Goal: Task Accomplishment & Management: Complete application form

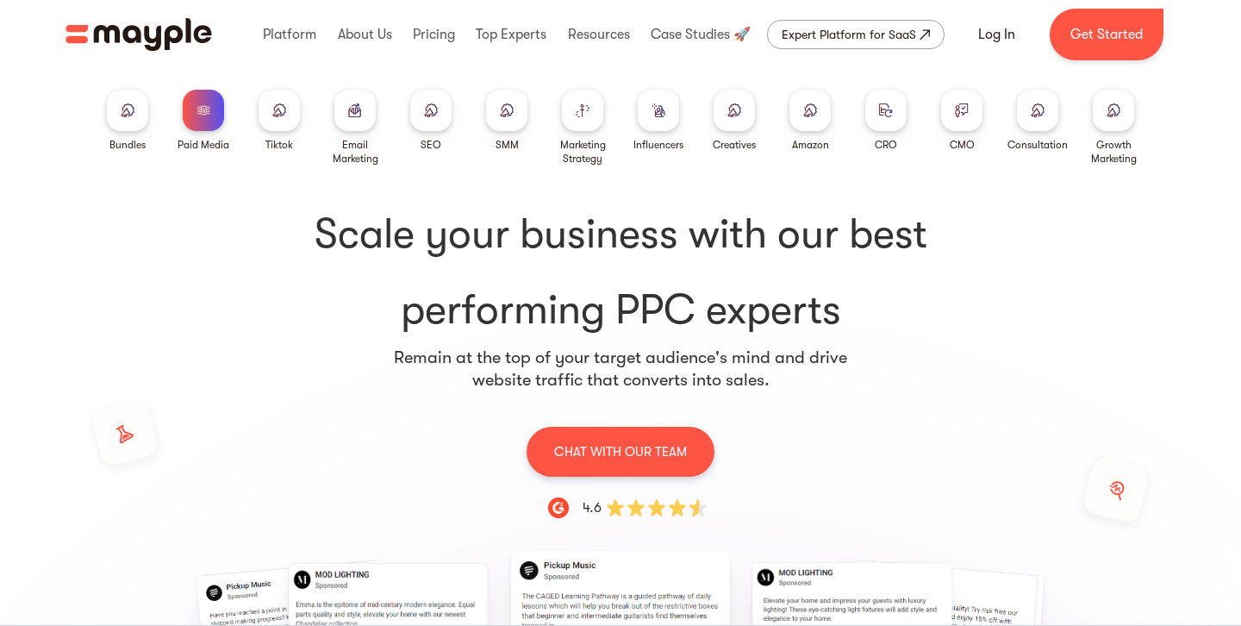
click at [497, 103] on div at bounding box center [506, 110] width 41 height 41
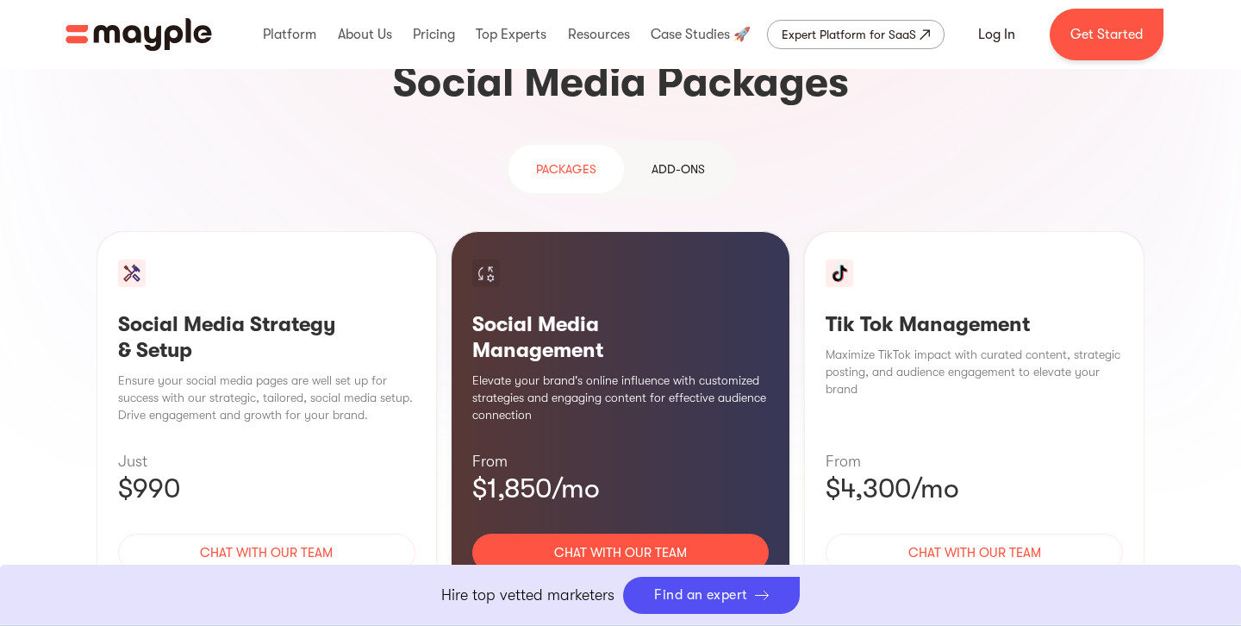
scroll to position [1632, 0]
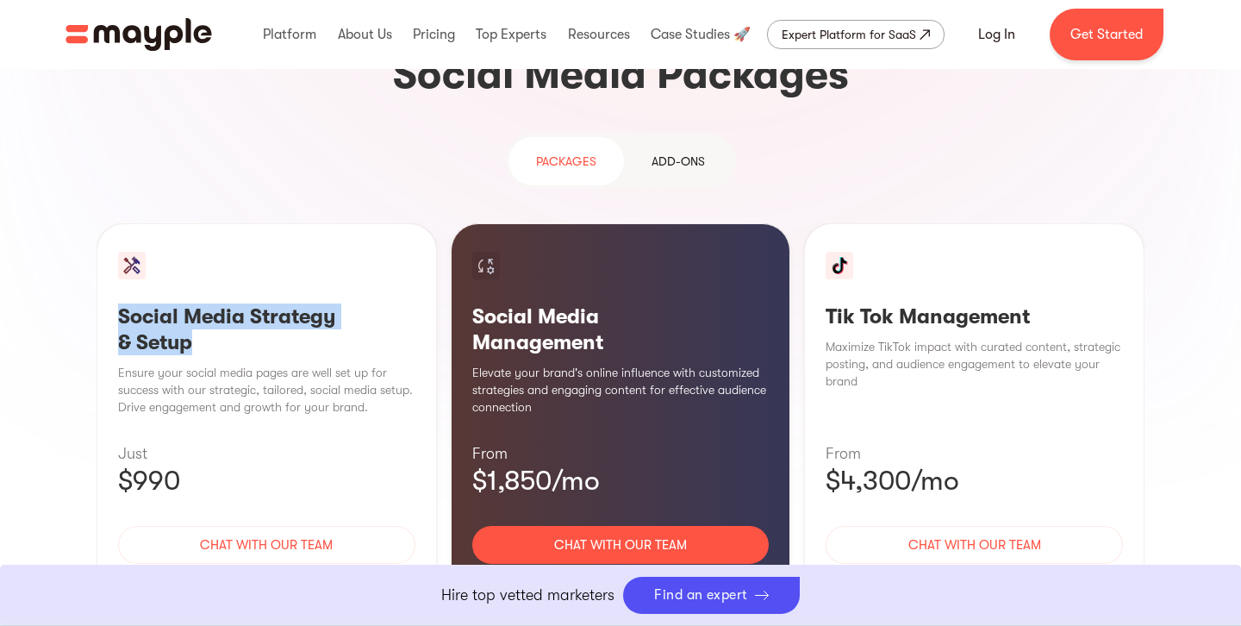
drag, startPoint x: 208, startPoint y: 217, endPoint x: 111, endPoint y: 190, distance: 100.4
click at [115, 223] on div "Social Media Strategy & Setup Ensure your social media pages are well set up fo…" at bounding box center [267, 432] width 340 height 419
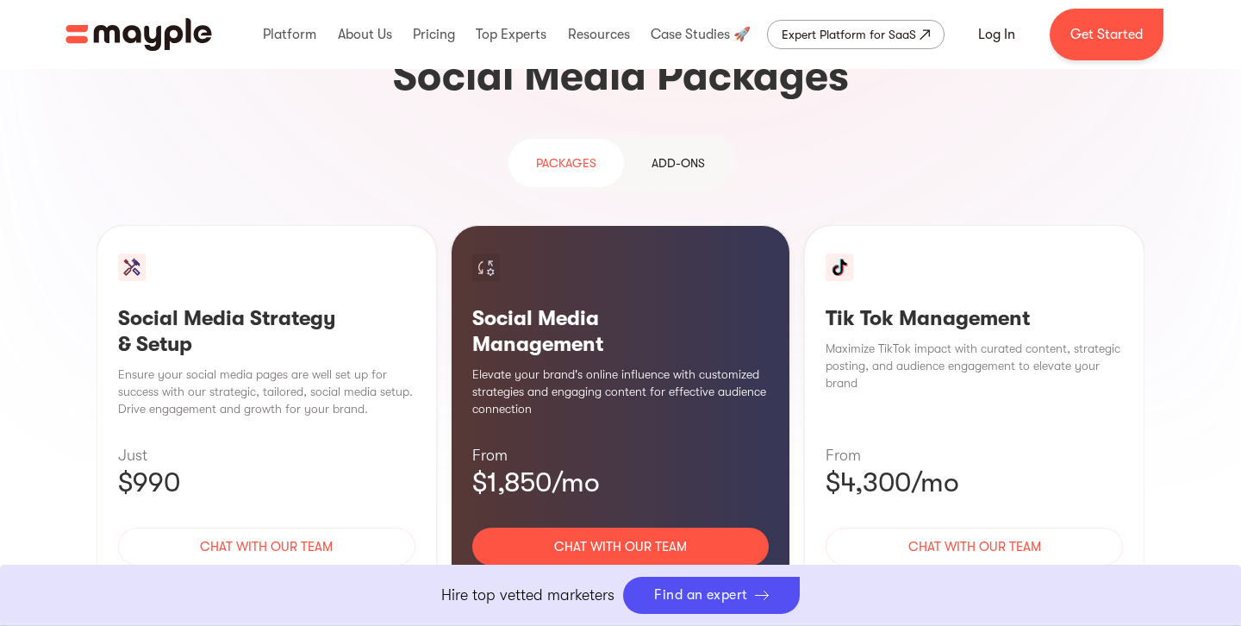
click at [281, 484] on div "Social Media Strategy & Setup Ensure your social media pages are well set up fo…" at bounding box center [267, 434] width 340 height 419
click at [293, 579] on div "Learn More" at bounding box center [266, 597] width 297 height 36
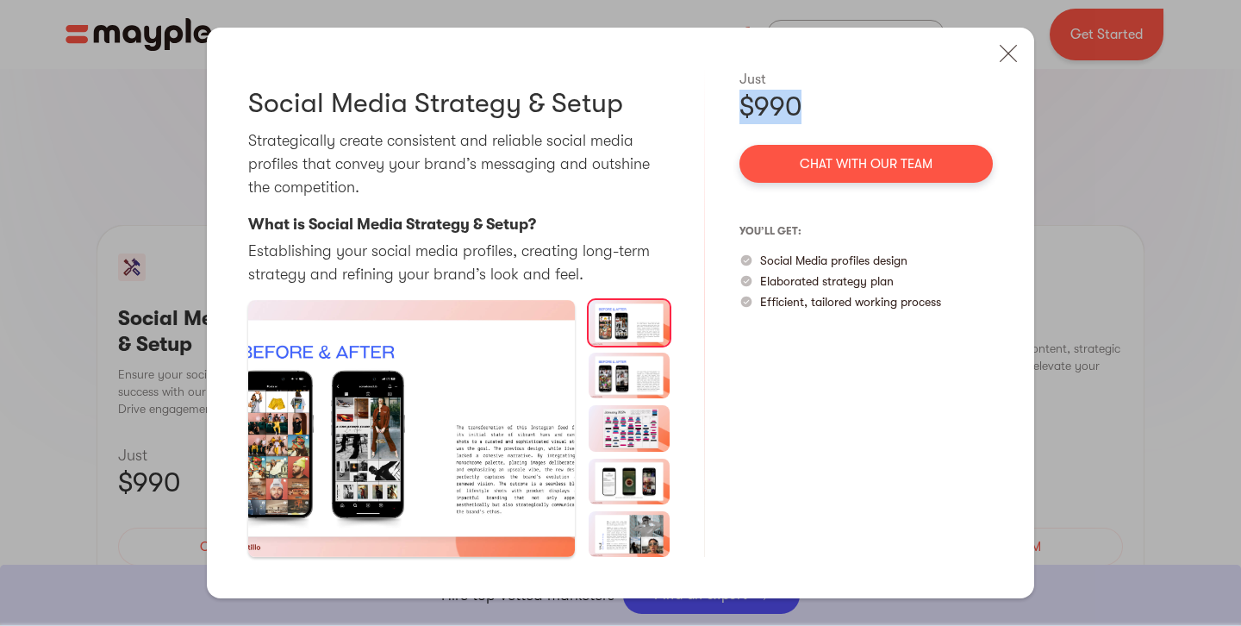
drag, startPoint x: 820, startPoint y: 100, endPoint x: 723, endPoint y: 111, distance: 97.2
click at [723, 111] on div "Social Media Strategy & Setup Strategically create consistent and reliable soci…" at bounding box center [620, 313] width 827 height 571
click at [895, 261] on p "Social Media profiles design" at bounding box center [833, 260] width 147 height 17
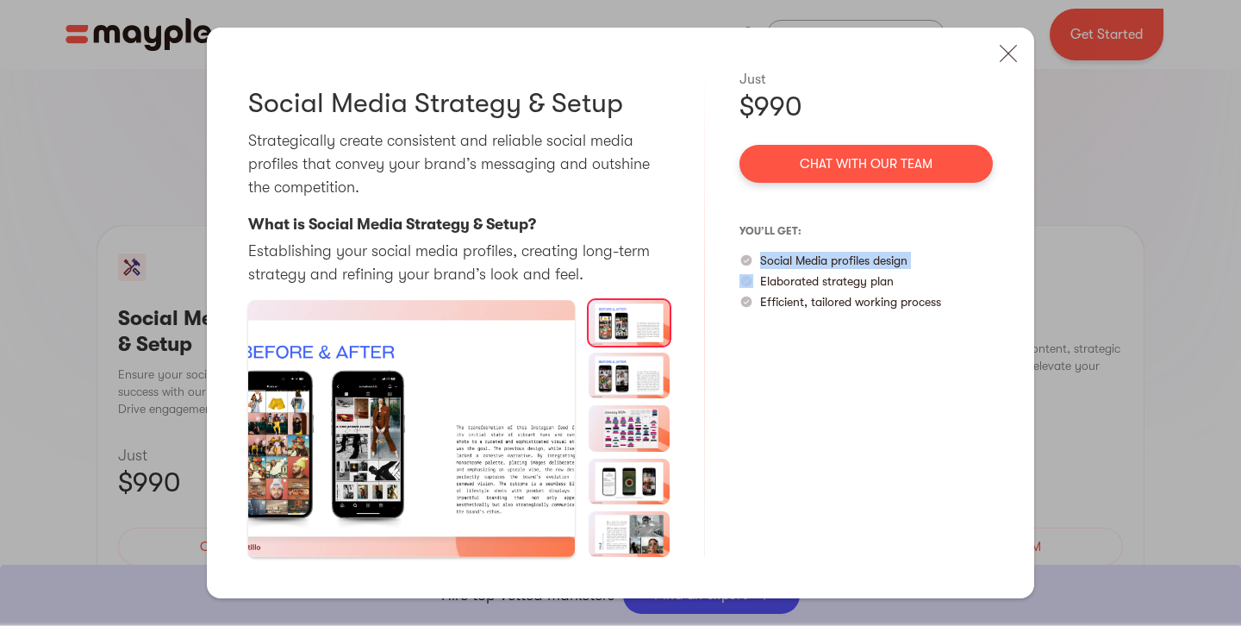
click at [622, 367] on img at bounding box center [630, 375] width 82 height 46
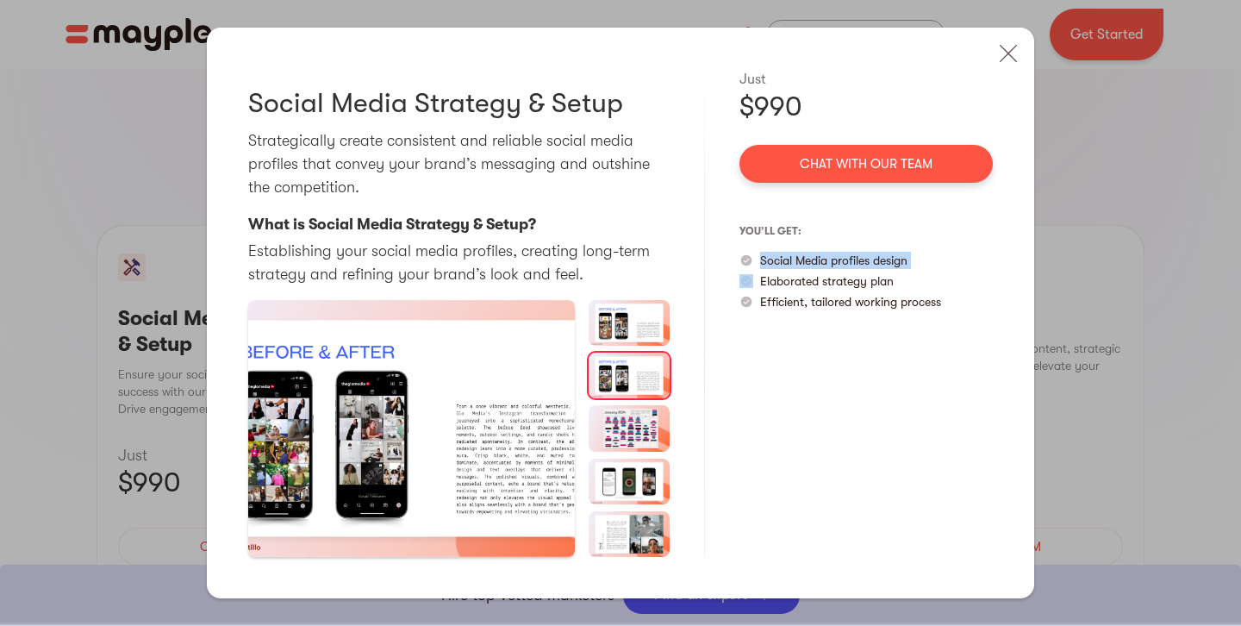
click at [637, 426] on img at bounding box center [630, 428] width 82 height 46
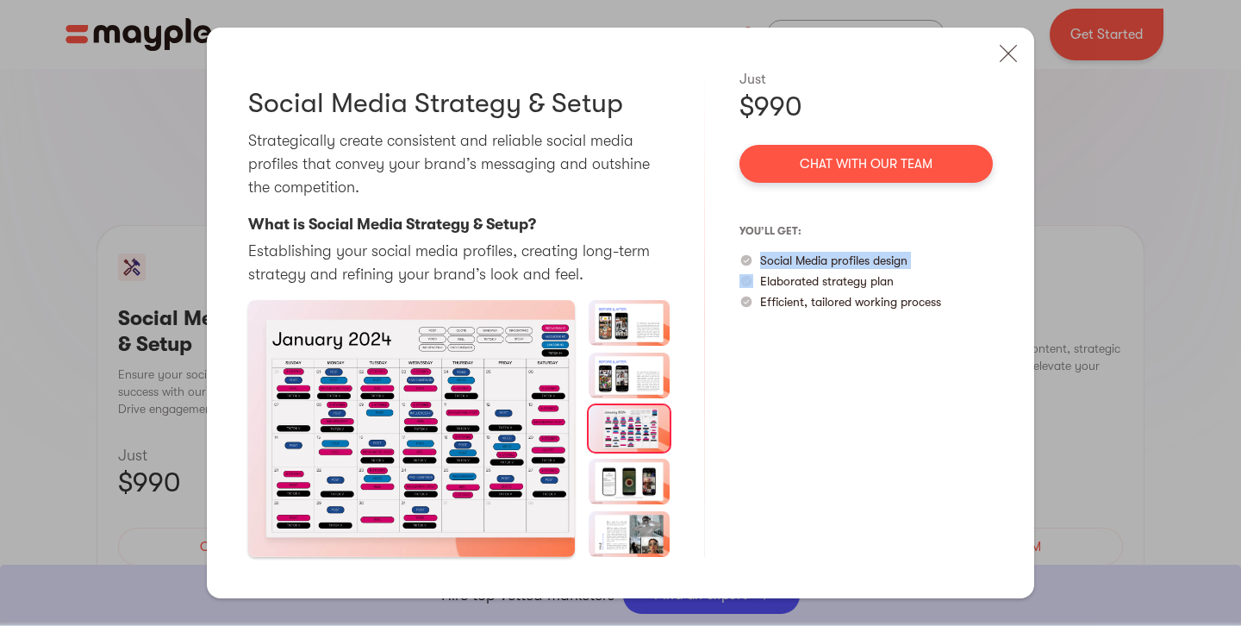
click at [598, 369] on img at bounding box center [630, 375] width 82 height 46
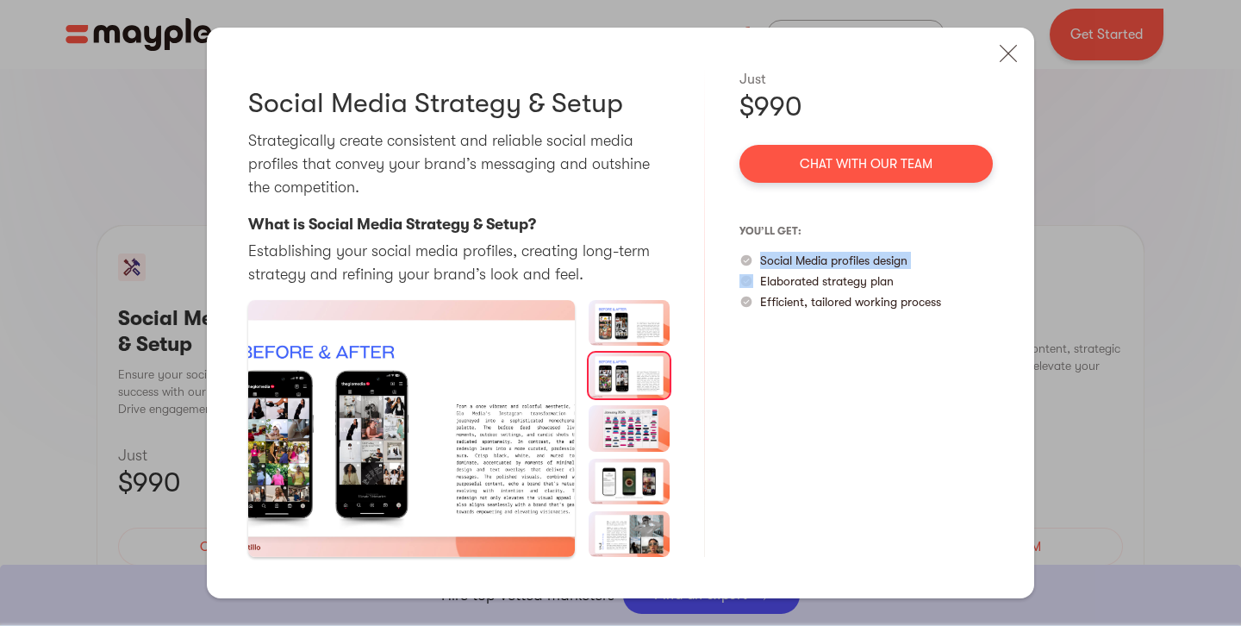
click at [637, 317] on img at bounding box center [630, 323] width 82 height 46
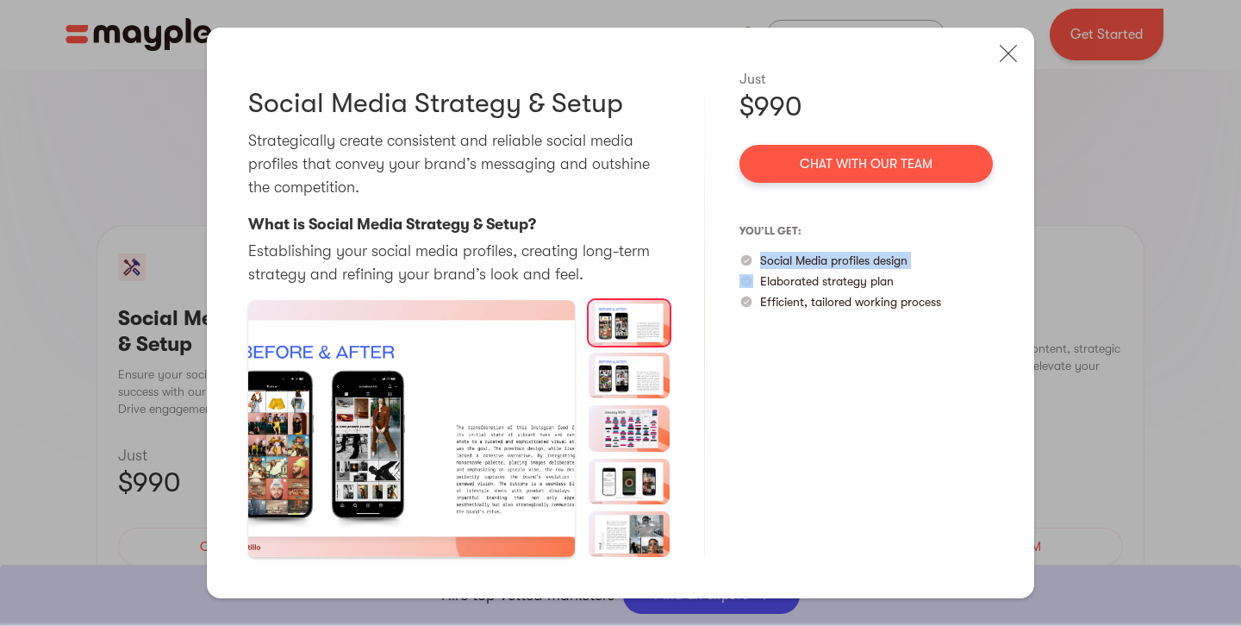
click at [867, 265] on p "Social Media profiles design" at bounding box center [833, 260] width 147 height 17
click at [808, 278] on p "Elaborated strategy plan" at bounding box center [827, 280] width 134 height 17
click at [837, 308] on p "Efficient, tailored working process" at bounding box center [850, 301] width 181 height 17
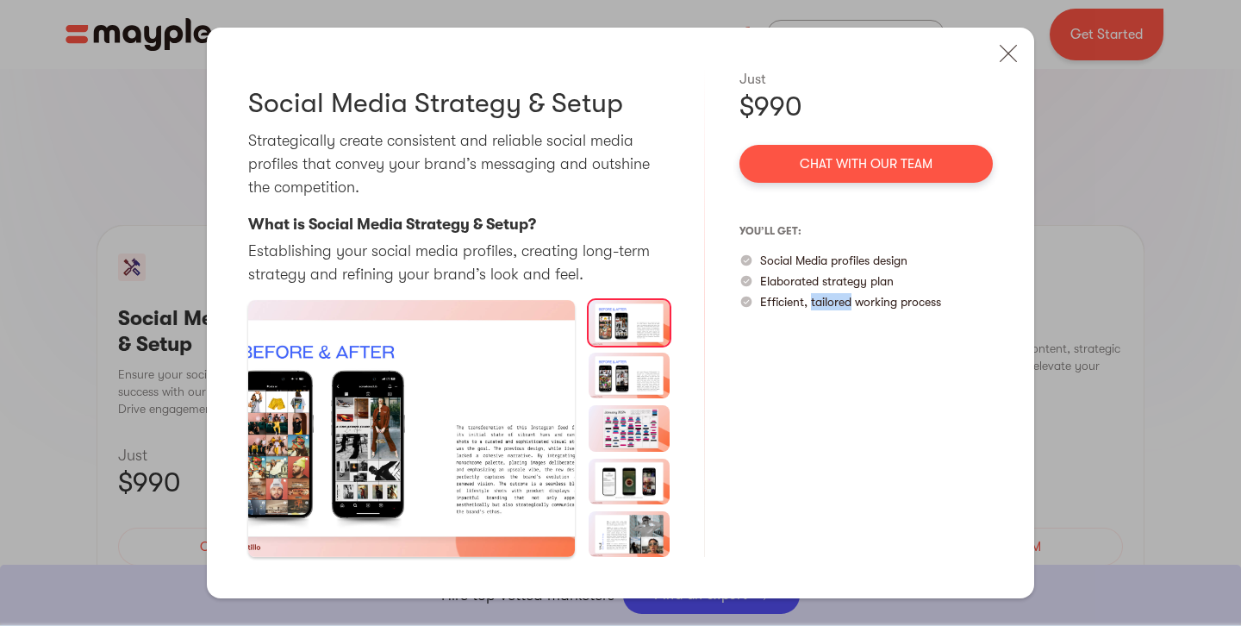
click at [837, 308] on p "Efficient, tailored working process" at bounding box center [850, 301] width 181 height 17
click at [1015, 65] on img at bounding box center [1008, 53] width 38 height 38
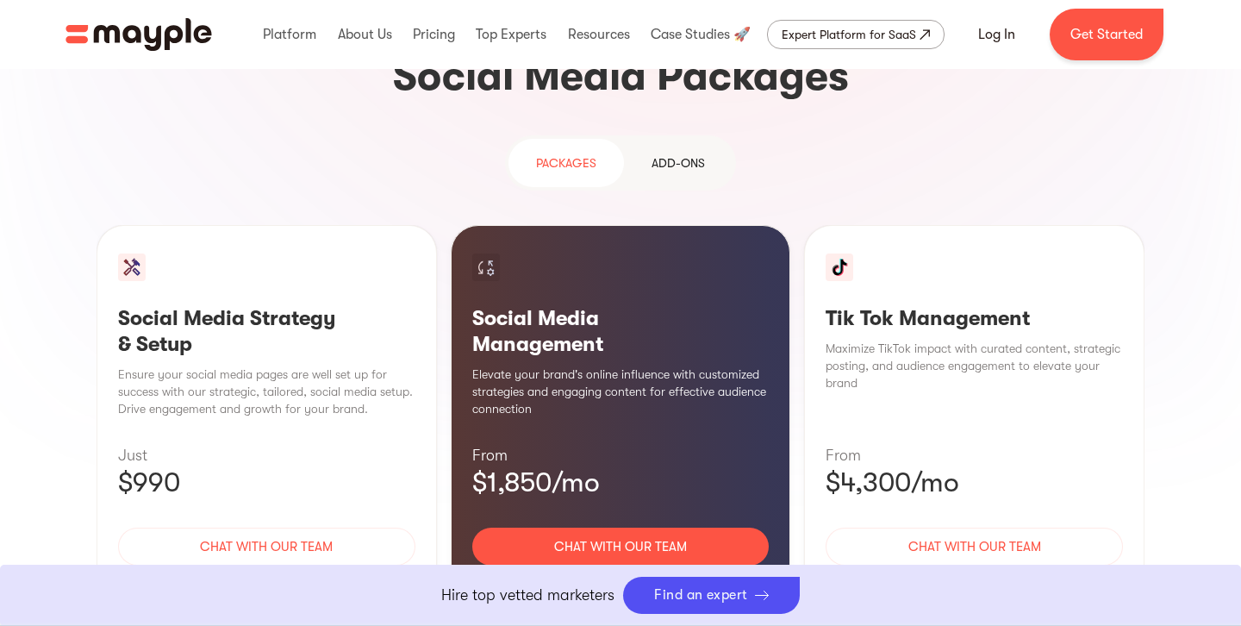
drag, startPoint x: 612, startPoint y: 459, endPoint x: 578, endPoint y: 436, distance: 40.4
click at [612, 579] on div "Learn More" at bounding box center [620, 597] width 297 height 36
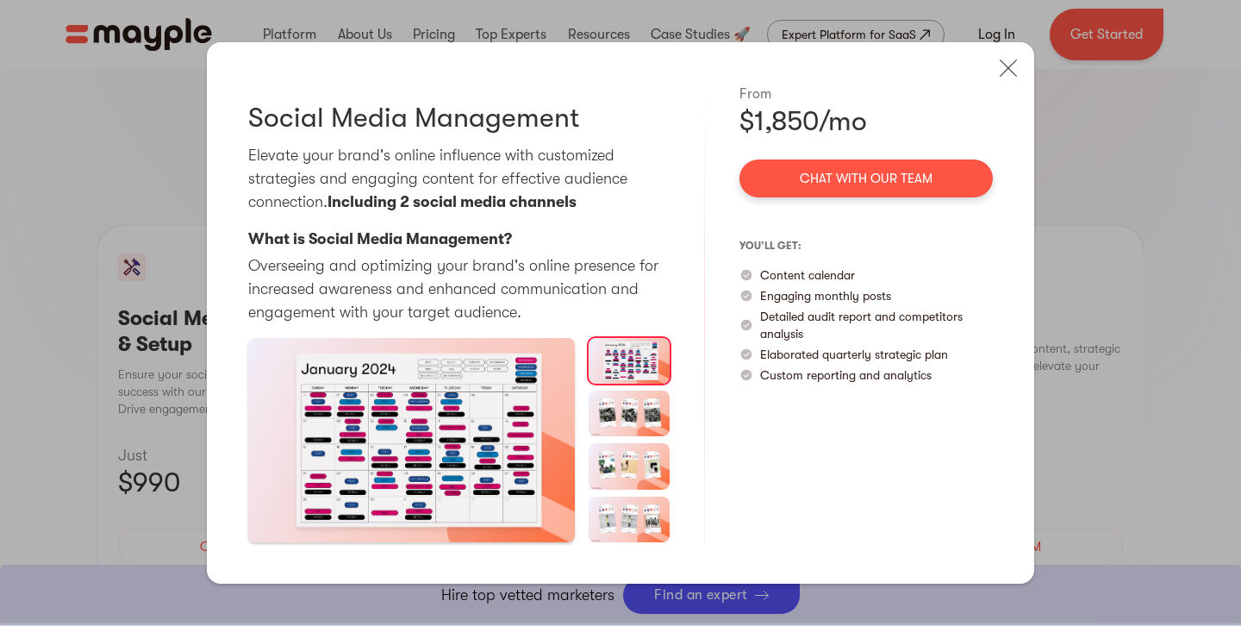
click at [760, 125] on div "$1,850/mo" at bounding box center [865, 121] width 253 height 34
drag, startPoint x: 759, startPoint y: 125, endPoint x: 752, endPoint y: 160, distance: 36.2
click at [759, 125] on div "$1,850/mo" at bounding box center [865, 121] width 253 height 34
drag, startPoint x: 337, startPoint y: 203, endPoint x: 594, endPoint y: 205, distance: 256.8
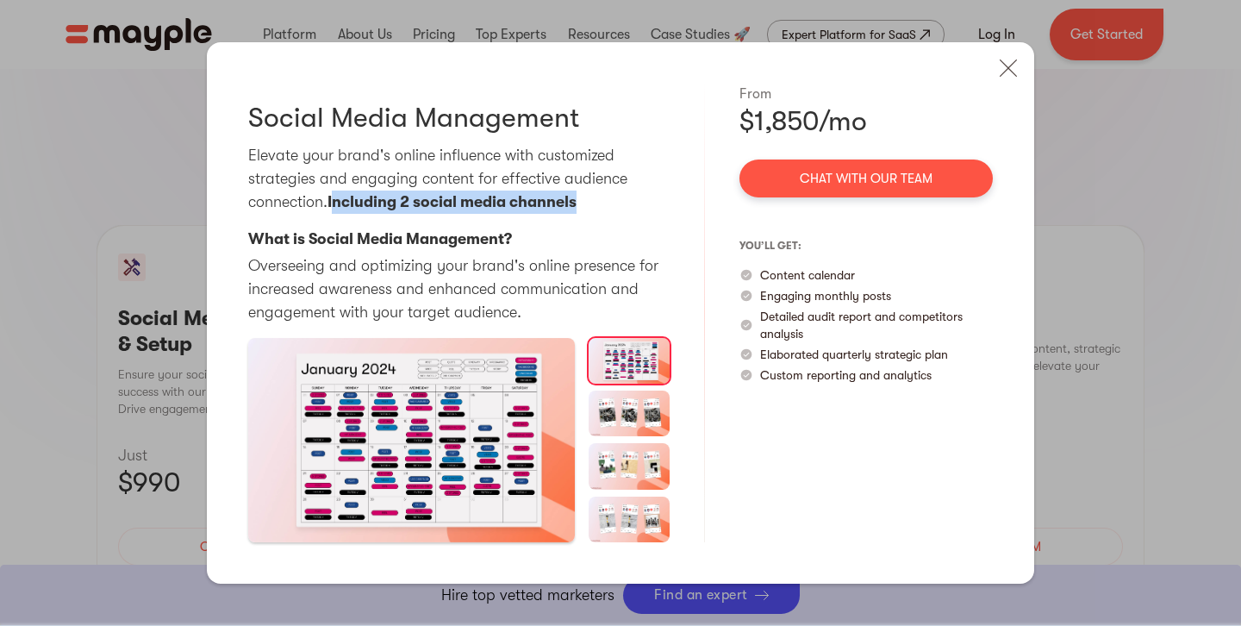
click at [594, 205] on p "Elevate your brand's online influence with customized strategies and engaging c…" at bounding box center [458, 179] width 421 height 70
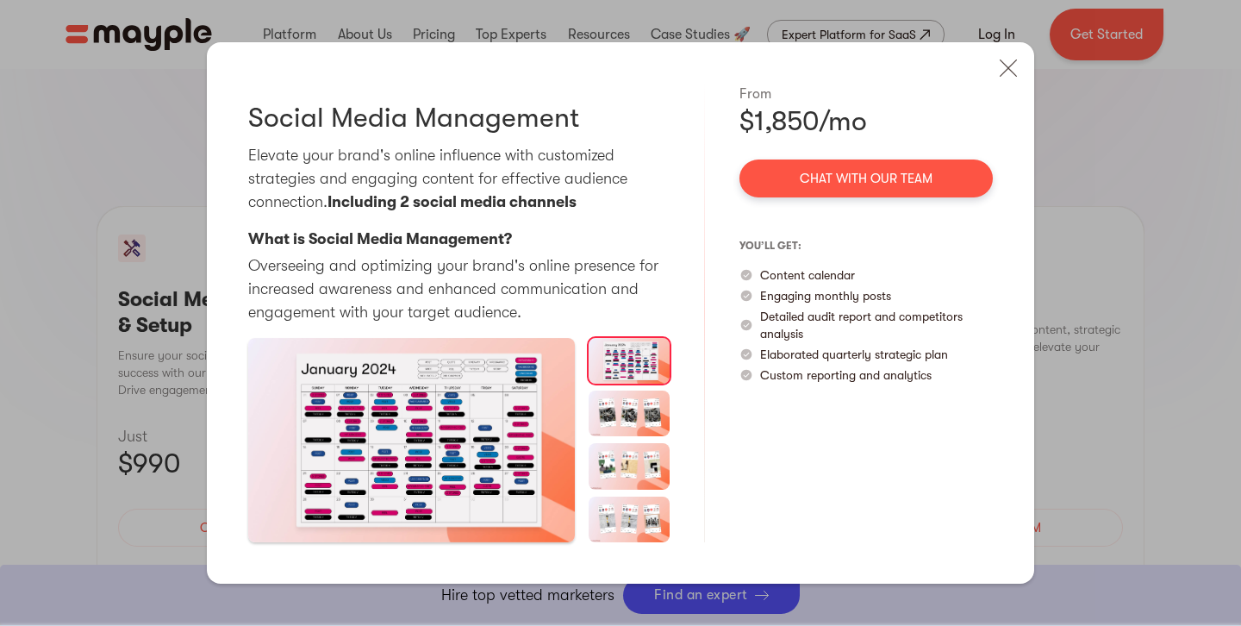
click at [765, 275] on p "Content calendar" at bounding box center [807, 274] width 95 height 17
drag, startPoint x: 759, startPoint y: 274, endPoint x: 862, endPoint y: 278, distance: 102.6
click at [862, 278] on div "Content calendar" at bounding box center [865, 274] width 253 height 17
drag, startPoint x: 759, startPoint y: 299, endPoint x: 855, endPoint y: 301, distance: 95.7
click at [838, 301] on div "Engaging monthly posts" at bounding box center [865, 295] width 253 height 17
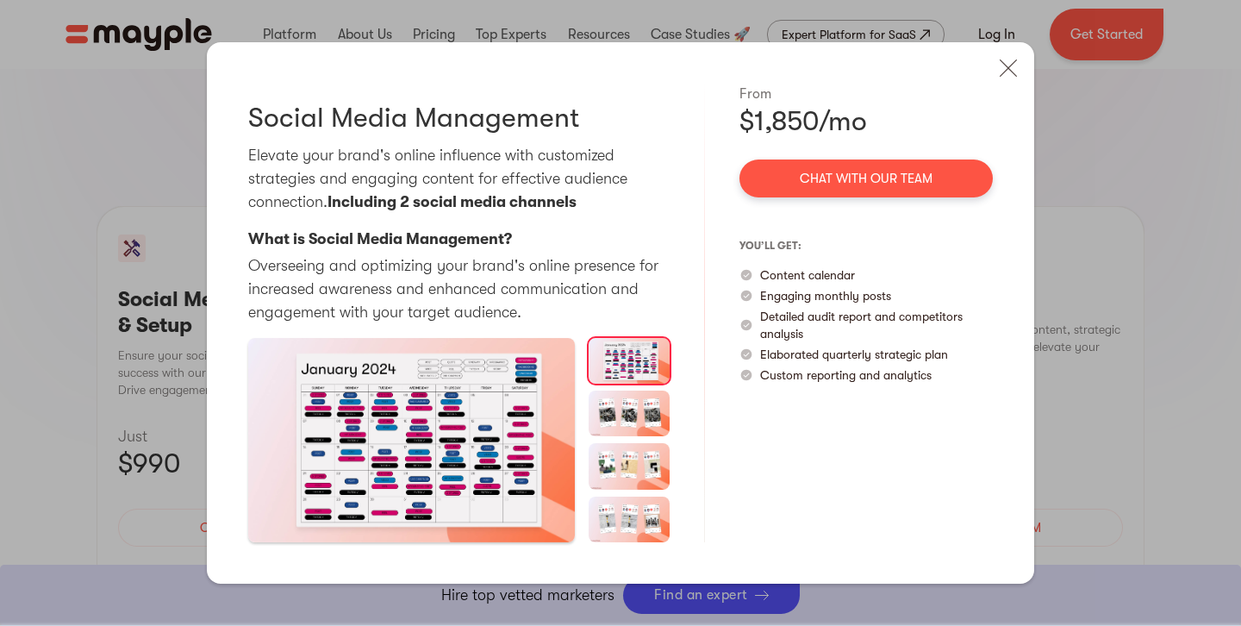
click at [887, 301] on p "Engaging monthly posts" at bounding box center [825, 295] width 131 height 17
click at [887, 300] on p "Engaging monthly posts" at bounding box center [825, 295] width 131 height 17
drag, startPoint x: 804, startPoint y: 333, endPoint x: 747, endPoint y: 315, distance: 59.7
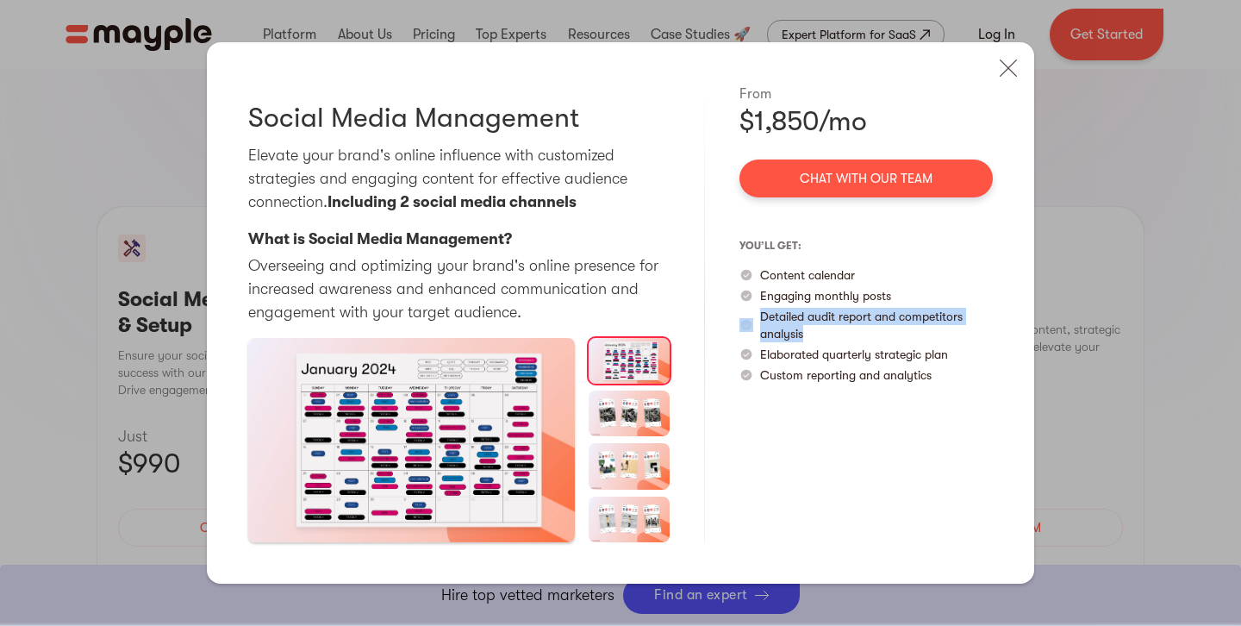
click at [747, 315] on div "Detailed audit report and competitors analysis" at bounding box center [865, 325] width 253 height 34
click at [819, 319] on p "Detailed audit report and competitors analysis" at bounding box center [876, 325] width 233 height 34
drag, startPoint x: 803, startPoint y: 338, endPoint x: 756, endPoint y: 315, distance: 52.4
click at [756, 315] on div "Detailed audit report and competitors analysis" at bounding box center [865, 325] width 253 height 34
click at [829, 355] on p "Elaborated quarterly strategic plan" at bounding box center [854, 354] width 188 height 17
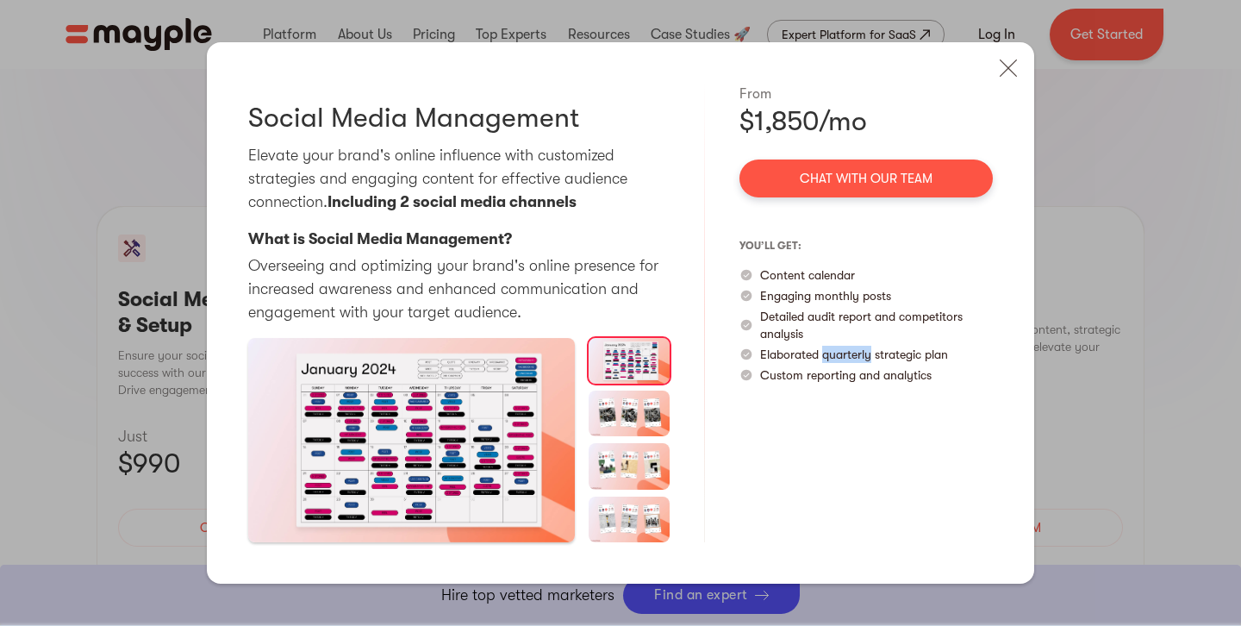
click at [829, 355] on p "Elaborated quarterly strategic plan" at bounding box center [854, 354] width 188 height 17
click at [818, 383] on p "Custom reporting and analytics" at bounding box center [846, 374] width 172 height 17
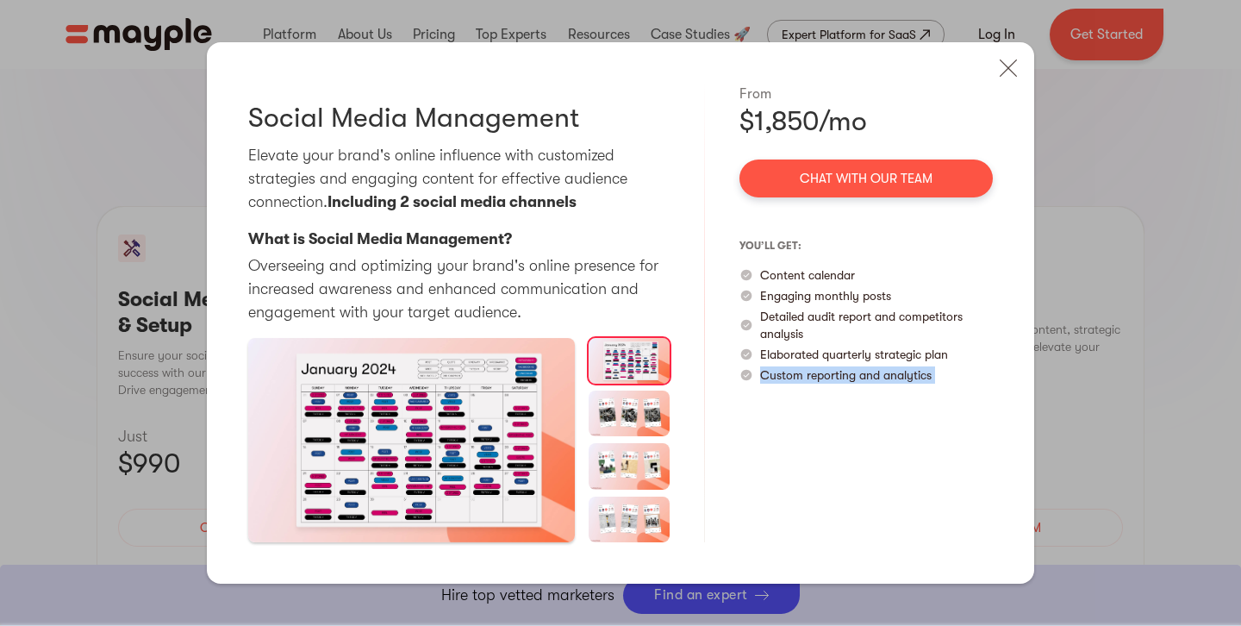
scroll to position [1658, 0]
click at [1005, 67] on img at bounding box center [1008, 68] width 38 height 38
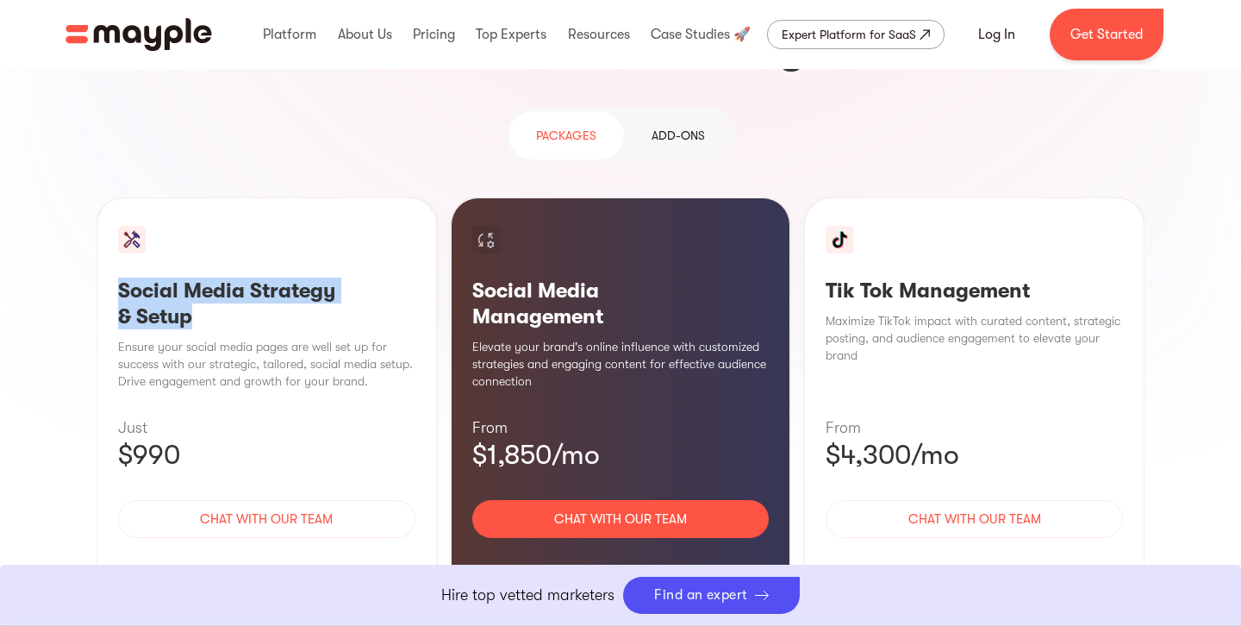
drag, startPoint x: 199, startPoint y: 178, endPoint x: 115, endPoint y: 153, distance: 87.5
click at [115, 197] on div "Social Media Strategy & Setup Ensure your social media pages are well set up fo…" at bounding box center [267, 406] width 340 height 419
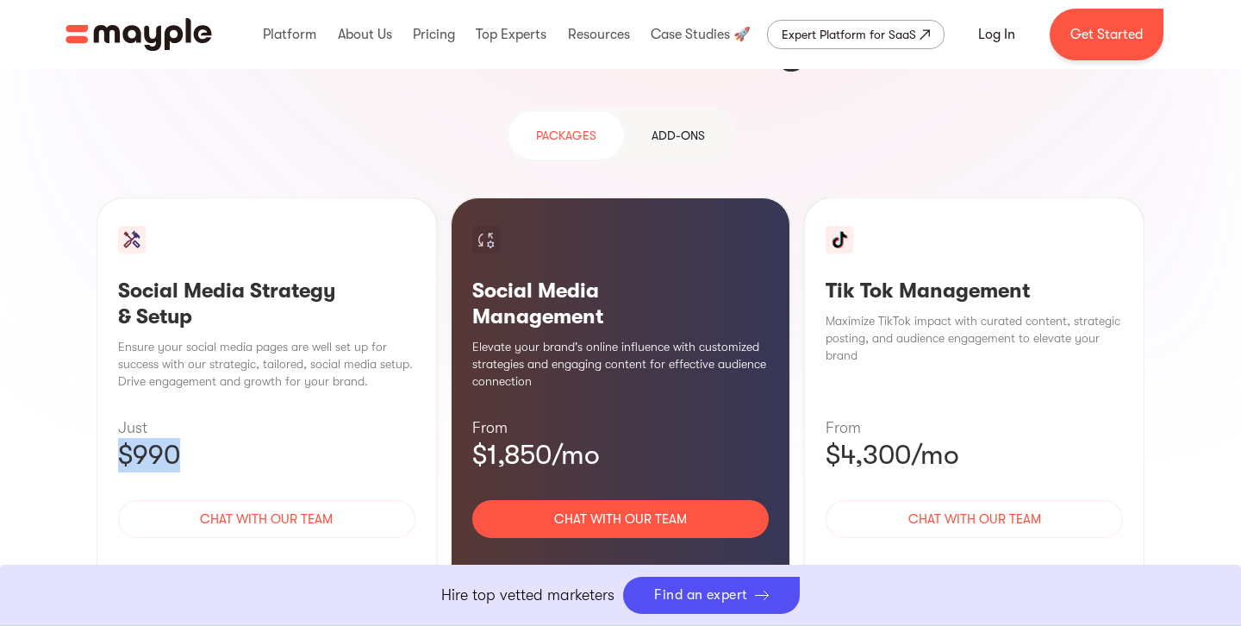
drag, startPoint x: 189, startPoint y: 324, endPoint x: 82, endPoint y: 320, distance: 107.0
click at [82, 320] on div "Why use Social Media for your business? With over 4.59 billion users worldwide,…" at bounding box center [620, 148] width 1103 height 1192
drag, startPoint x: 617, startPoint y: 323, endPoint x: 486, endPoint y: 322, distance: 131.0
click at [486, 438] on p "$1,850/mo" at bounding box center [620, 455] width 297 height 34
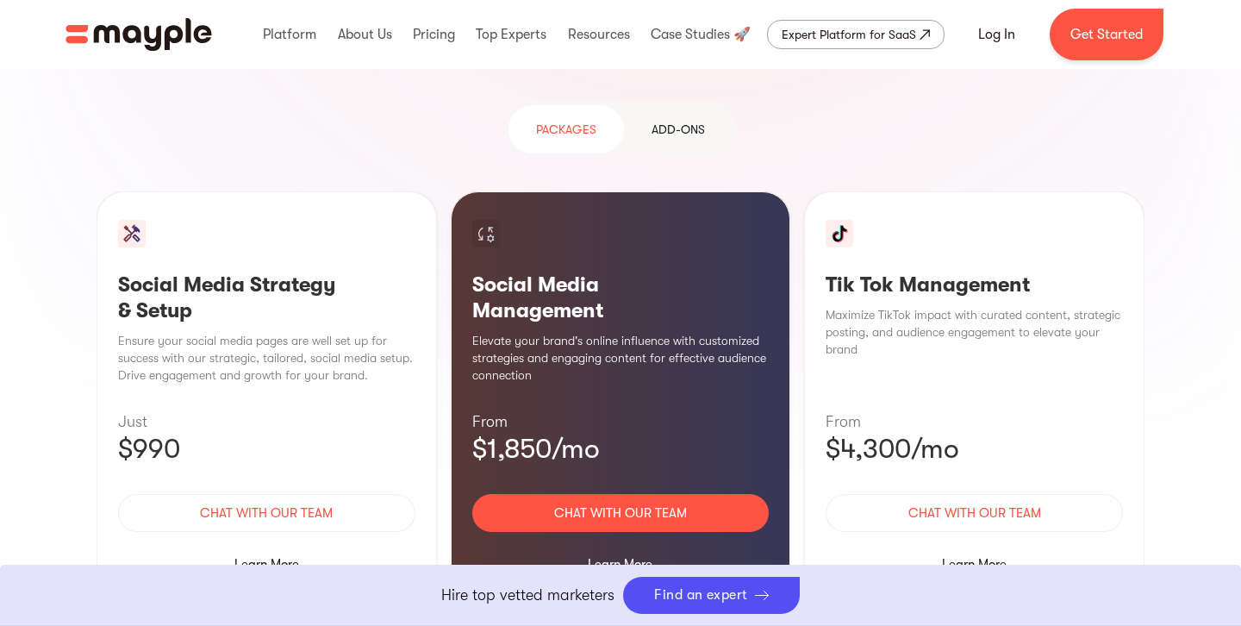
click at [794, 294] on div "Social Media Strategy & Setup Ensure your social media pages are well set up fo…" at bounding box center [621, 400] width 1048 height 419
click at [498, 271] on h3 "Social Media Management" at bounding box center [620, 297] width 297 height 52
click at [785, 216] on div "Social Media Management Elevate your brand's online influence with customized s…" at bounding box center [621, 400] width 340 height 419
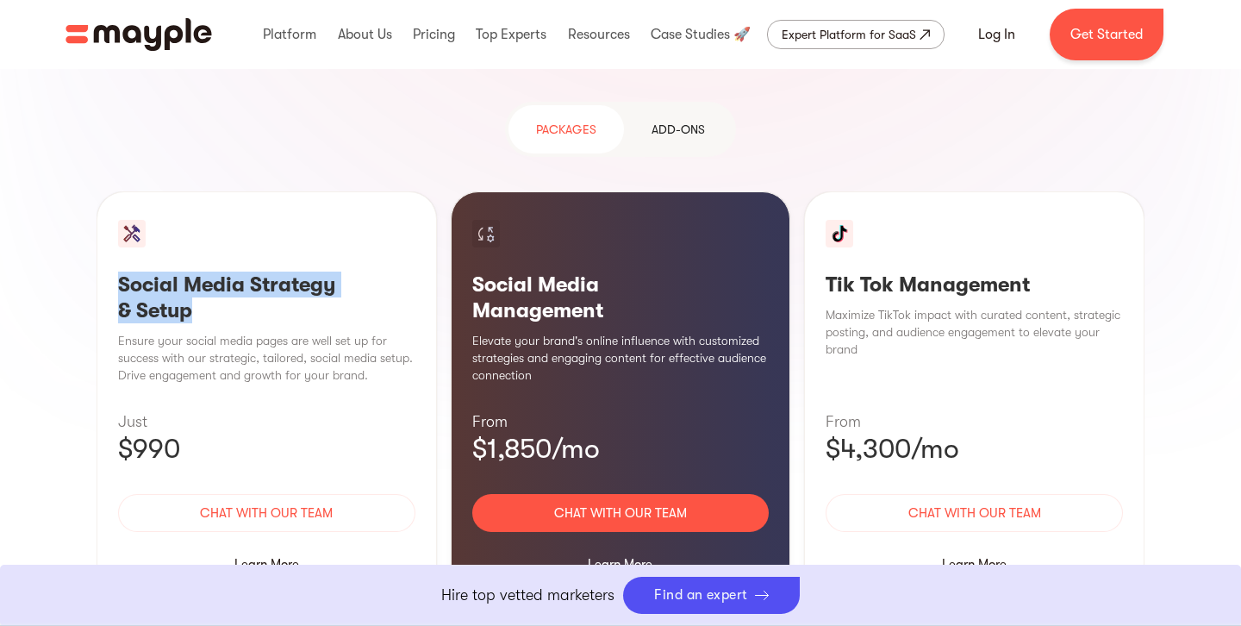
drag, startPoint x: 213, startPoint y: 190, endPoint x: 97, endPoint y: 151, distance: 121.8
click at [97, 191] on div "Social Media Strategy & Setup Ensure your social media pages are well set up fo…" at bounding box center [267, 400] width 340 height 419
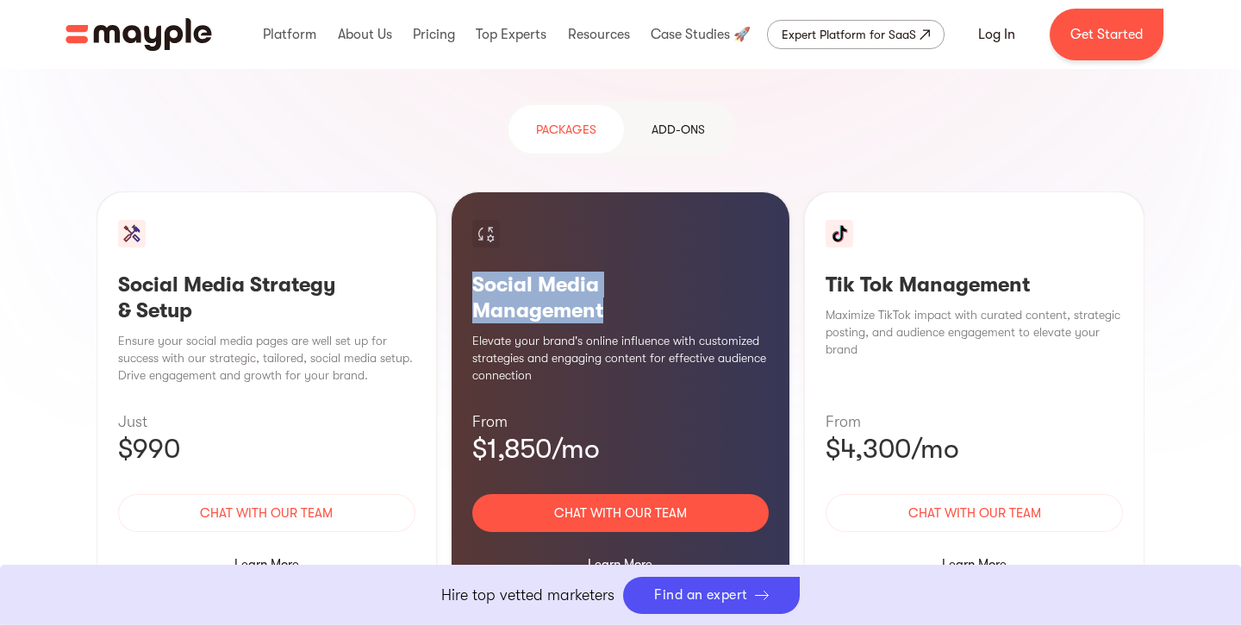
drag, startPoint x: 626, startPoint y: 187, endPoint x: 456, endPoint y: 136, distance: 177.2
click at [456, 191] on div "Social Media Management Elevate your brand's online influence with customized s…" at bounding box center [621, 400] width 340 height 419
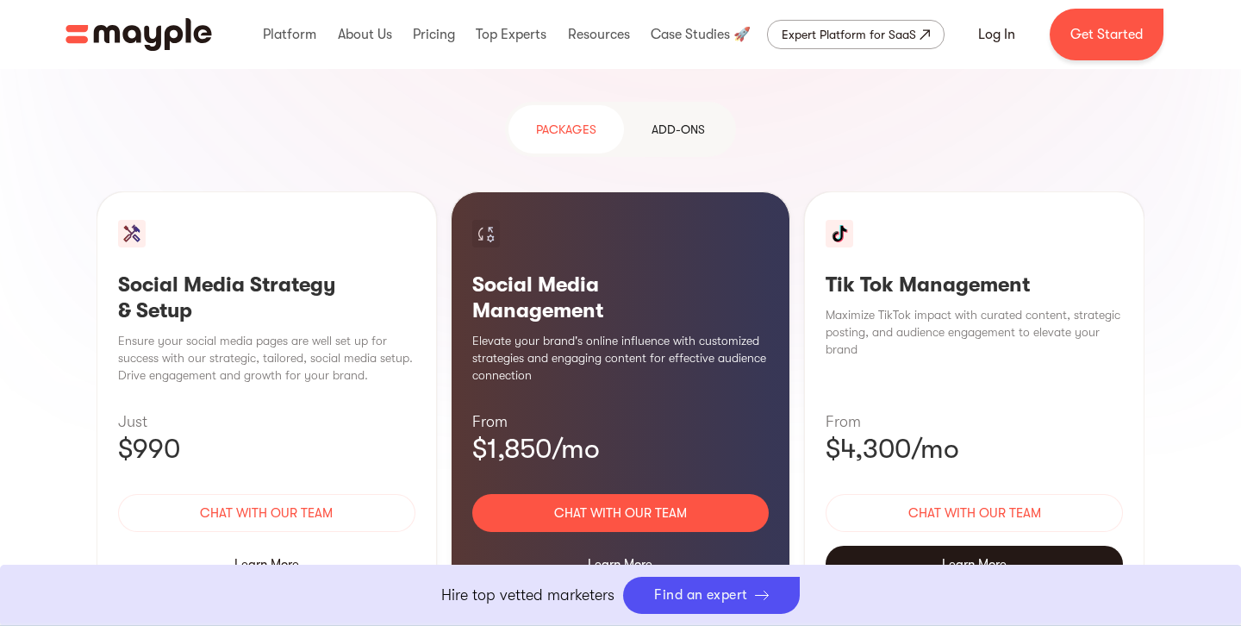
click at [993, 546] on div "Learn More" at bounding box center [974, 564] width 297 height 36
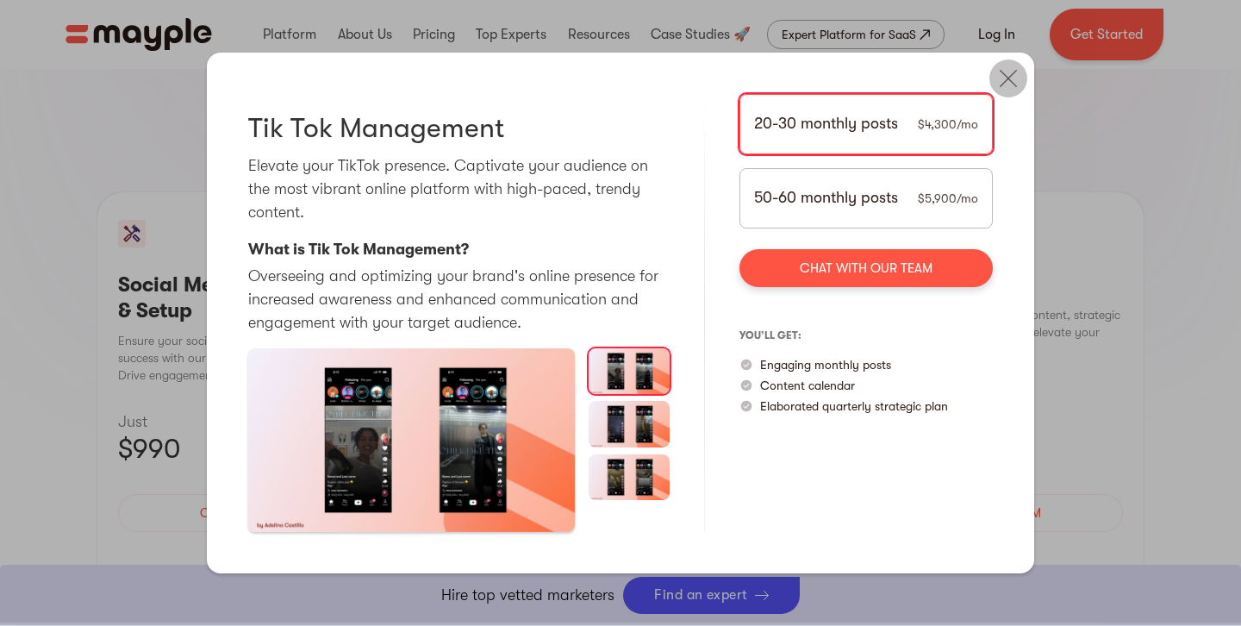
click at [1017, 86] on img at bounding box center [1008, 78] width 38 height 38
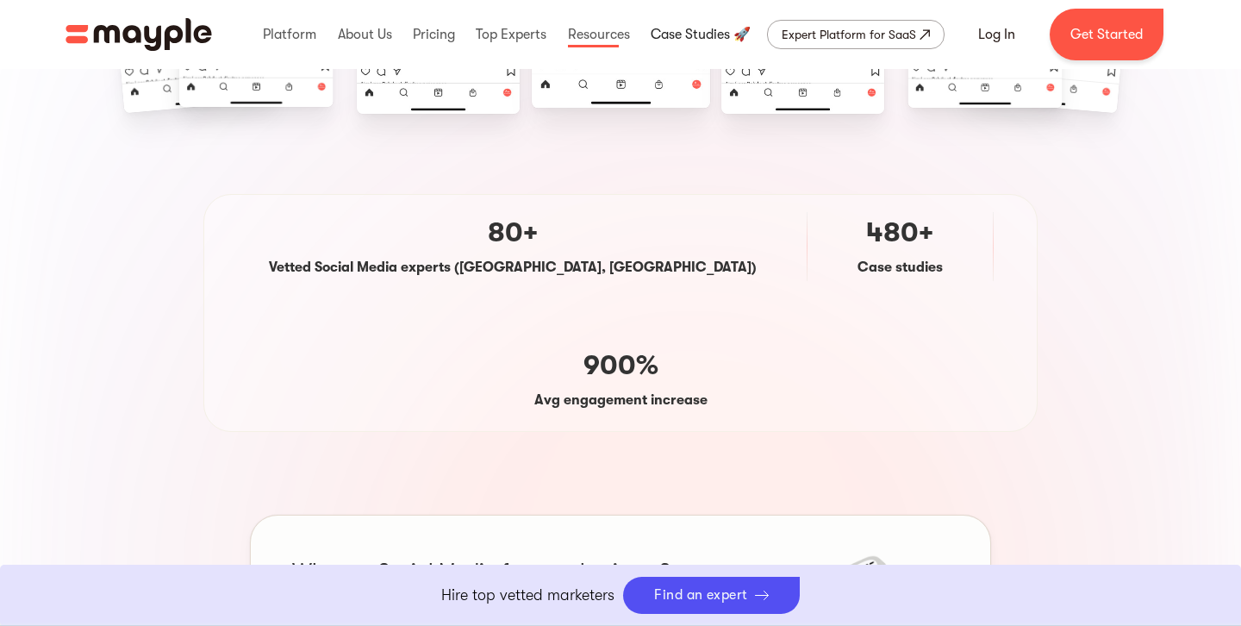
scroll to position [0, 0]
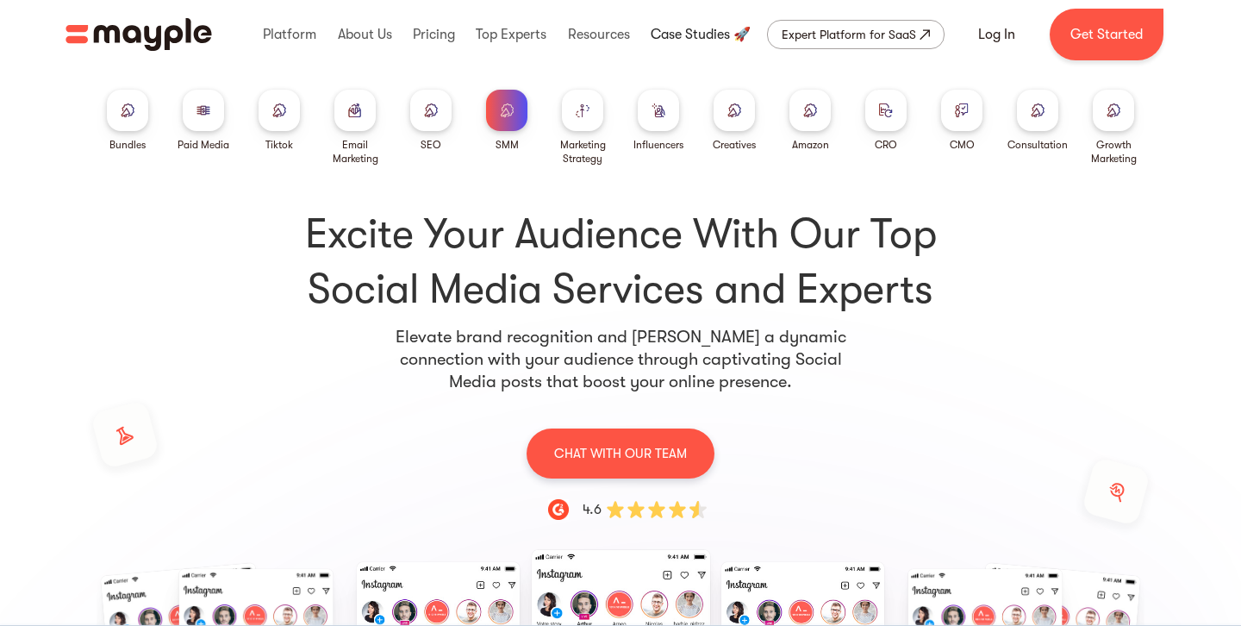
drag, startPoint x: 693, startPoint y: 34, endPoint x: 683, endPoint y: 53, distance: 21.6
click at [693, 34] on link at bounding box center [700, 34] width 109 height 55
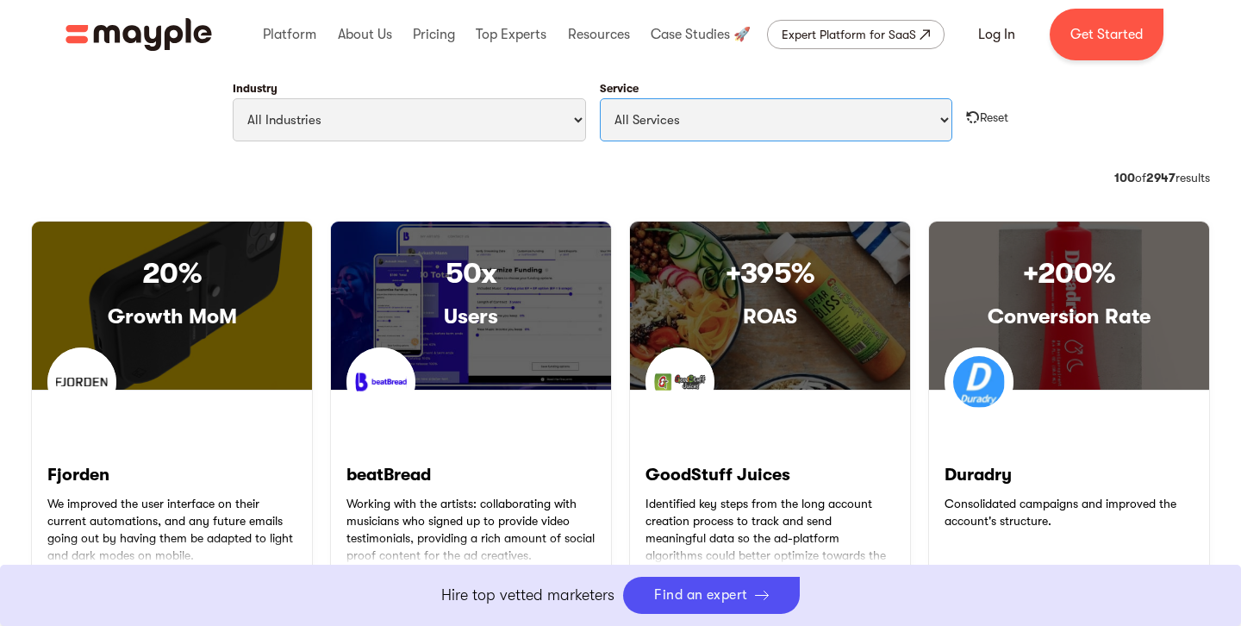
scroll to position [844, 0]
click at [727, 111] on select "All Services Paid Ads Email Marketing SEO CRO Social Media Management Marketing…" at bounding box center [776, 119] width 353 height 43
select select "Social Media Management"
click at [600, 98] on select "All Services Paid Ads Email Marketing SEO CRO Social Media Management Marketing…" at bounding box center [776, 119] width 353 height 43
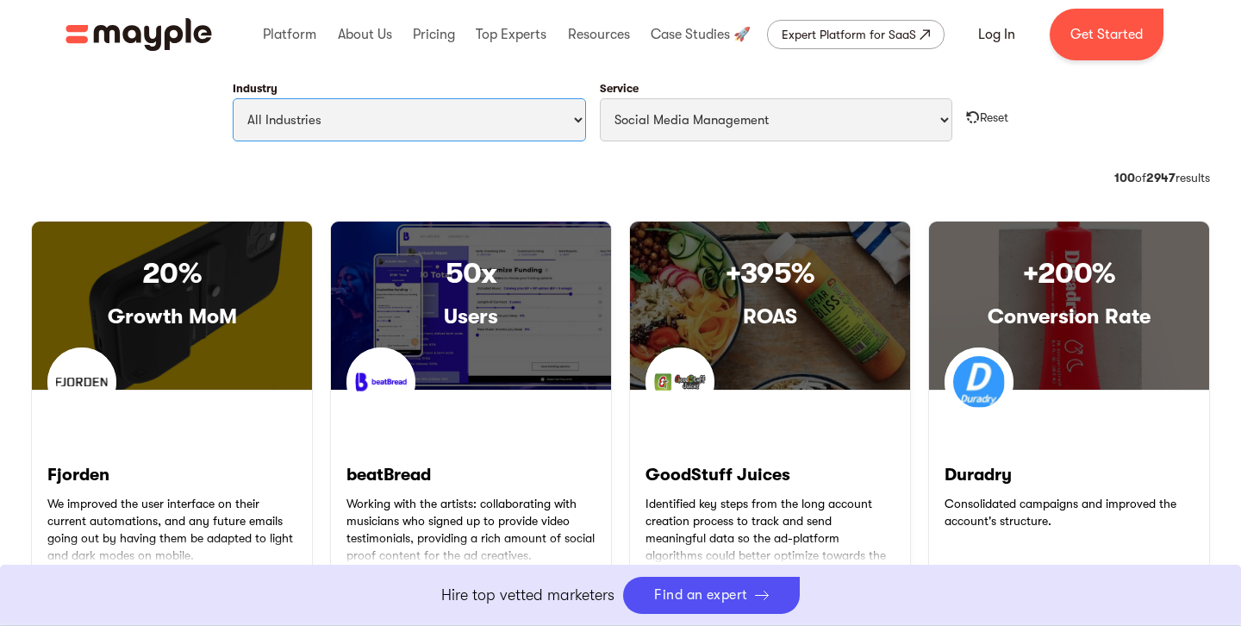
click at [405, 112] on select "All Industries Travel & Leisure Nonprofit & Government Automotive & Transportat…" at bounding box center [409, 119] width 353 height 43
select select "Health & Wellness"
click at [233, 98] on select "All Industries Travel & Leisure Nonprofit & Government Automotive & Transportat…" at bounding box center [409, 119] width 353 height 43
click at [1114, 172] on strong "100" at bounding box center [1124, 178] width 21 height 14
click at [1005, 172] on div "Category: CPO 36 of 1424 results 100 of 2947 results" at bounding box center [620, 188] width 1179 height 38
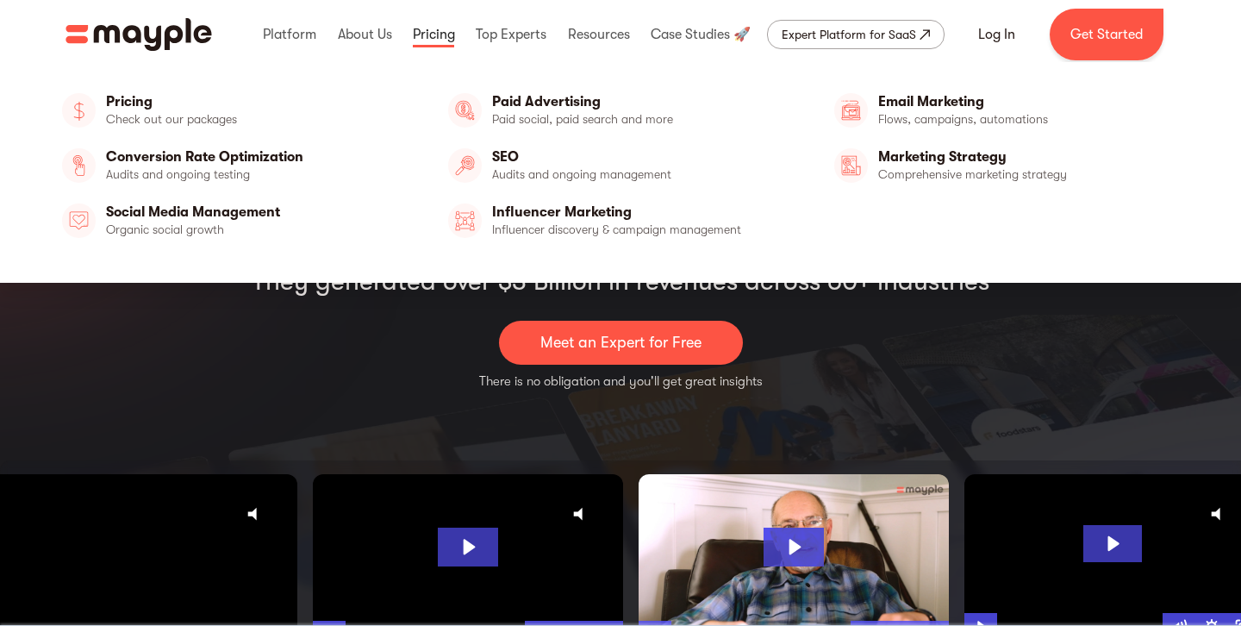
click at [426, 34] on link at bounding box center [434, 34] width 51 height 55
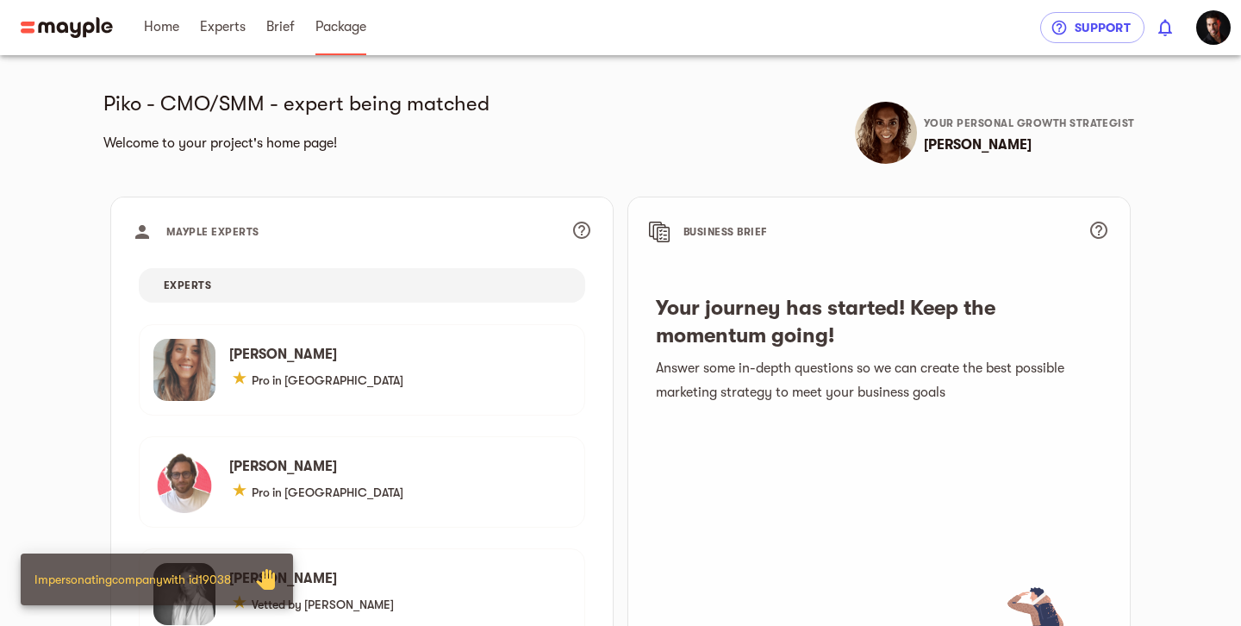
click at [344, 44] on link "Package" at bounding box center [340, 27] width 51 height 55
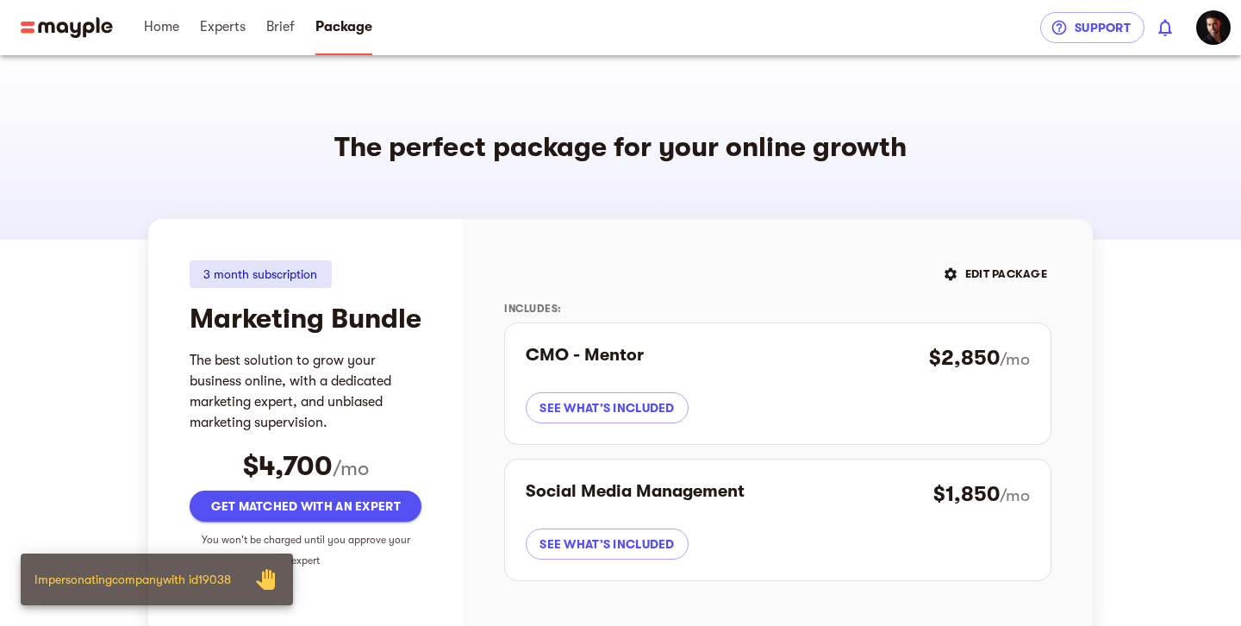
drag, startPoint x: 993, startPoint y: 258, endPoint x: 995, endPoint y: 284, distance: 26.8
click at [993, 259] on div "EDIT PACKAGE Includes: CMO - Mentor $2,850 /mo see what’s included Social Media…" at bounding box center [778, 427] width 630 height 417
click at [995, 268] on span "EDIT PACKAGE" at bounding box center [996, 274] width 103 height 21
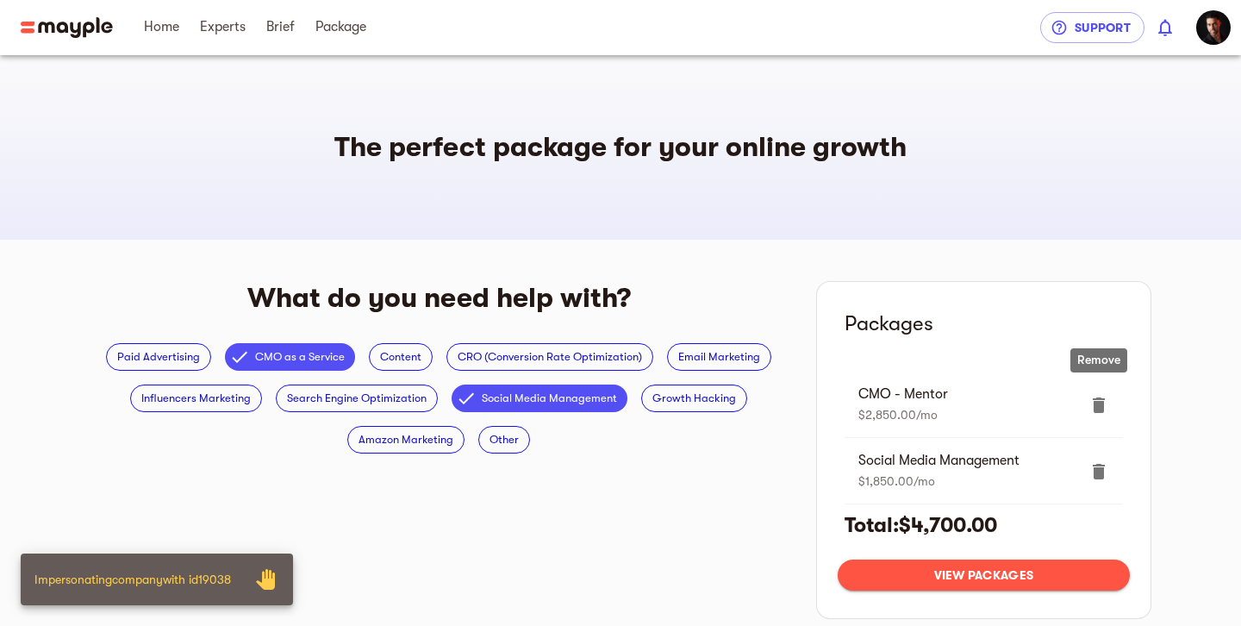
drag, startPoint x: 1105, startPoint y: 399, endPoint x: 770, endPoint y: 429, distance: 336.6
click at [1105, 399] on icon "delete" at bounding box center [1099, 405] width 21 height 21
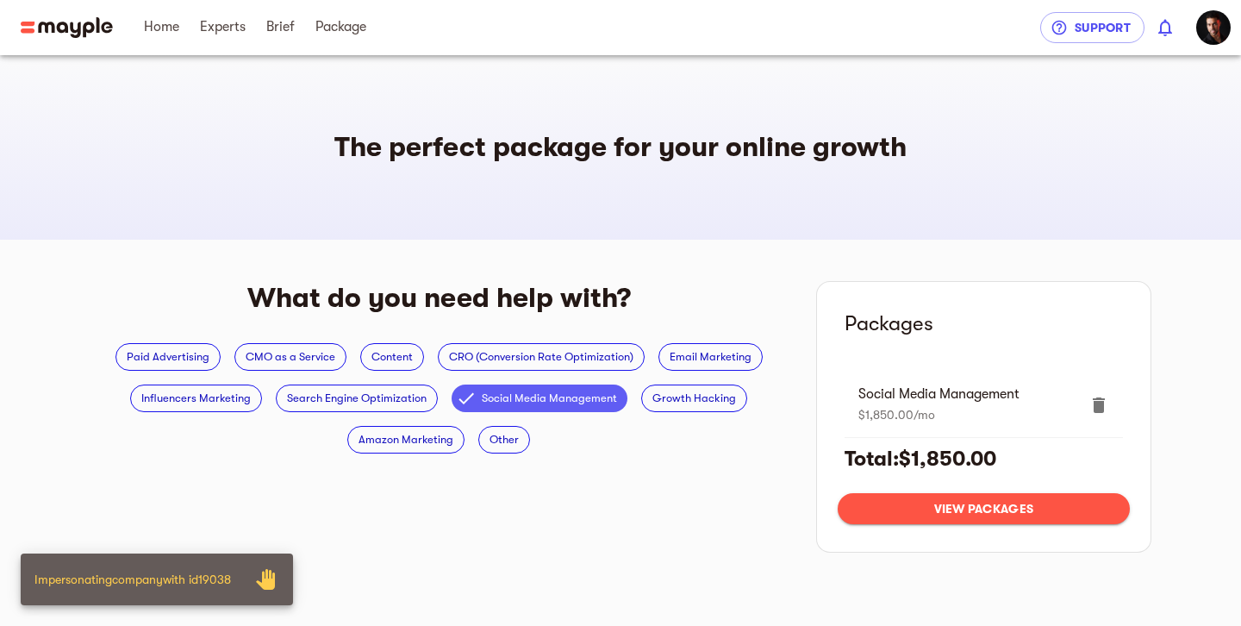
click at [556, 389] on span "Social Media Management" at bounding box center [549, 398] width 156 height 21
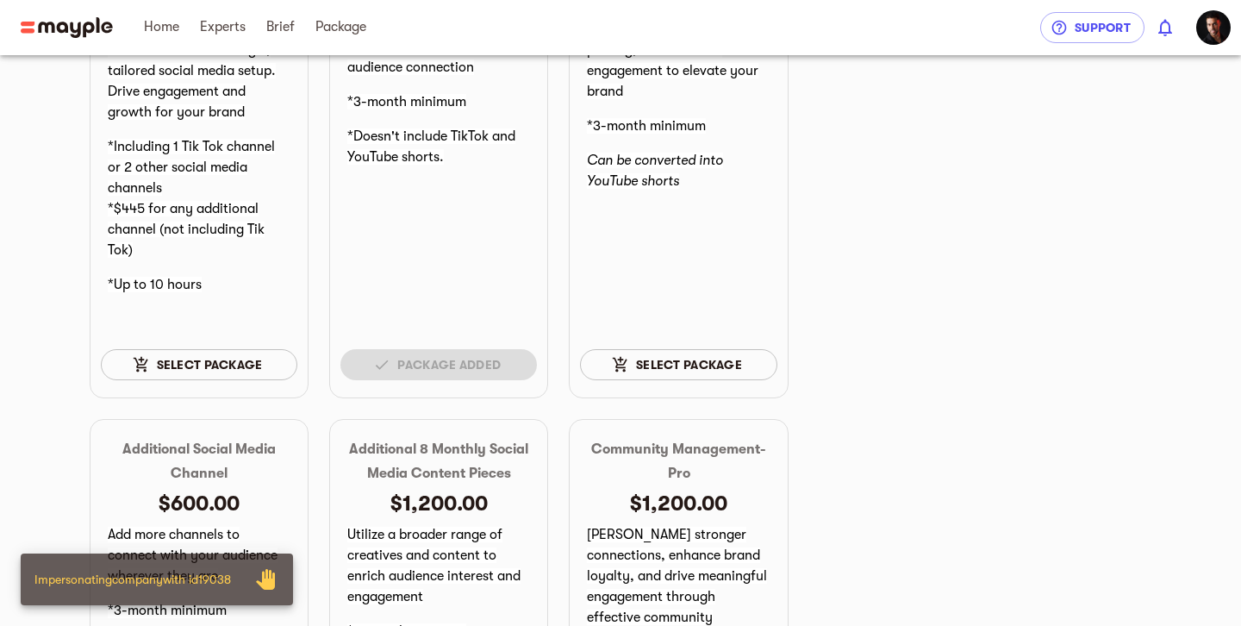
click at [230, 369] on span "Select package" at bounding box center [199, 364] width 169 height 21
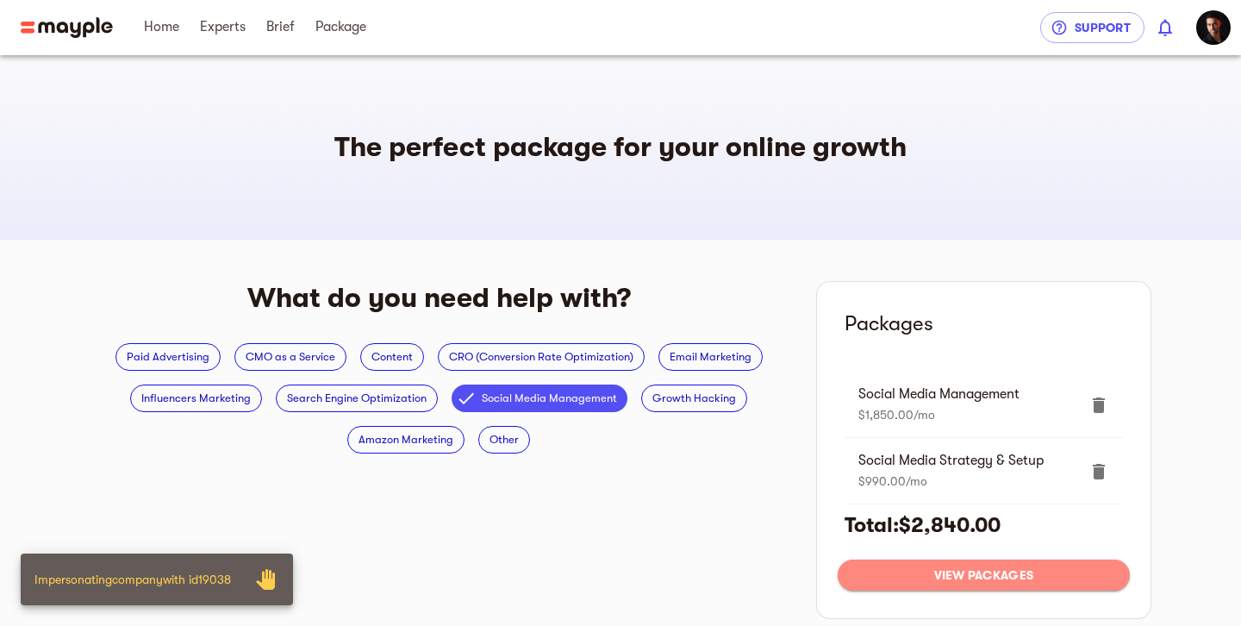
click at [1033, 570] on span "View packages" at bounding box center [984, 575] width 265 height 21
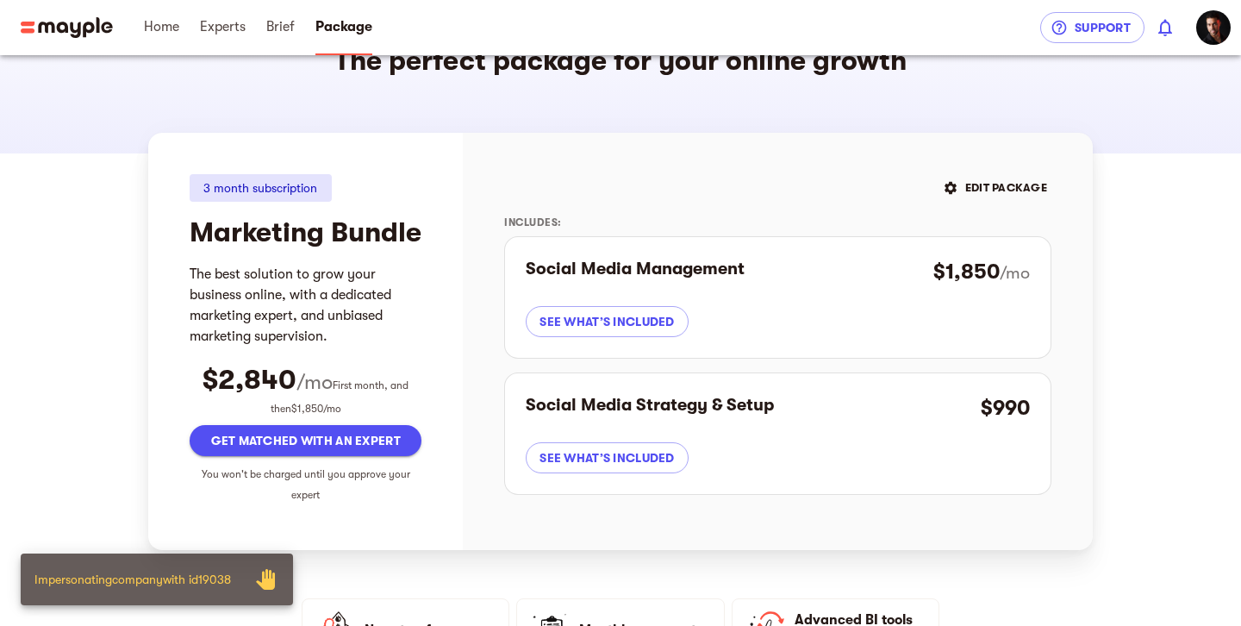
scroll to position [92, 0]
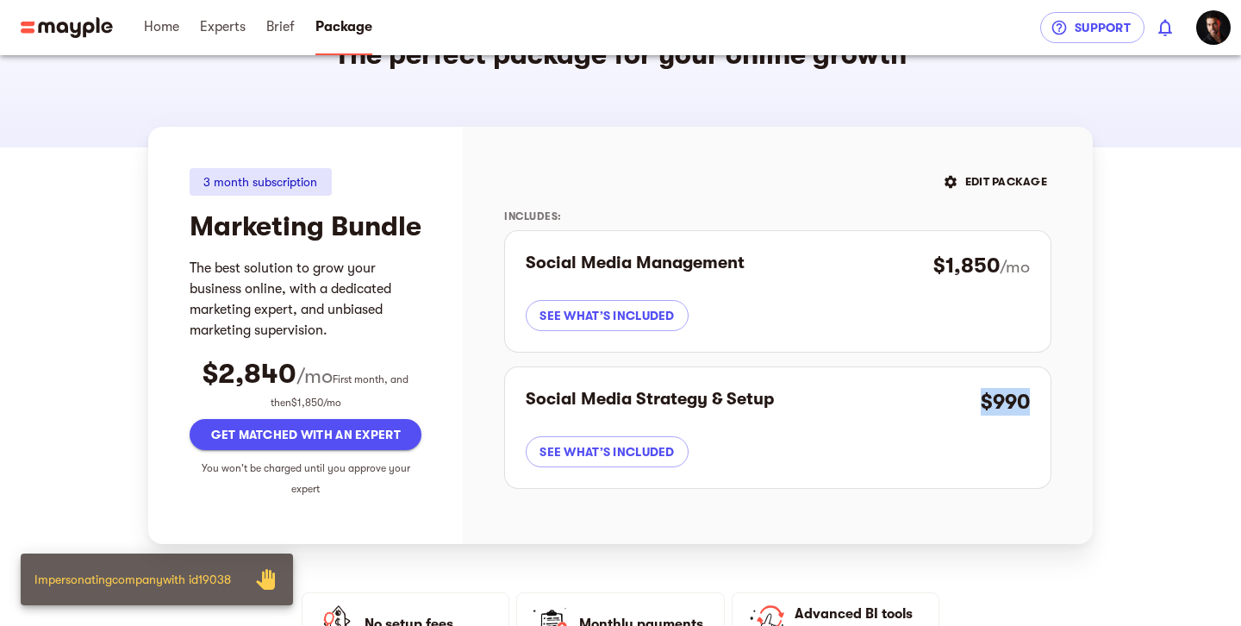
drag, startPoint x: 983, startPoint y: 403, endPoint x: 1055, endPoint y: 398, distance: 72.6
click at [1071, 406] on div "EDIT PACKAGE Includes: Social Media Management $1,850 /mo see what’s included S…" at bounding box center [778, 335] width 630 height 417
drag, startPoint x: 923, startPoint y: 270, endPoint x: 795, endPoint y: 222, distance: 136.9
click at [1057, 268] on div "EDIT PACKAGE Includes: Social Media Management $1,850 /mo see what’s included S…" at bounding box center [778, 335] width 630 height 417
click at [242, 391] on h4 "$2,840" at bounding box center [250, 374] width 94 height 34
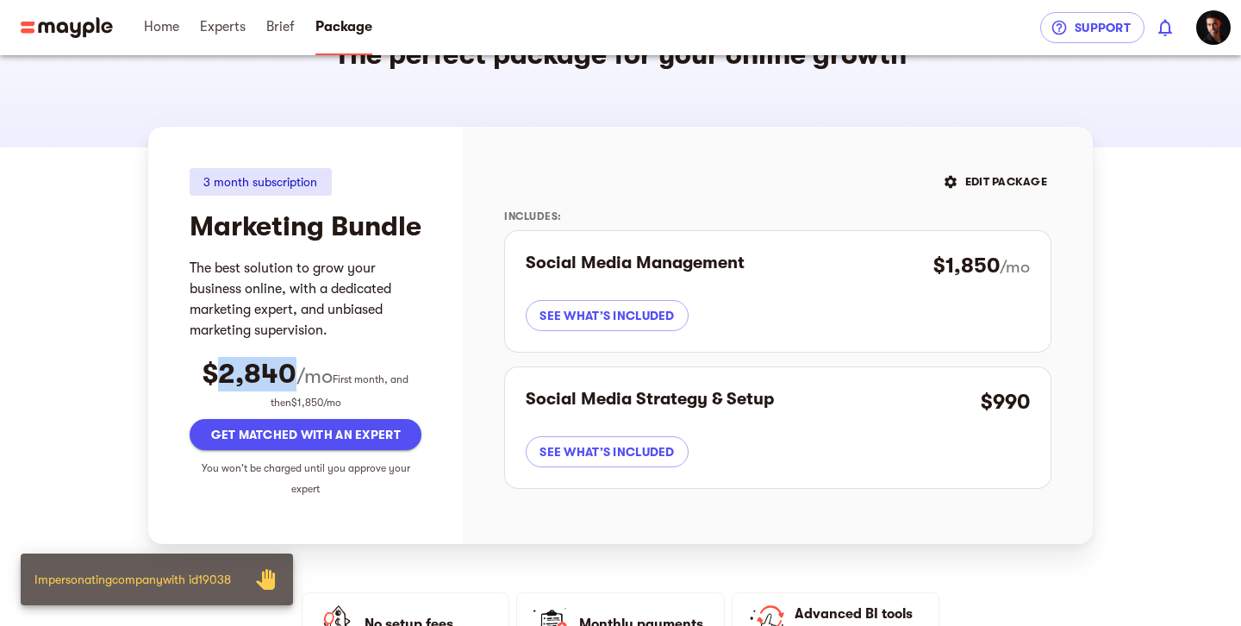
click at [242, 391] on h4 "$2,840" at bounding box center [250, 374] width 94 height 34
drag, startPoint x: 242, startPoint y: 411, endPoint x: 132, endPoint y: 408, distance: 110.4
click at [241, 391] on h4 "$2,840" at bounding box center [250, 374] width 94 height 34
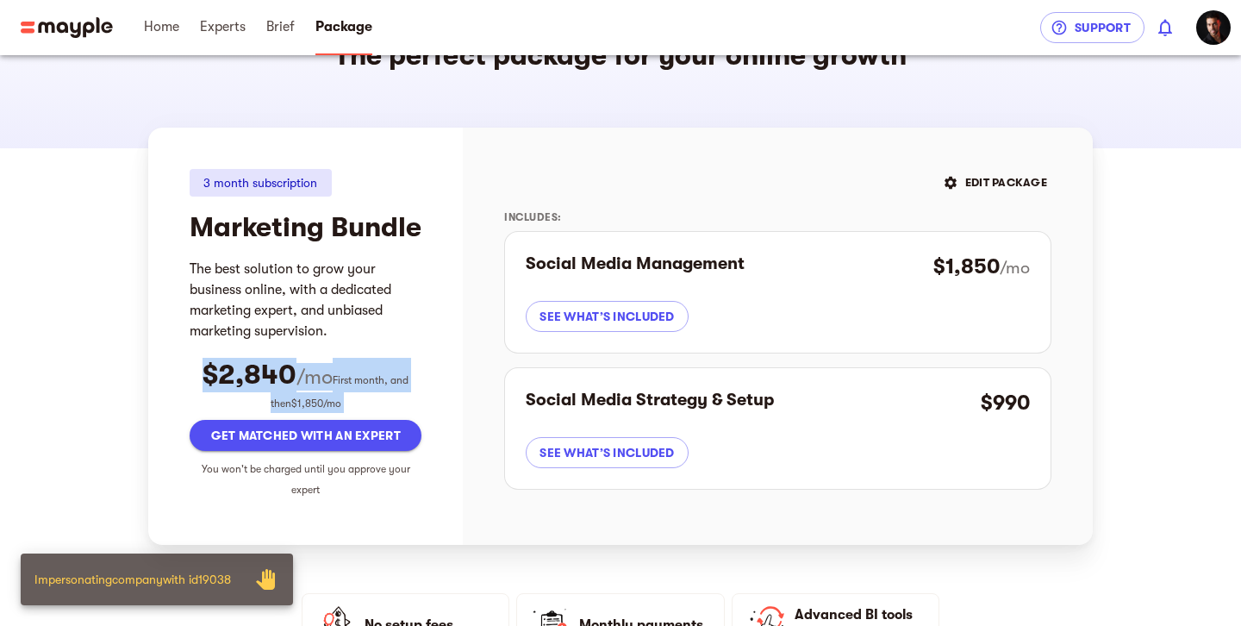
scroll to position [90, 0]
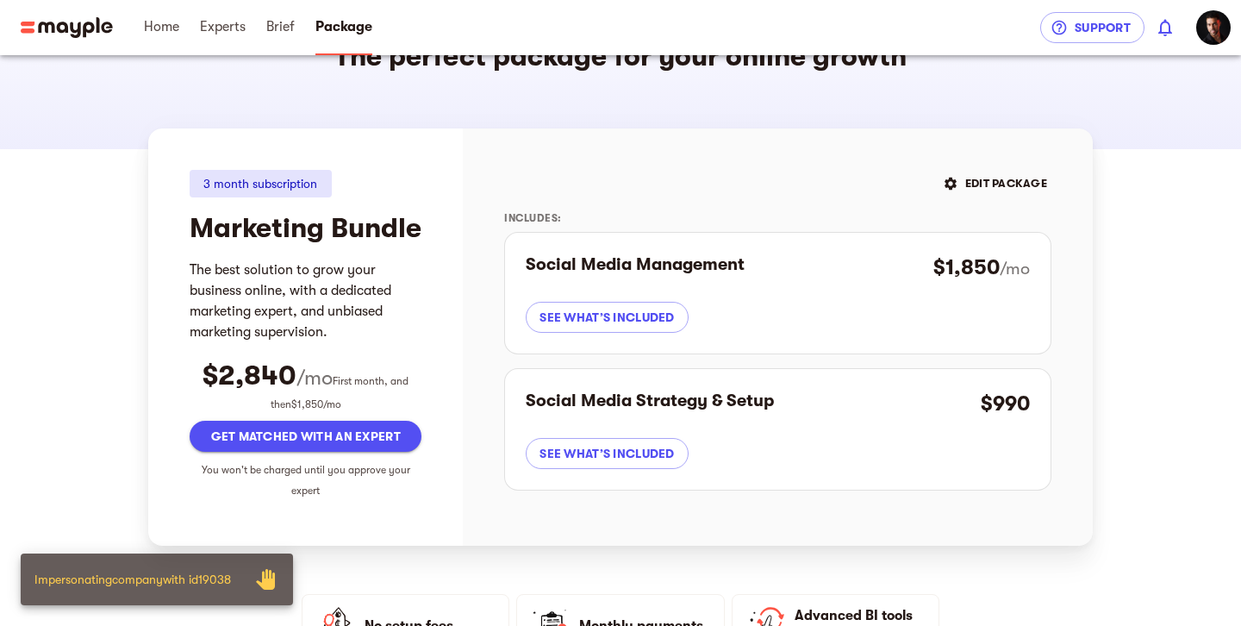
click at [419, 246] on h4 "Marketing Bundle" at bounding box center [306, 228] width 232 height 34
click at [288, 411] on span "First month, and then $1,850 /mo" at bounding box center [340, 393] width 139 height 35
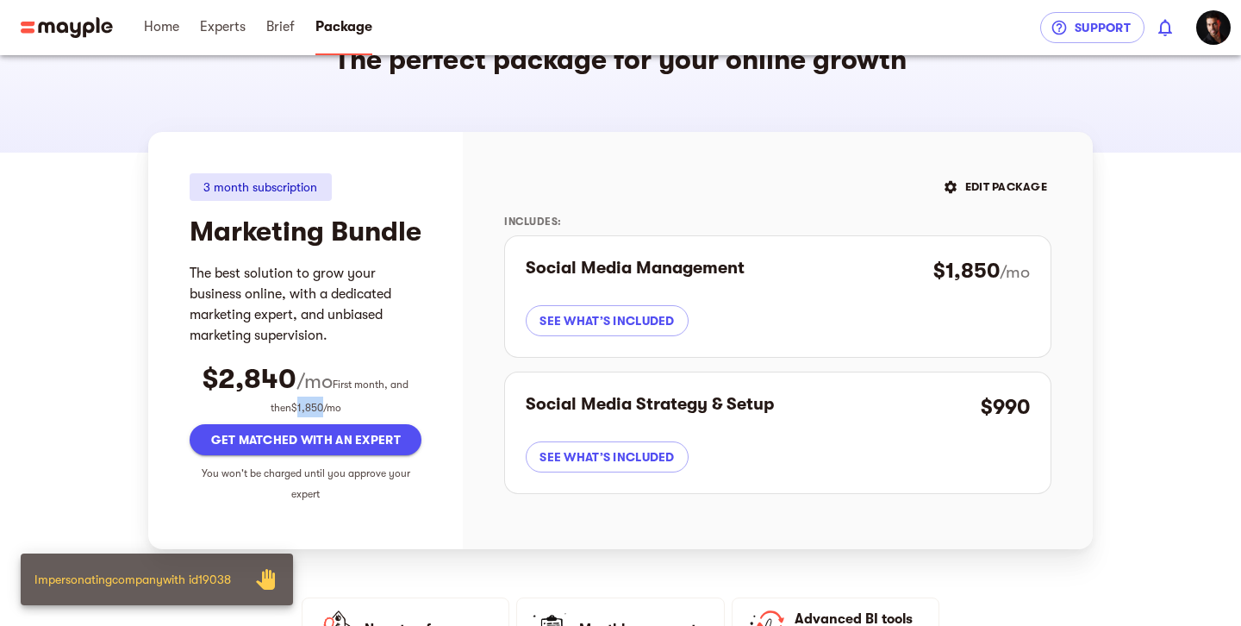
click at [288, 414] on span "First month, and then $1,850 /mo" at bounding box center [340, 395] width 139 height 35
click at [419, 249] on h4 "Marketing Bundle" at bounding box center [306, 232] width 232 height 34
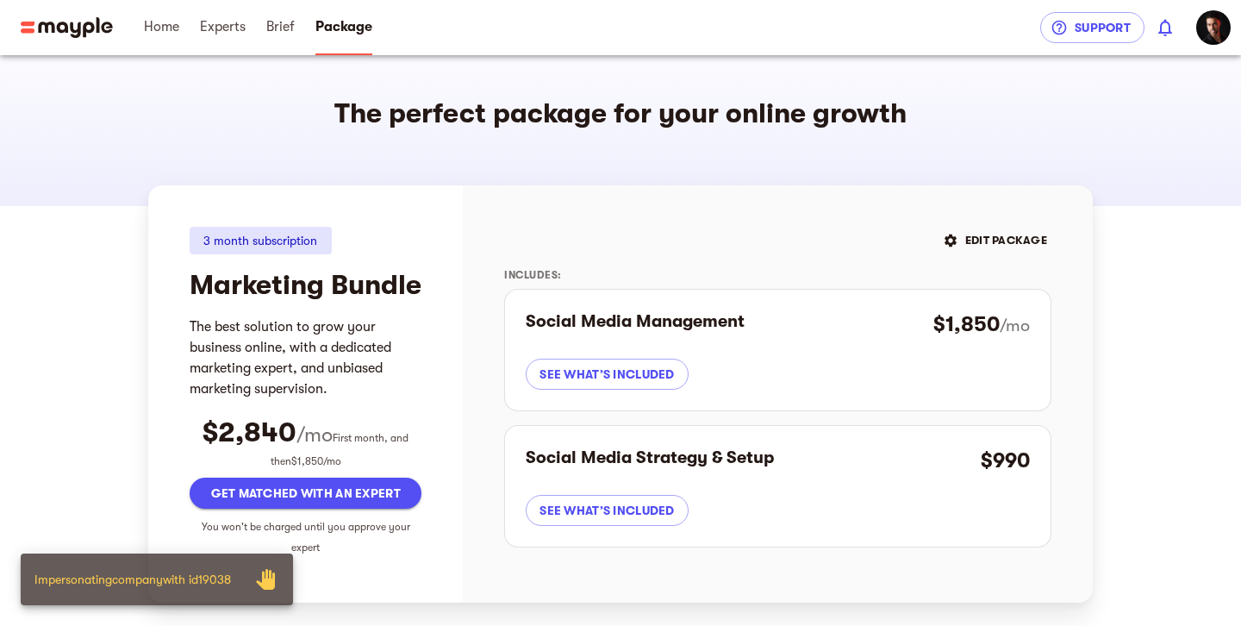
scroll to position [0, 0]
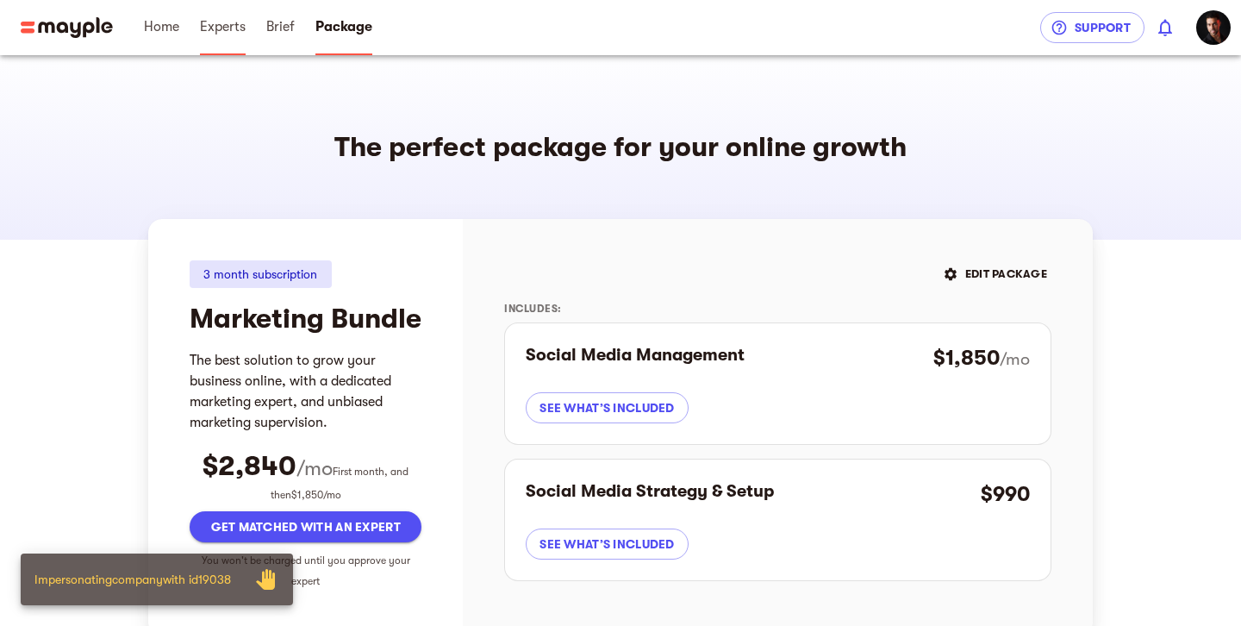
click at [236, 36] on span "Experts" at bounding box center [223, 26] width 46 height 21
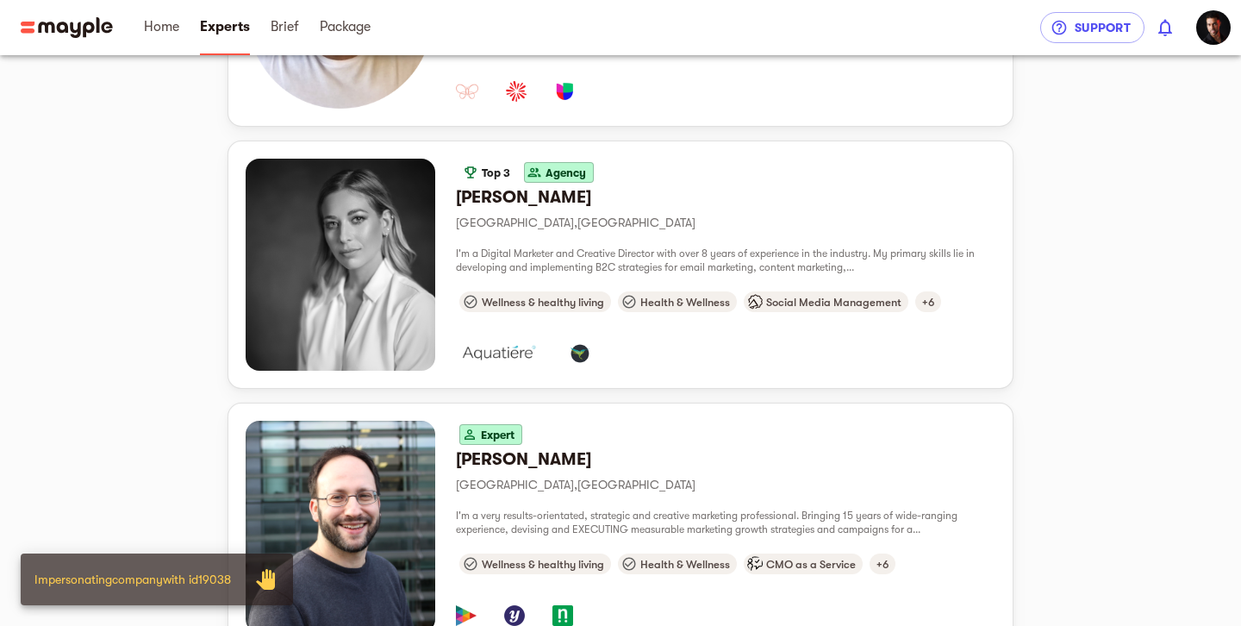
scroll to position [611, 0]
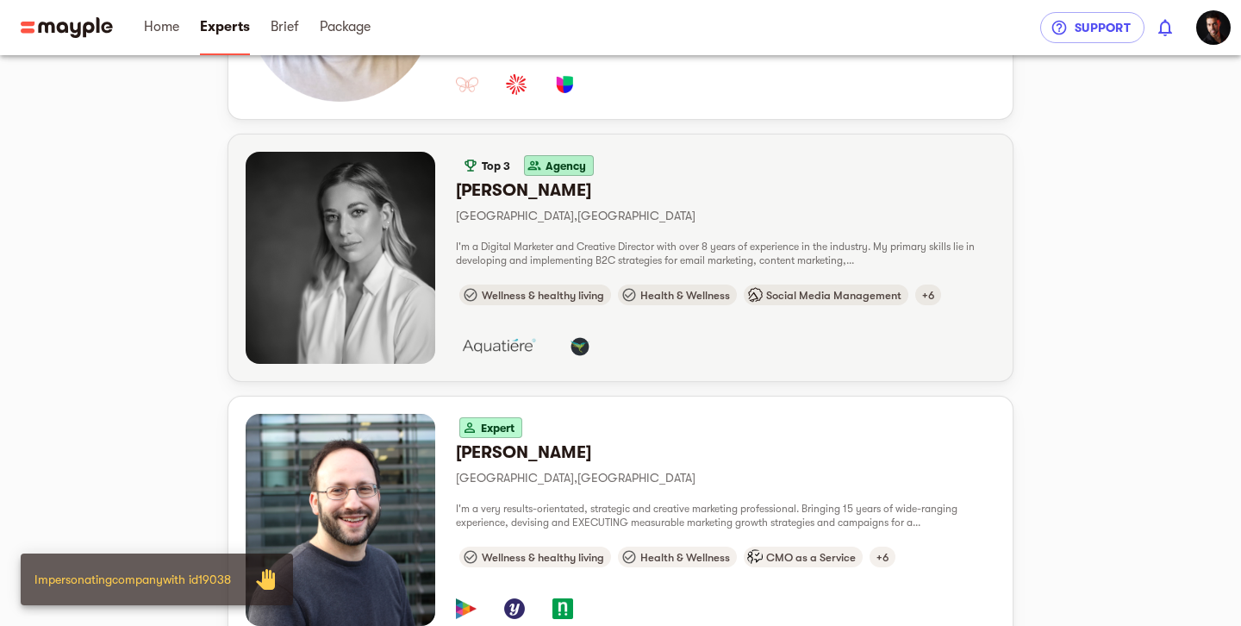
click at [567, 234] on div "Top 3 Agency Mieke O. London , United Kingdom I'm a Digital Marketer and Creati…" at bounding box center [726, 258] width 540 height 212
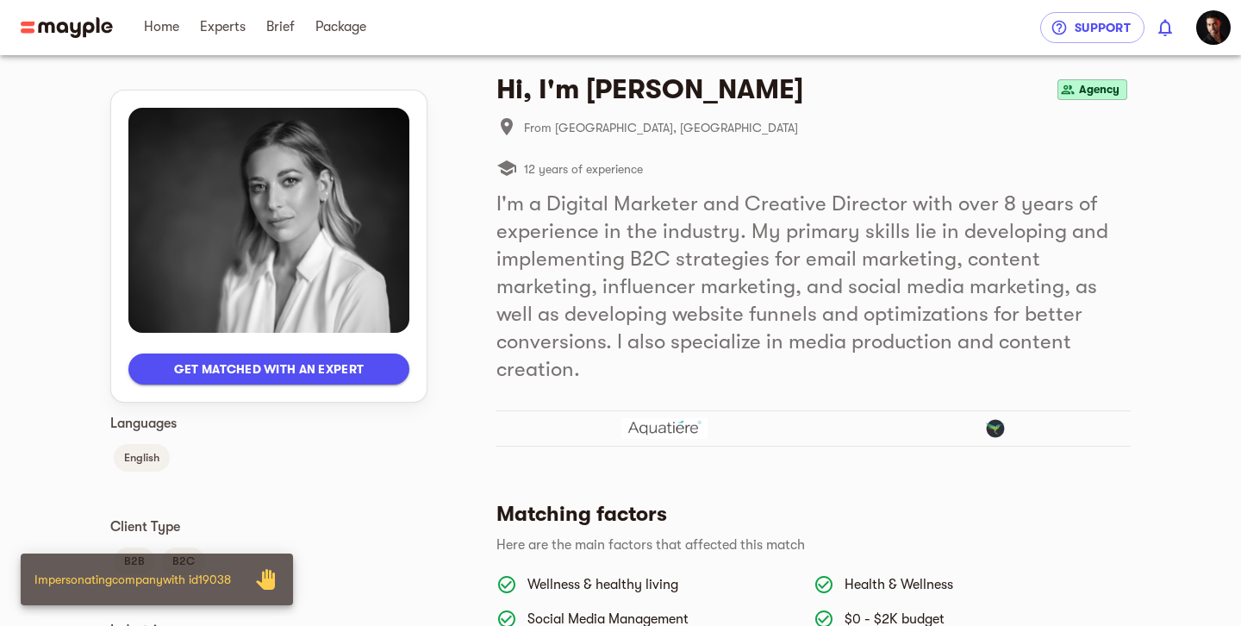
scroll to position [109, 0]
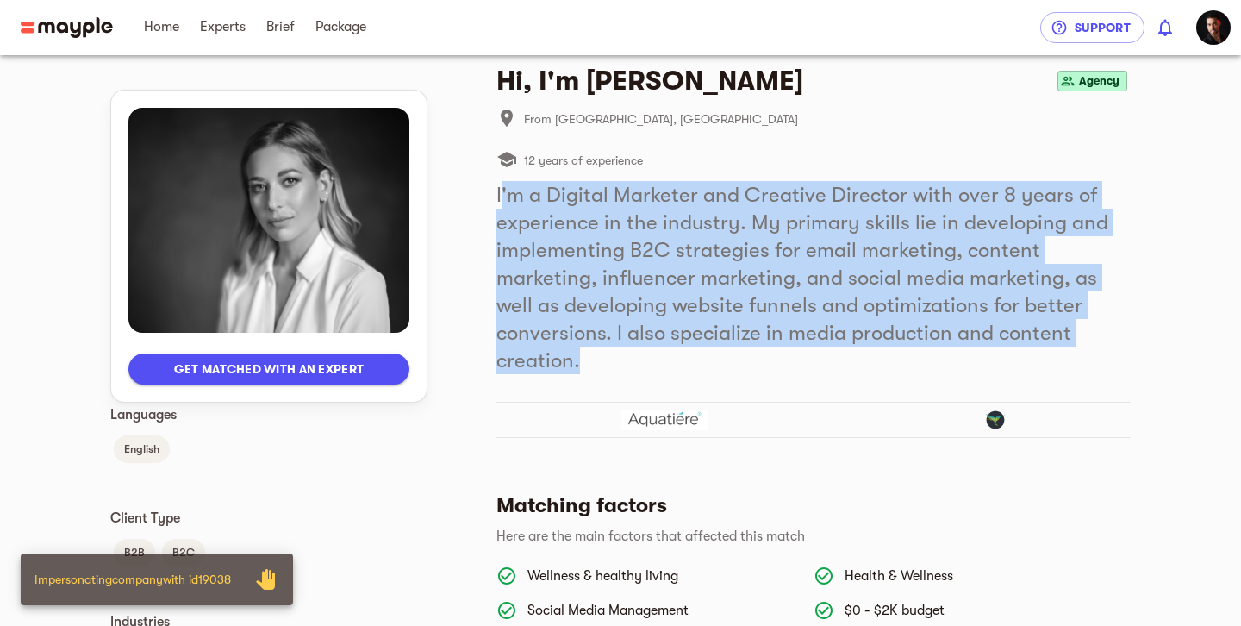
drag, startPoint x: 591, startPoint y: 363, endPoint x: 500, endPoint y: 182, distance: 202.7
click at [500, 182] on h5 "I'm a Digital Marketer and Creative Director with over 8 years of experience in…" at bounding box center [813, 277] width 634 height 193
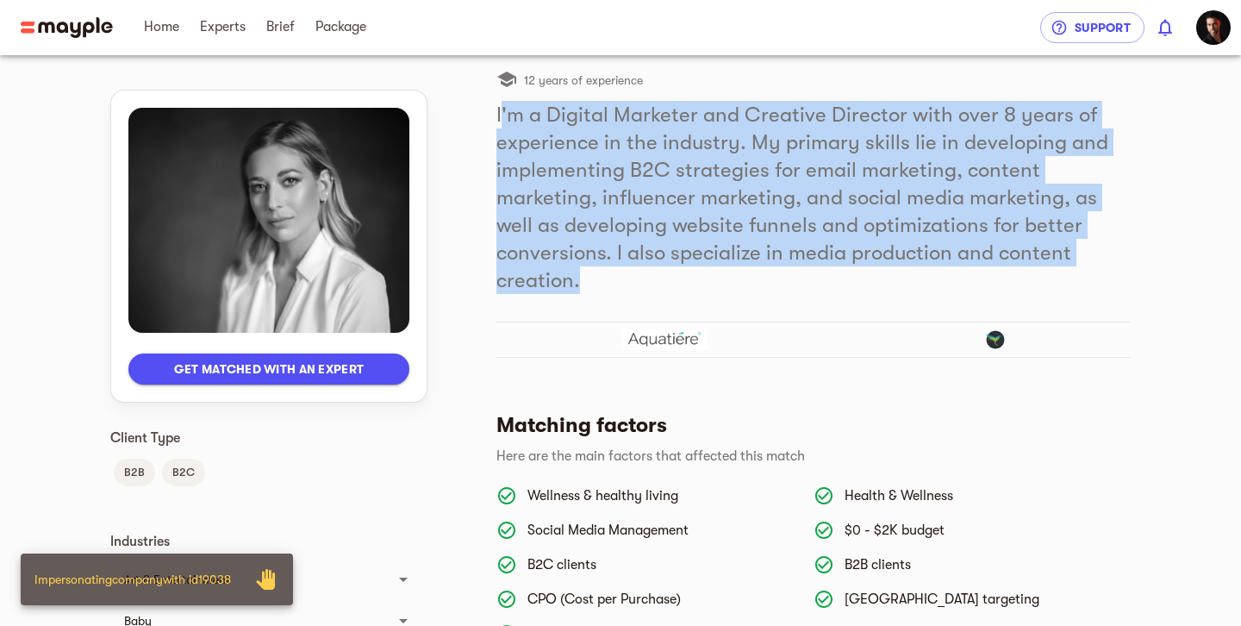
scroll to position [0, 0]
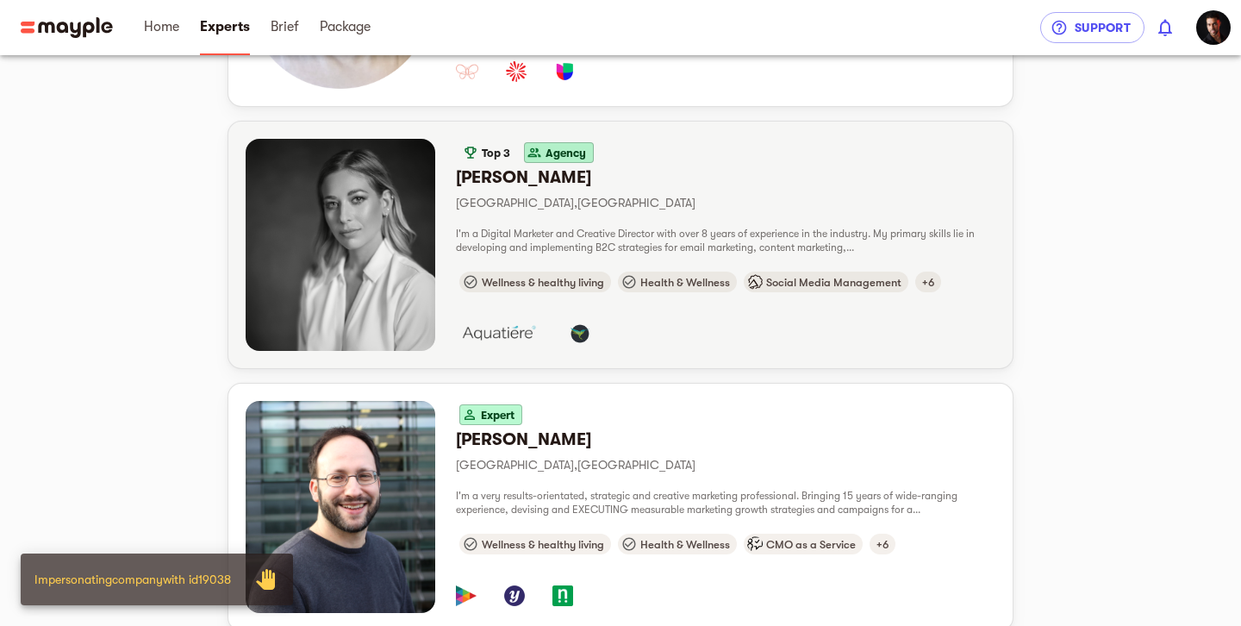
scroll to position [702, 0]
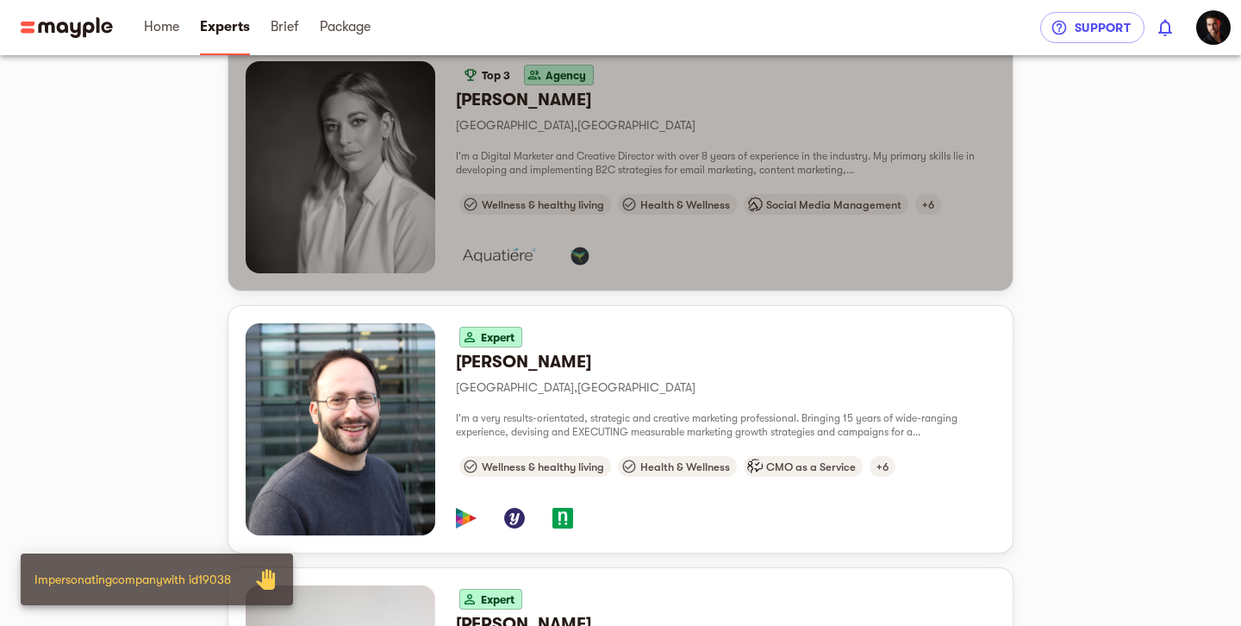
click at [409, 188] on div "button" at bounding box center [341, 167] width 190 height 212
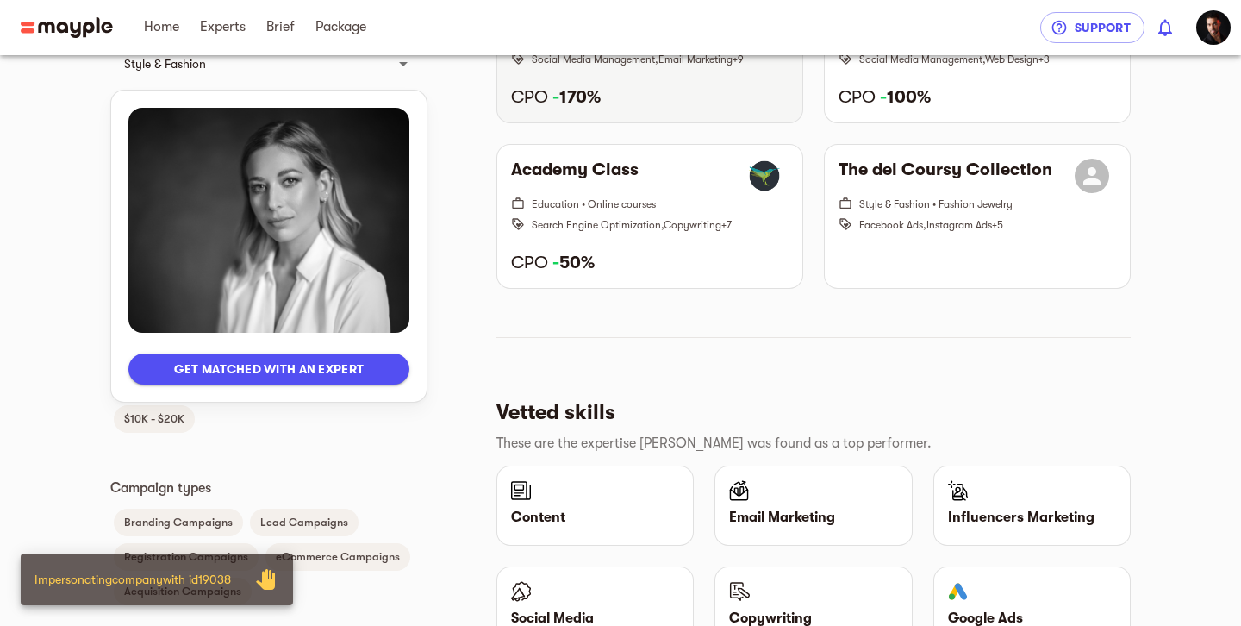
scroll to position [943, 0]
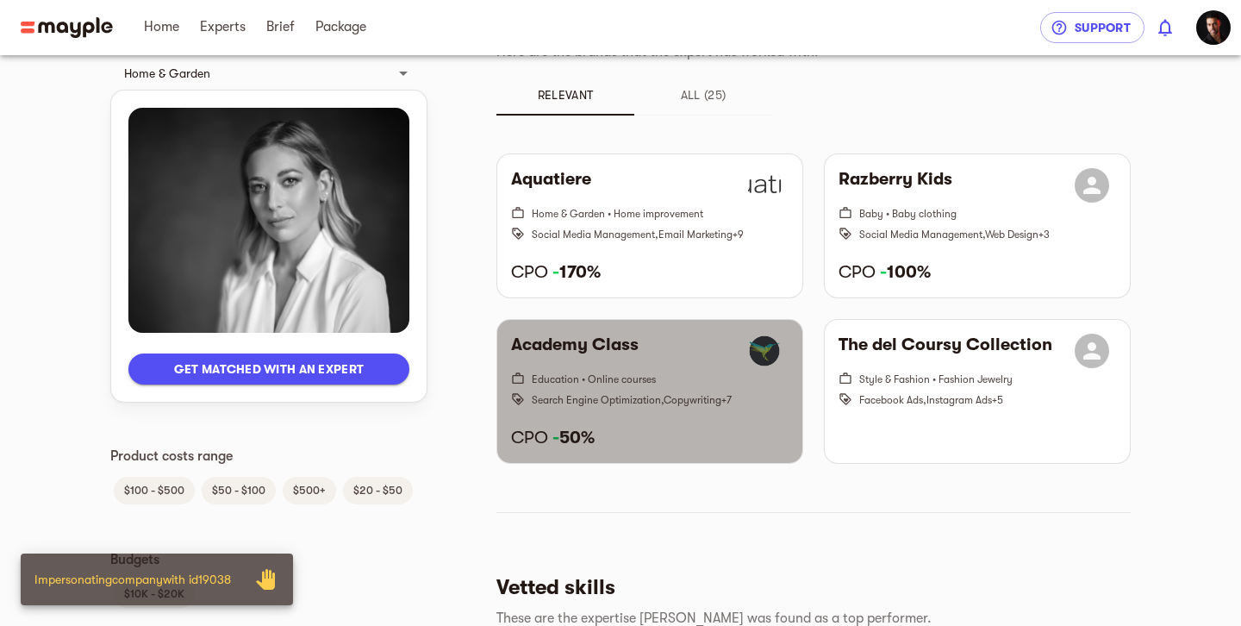
click at [630, 393] on span "Search Engine Optimization , Copywriting + 7" at bounding box center [660, 399] width 257 height 21
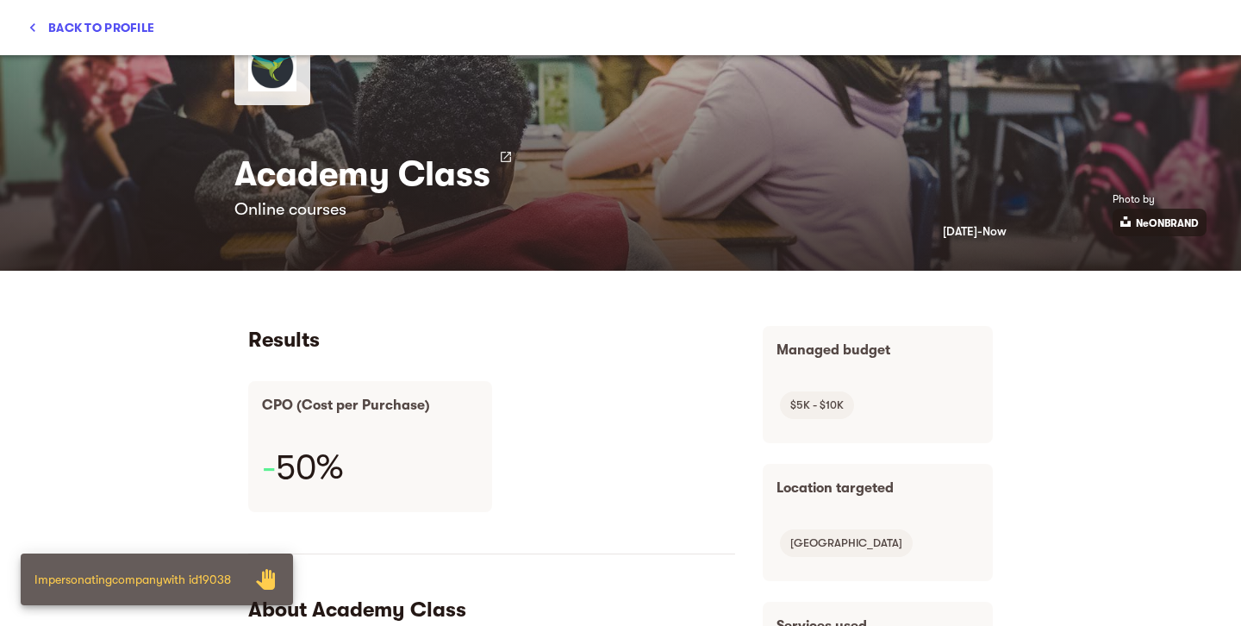
scroll to position [0, 0]
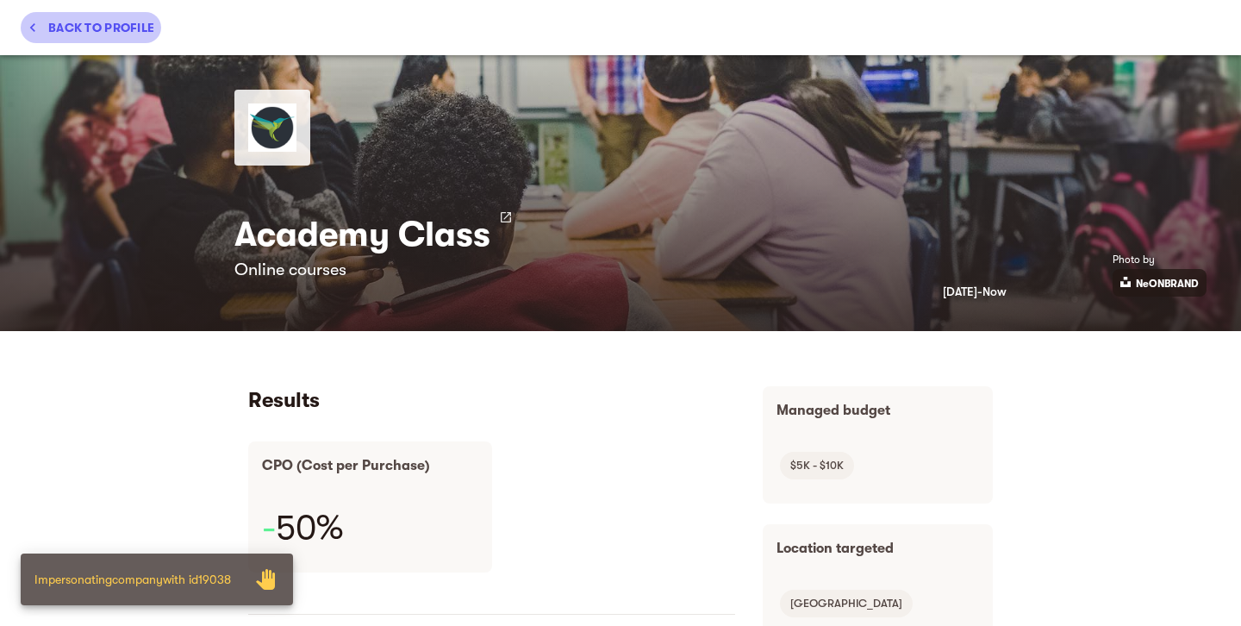
click at [120, 33] on span "Back to profile" at bounding box center [91, 27] width 127 height 21
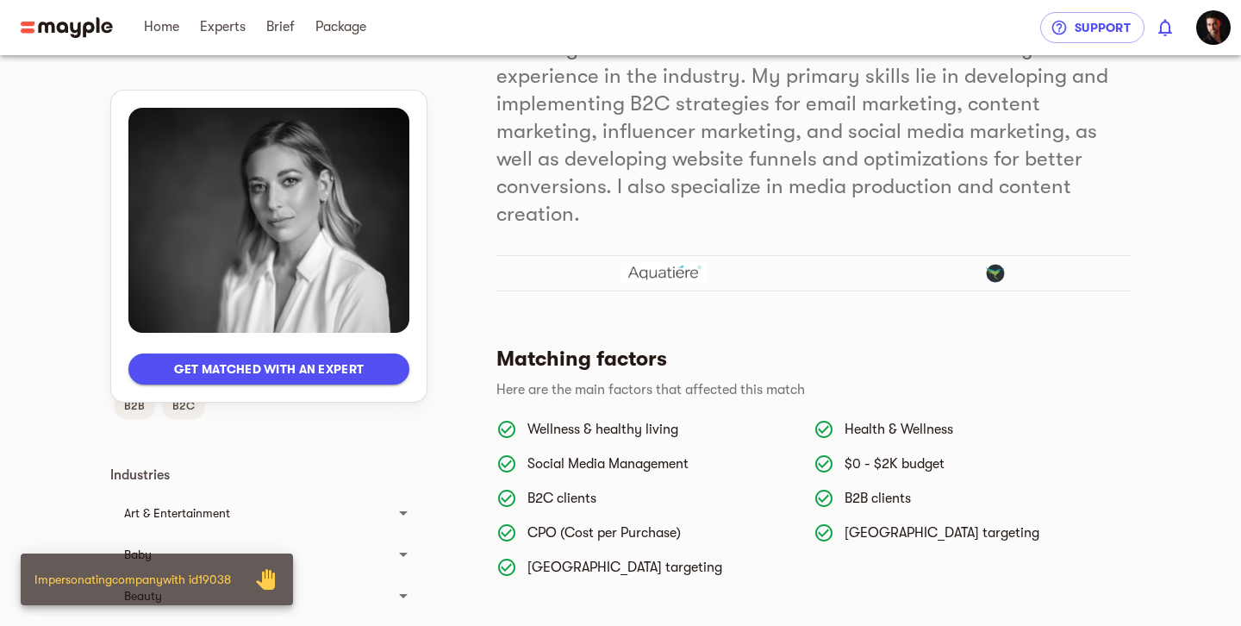
scroll to position [260, 0]
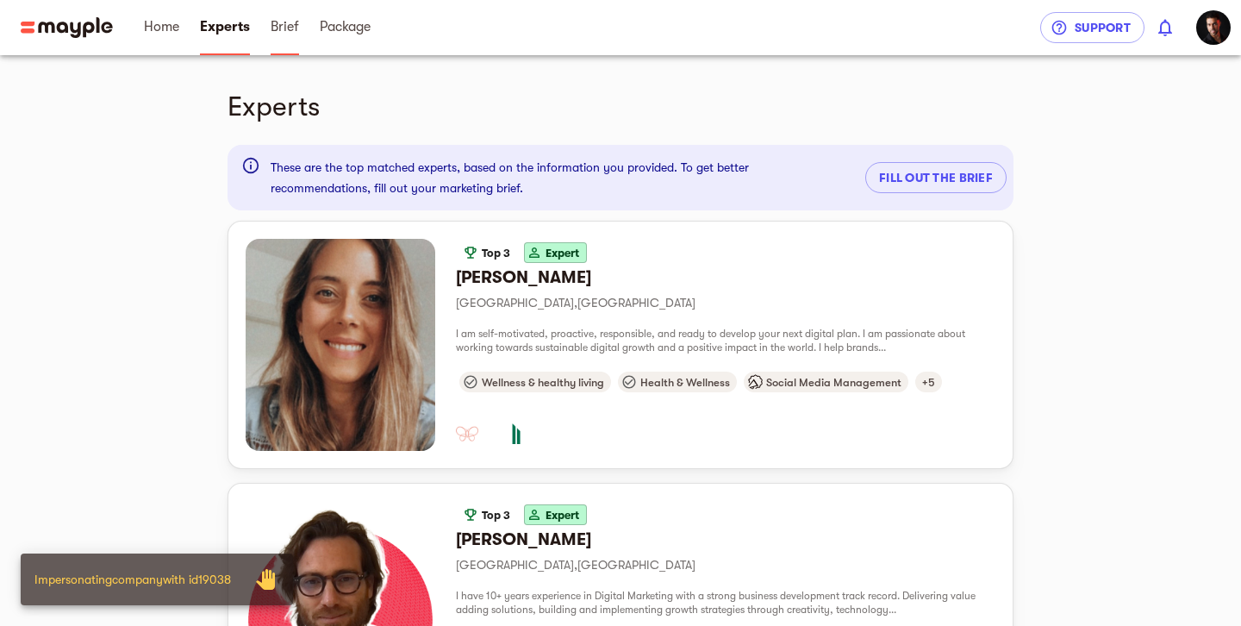
click at [286, 33] on span "Brief" at bounding box center [285, 26] width 28 height 21
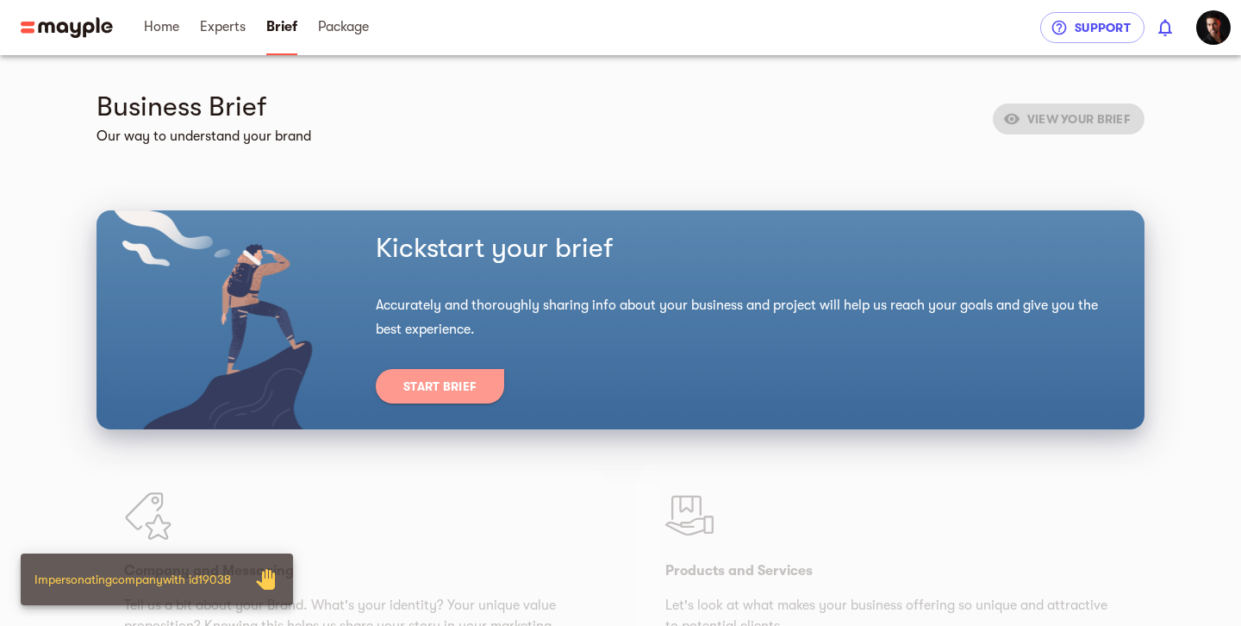
click at [468, 393] on span "Start Brief" at bounding box center [439, 386] width 73 height 21
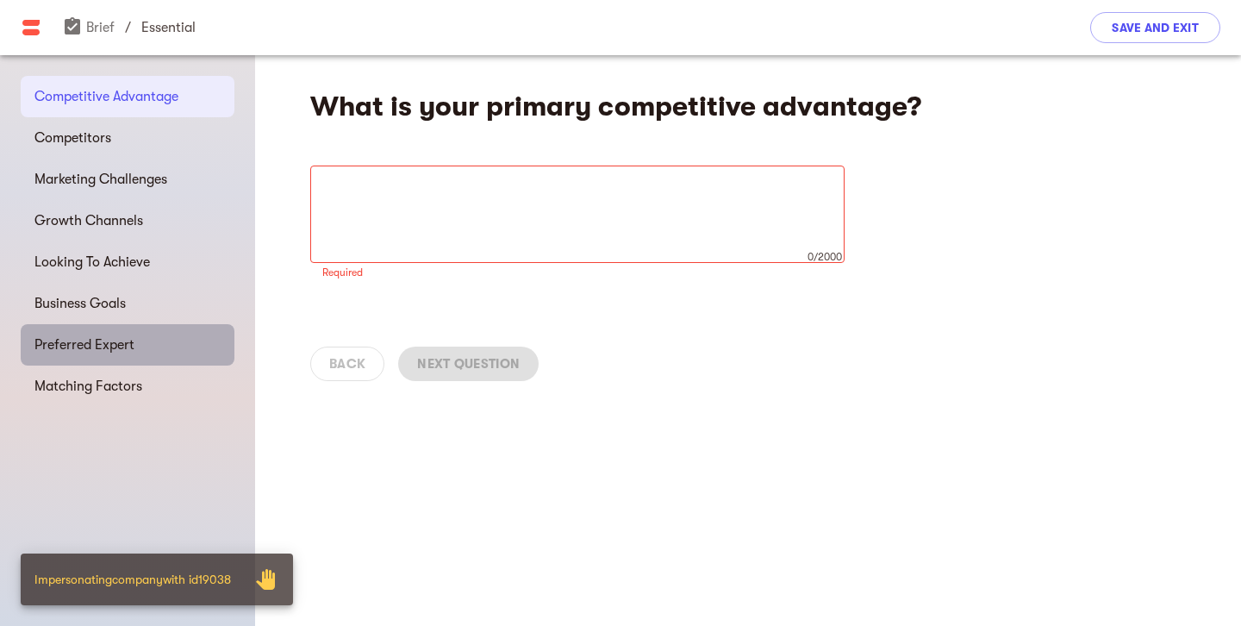
click at [118, 332] on div "Preferred Expert" at bounding box center [128, 344] width 214 height 41
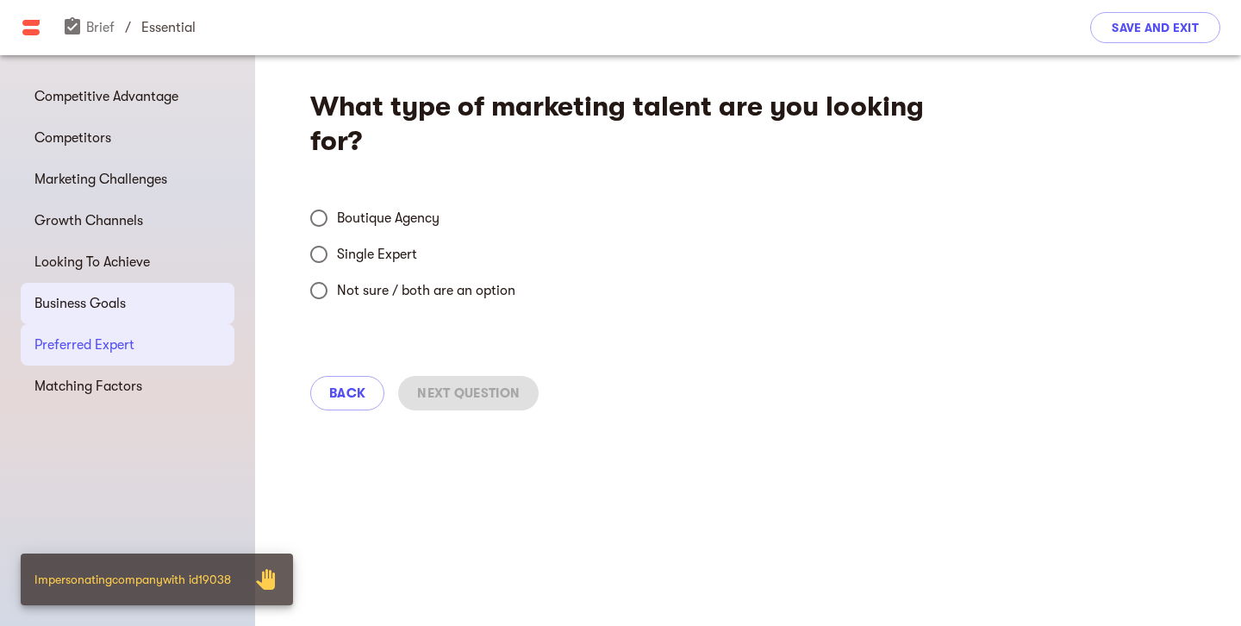
drag, startPoint x: 346, startPoint y: 261, endPoint x: 199, endPoint y: 291, distance: 150.4
click at [346, 261] on span "Single Expert" at bounding box center [377, 254] width 80 height 21
click at [337, 261] on input "Single Expert" at bounding box center [319, 254] width 36 height 36
radio input "true"
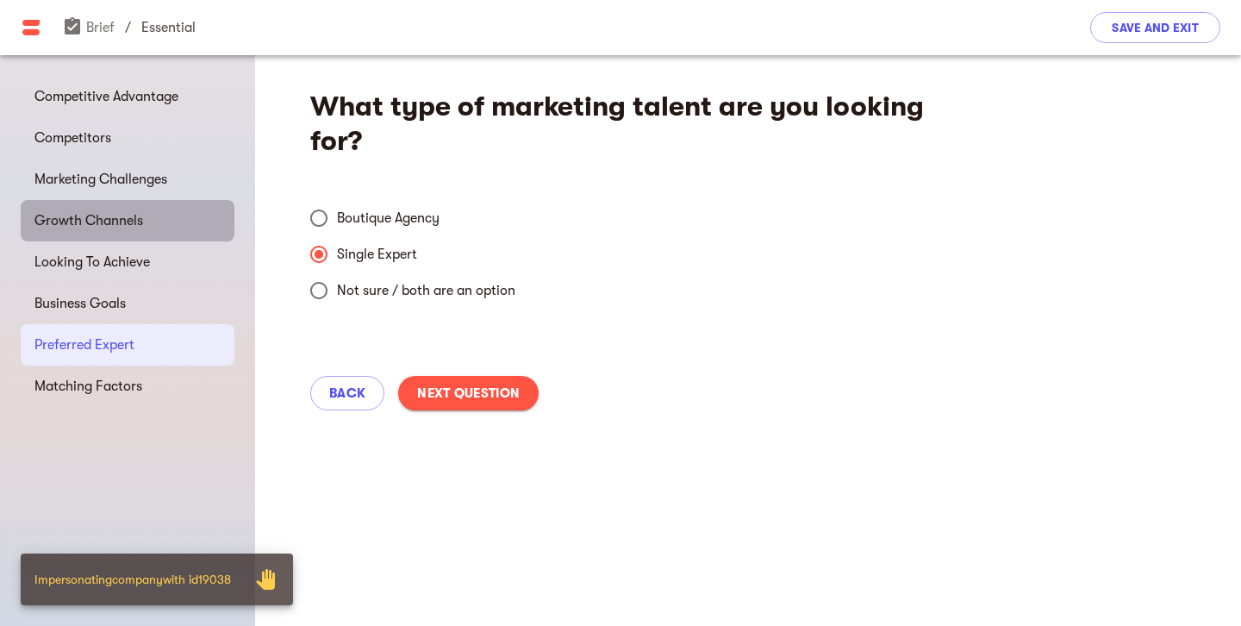
click at [109, 212] on span "Growth Channels" at bounding box center [127, 220] width 186 height 21
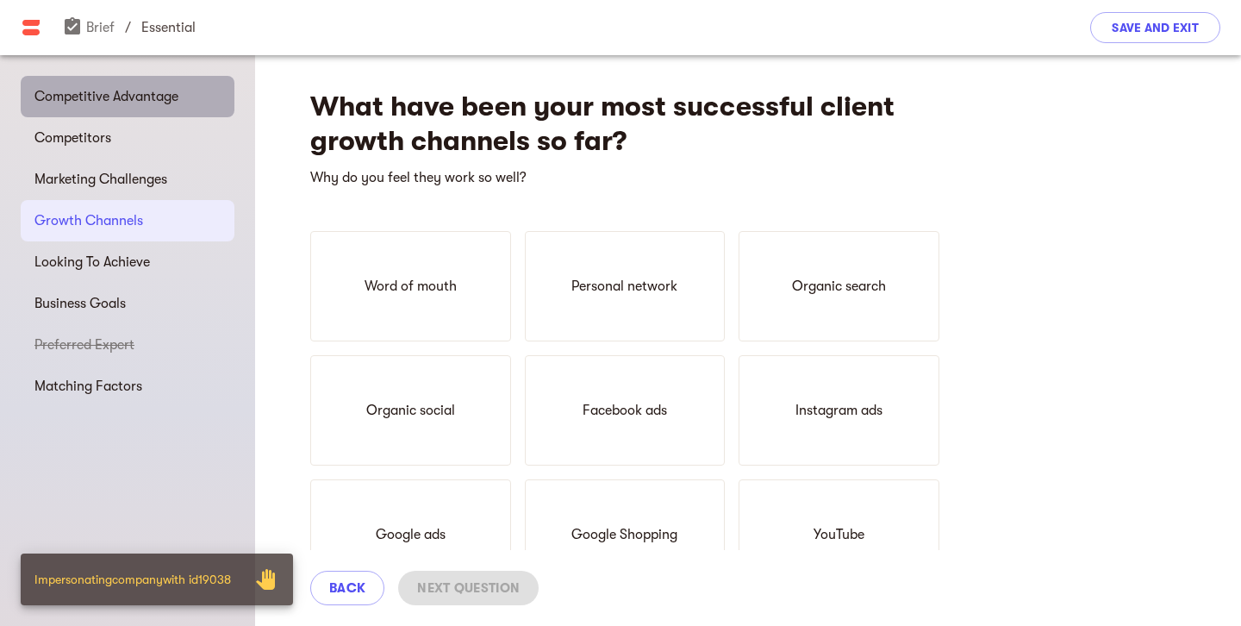
click at [119, 77] on div "Competitive Advantage" at bounding box center [128, 96] width 214 height 41
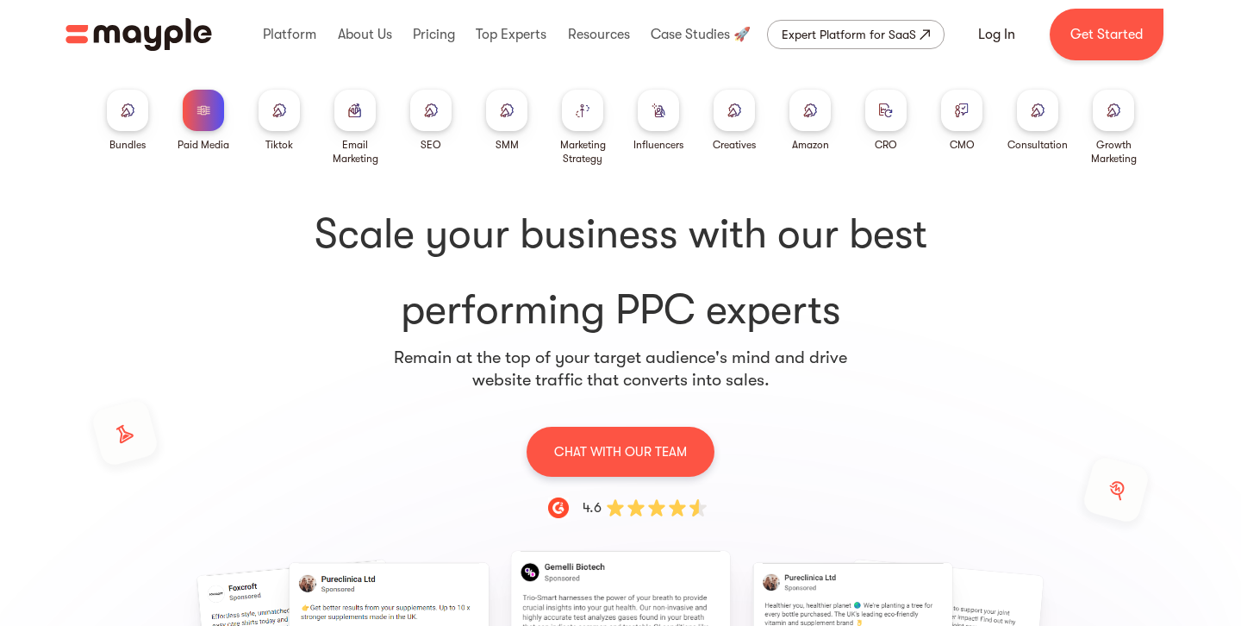
click at [968, 113] on img at bounding box center [962, 109] width 14 height 13
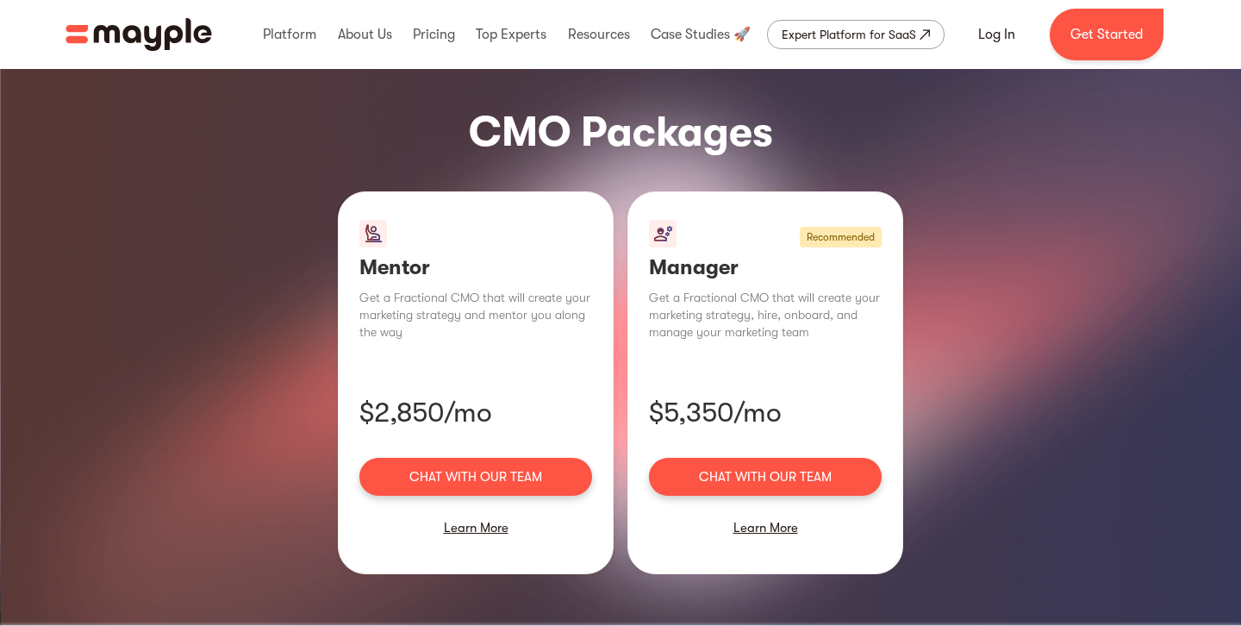
scroll to position [1194, 0]
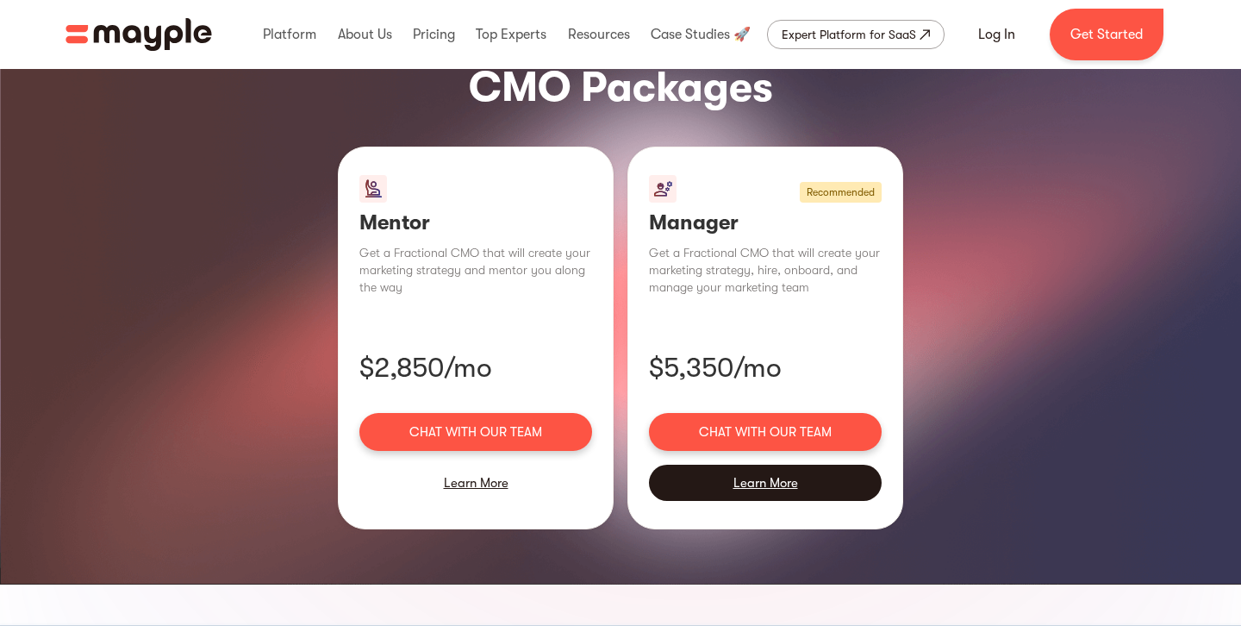
click at [777, 465] on div "Learn More" at bounding box center [765, 483] width 233 height 36
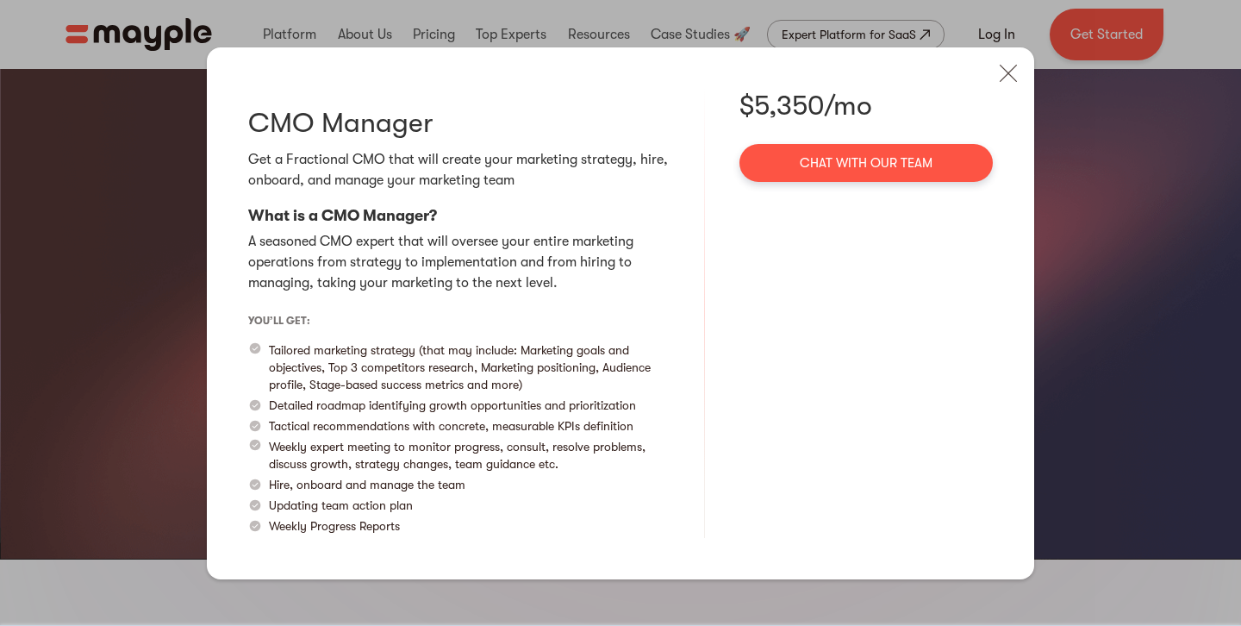
scroll to position [1191, 0]
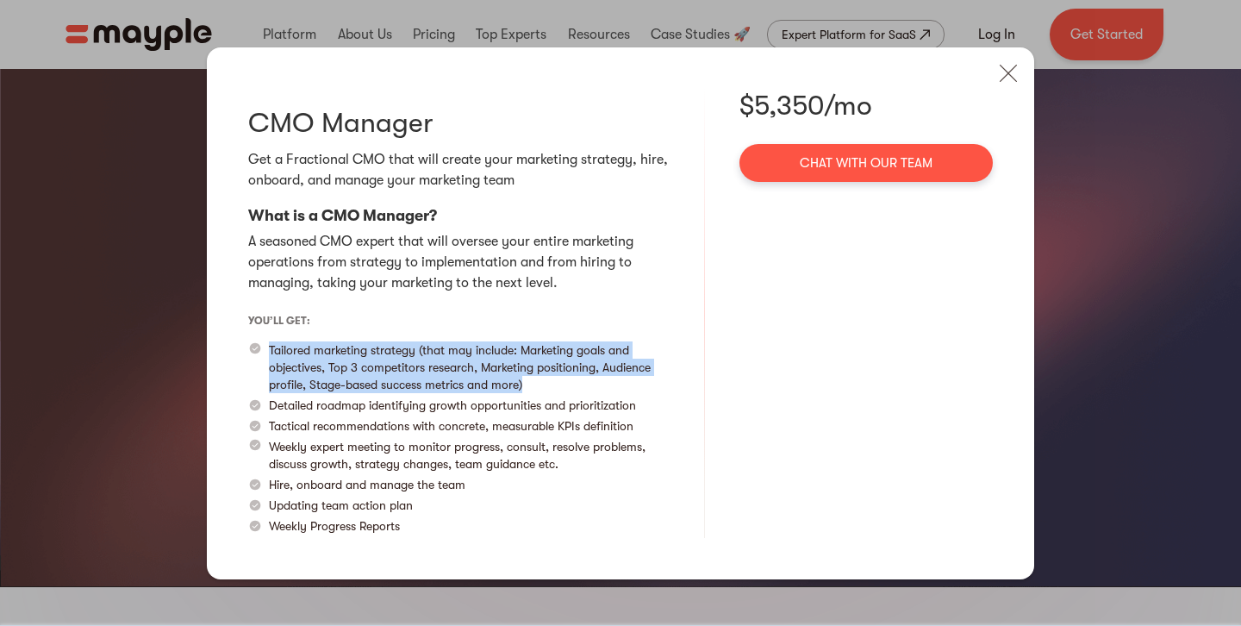
drag, startPoint x: 267, startPoint y: 352, endPoint x: 589, endPoint y: 381, distance: 322.7
click at [589, 381] on div "Tailored marketing strategy (that may include: Marketing goals and objectives, …" at bounding box center [458, 367] width 421 height 52
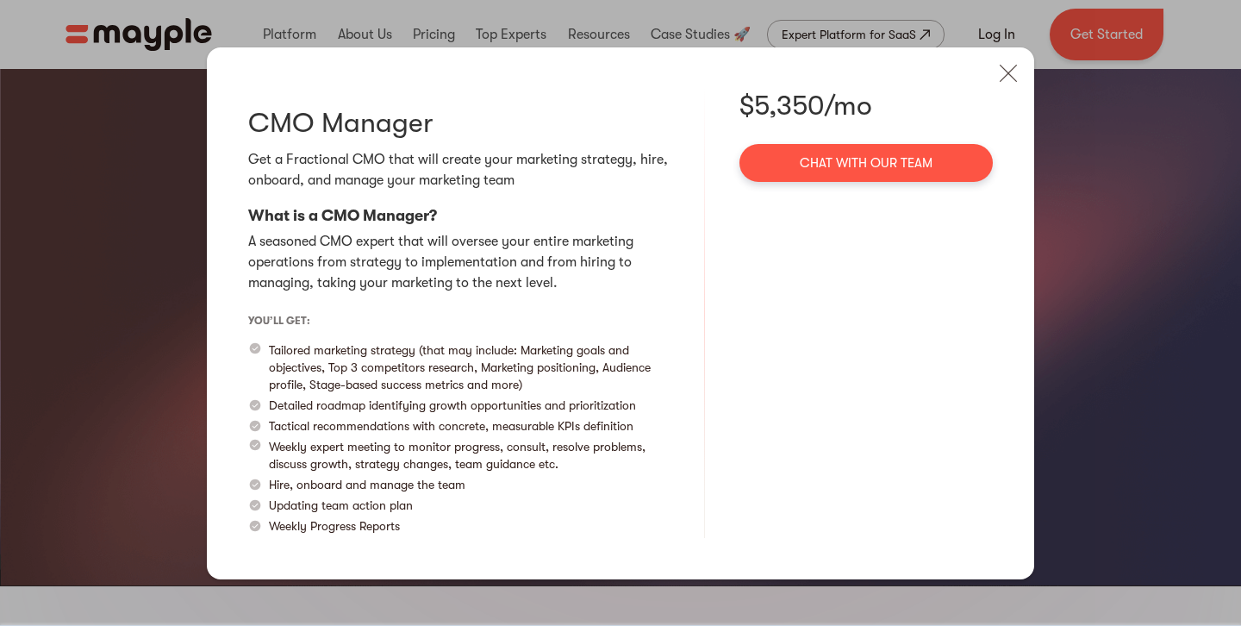
click at [328, 405] on p "Detailed roadmap identifying growth opportunities and prioritization" at bounding box center [452, 404] width 367 height 17
click at [328, 452] on p "Weekly expert meeting to monitor progress, consult, resolve problems, discuss g…" at bounding box center [469, 455] width 401 height 34
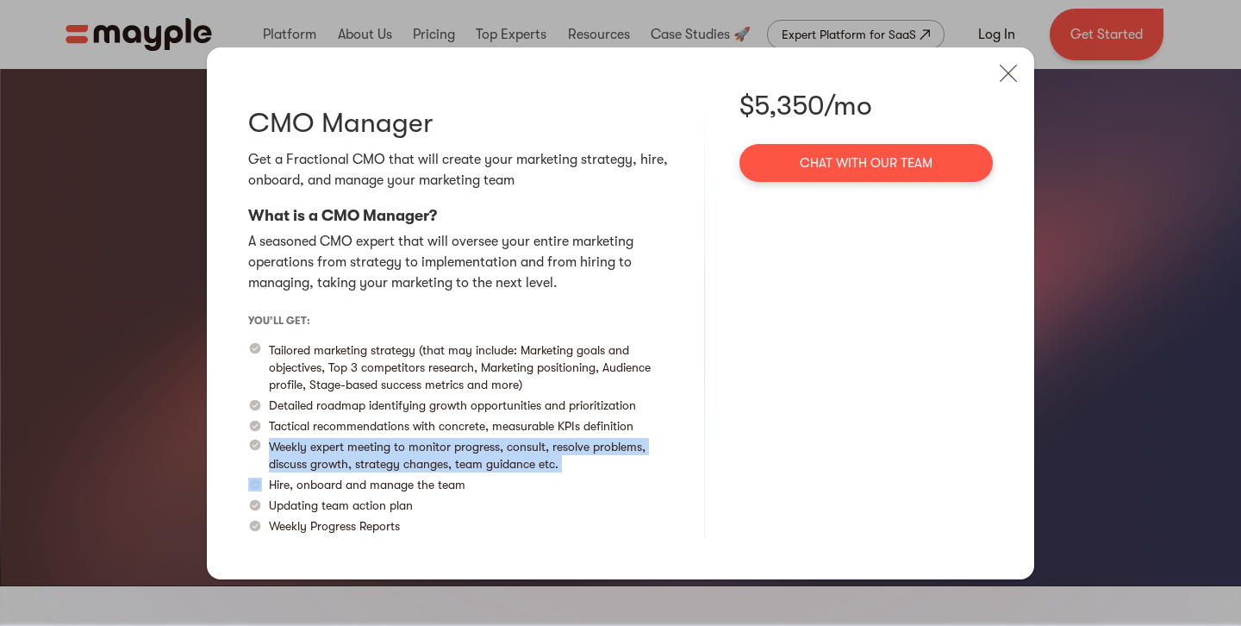
click at [328, 452] on p "Weekly expert meeting to monitor progress, consult, resolve problems, discuss g…" at bounding box center [469, 455] width 401 height 34
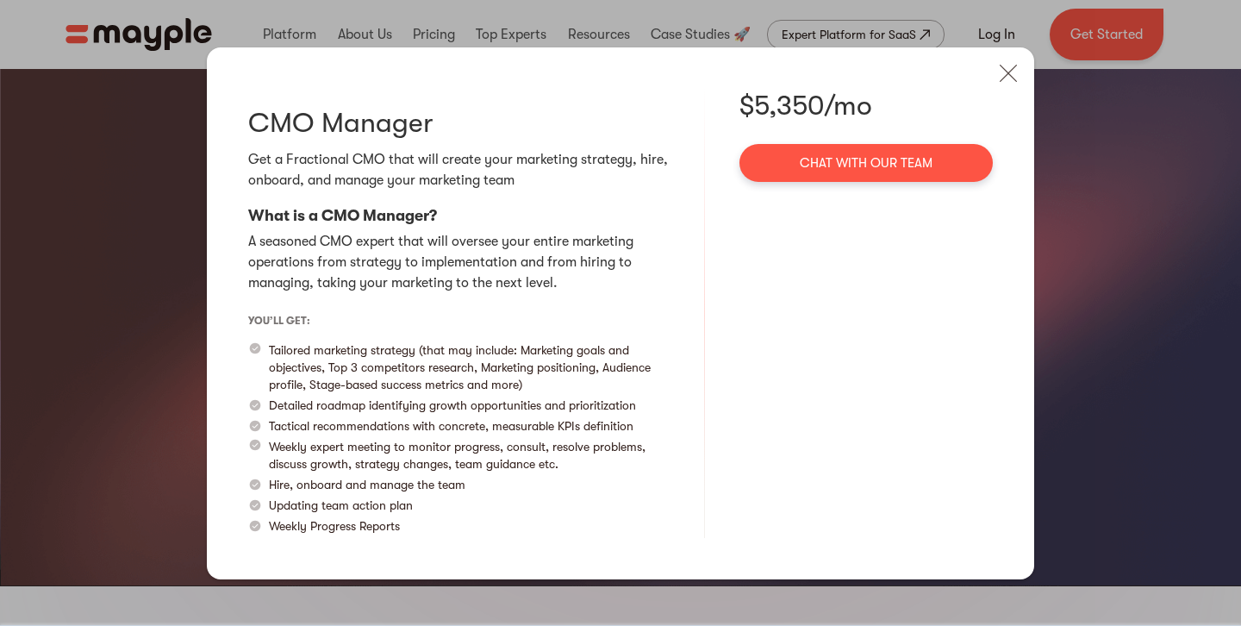
click at [335, 420] on p "Tactical recommendations with concrete, measurable KPIs definition" at bounding box center [451, 425] width 365 height 17
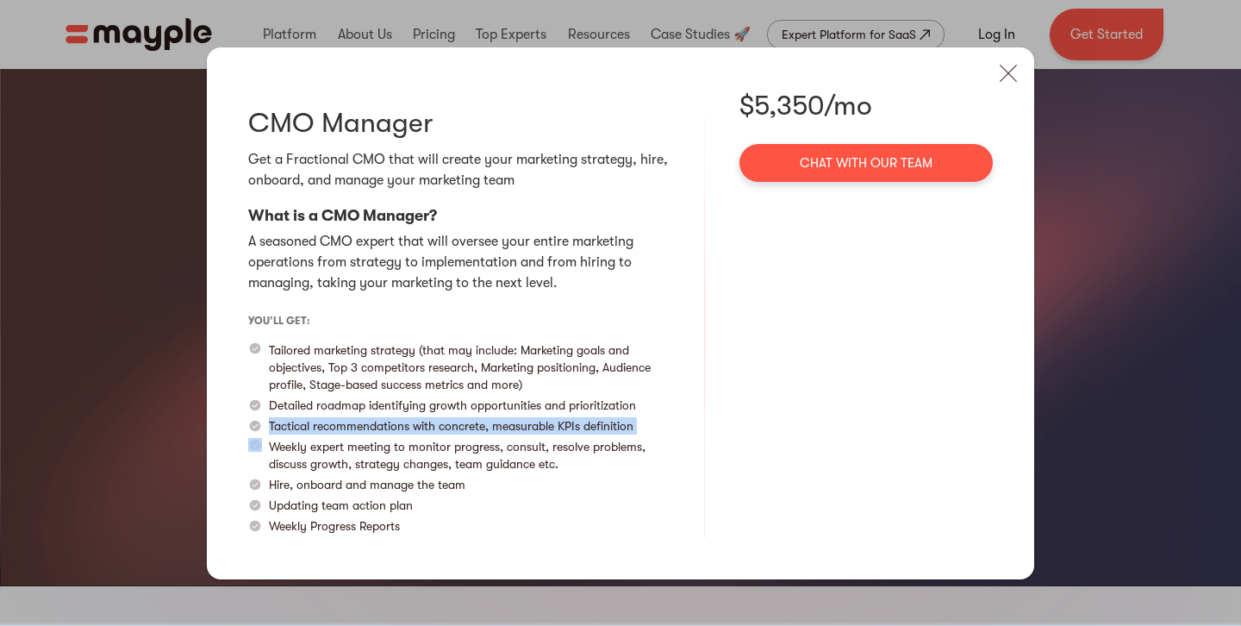
click at [335, 420] on p "Tactical recommendations with concrete, measurable KPIs definition" at bounding box center [451, 425] width 365 height 17
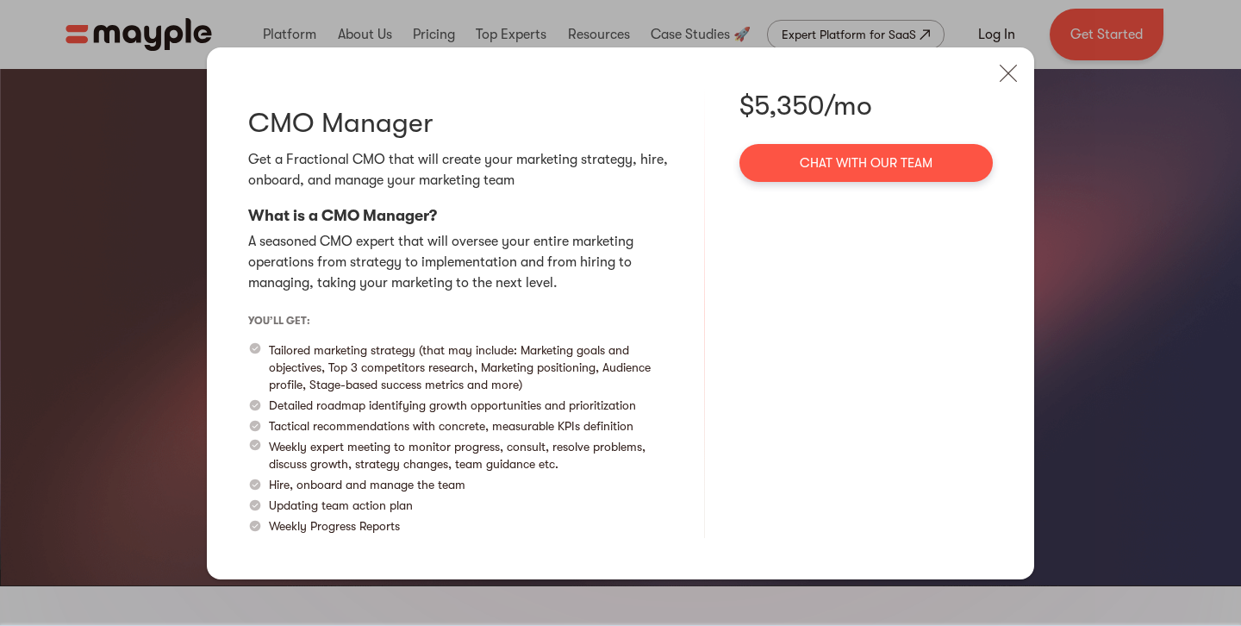
click at [309, 486] on p "Hire, onboard and manage the team" at bounding box center [367, 484] width 197 height 17
click at [317, 510] on p "Updating team action plan" at bounding box center [341, 504] width 144 height 17
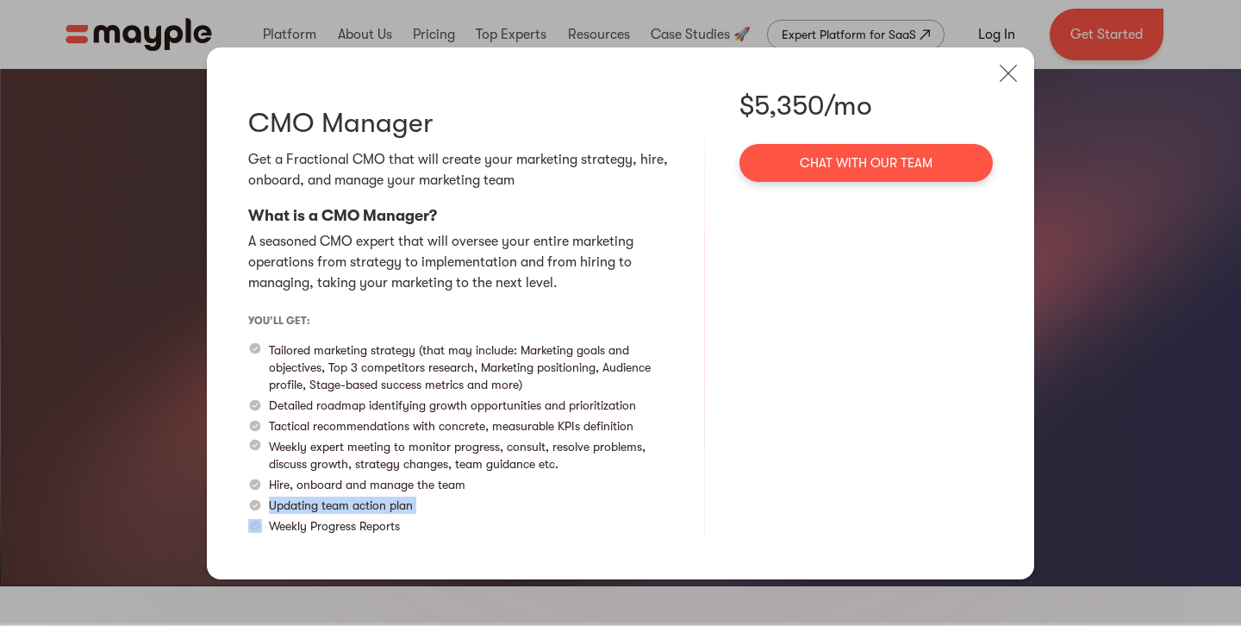
click at [317, 510] on p "Updating team action plan" at bounding box center [341, 504] width 144 height 17
click at [323, 527] on p "Weekly Progress Reports" at bounding box center [334, 525] width 131 height 17
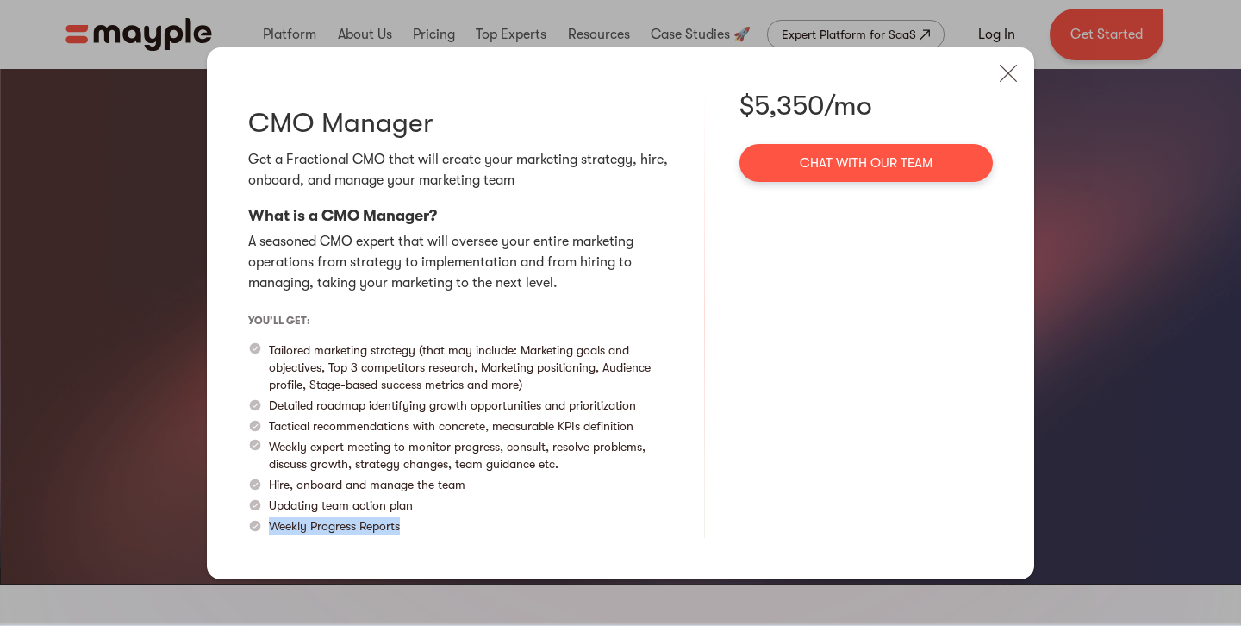
scroll to position [1198, 0]
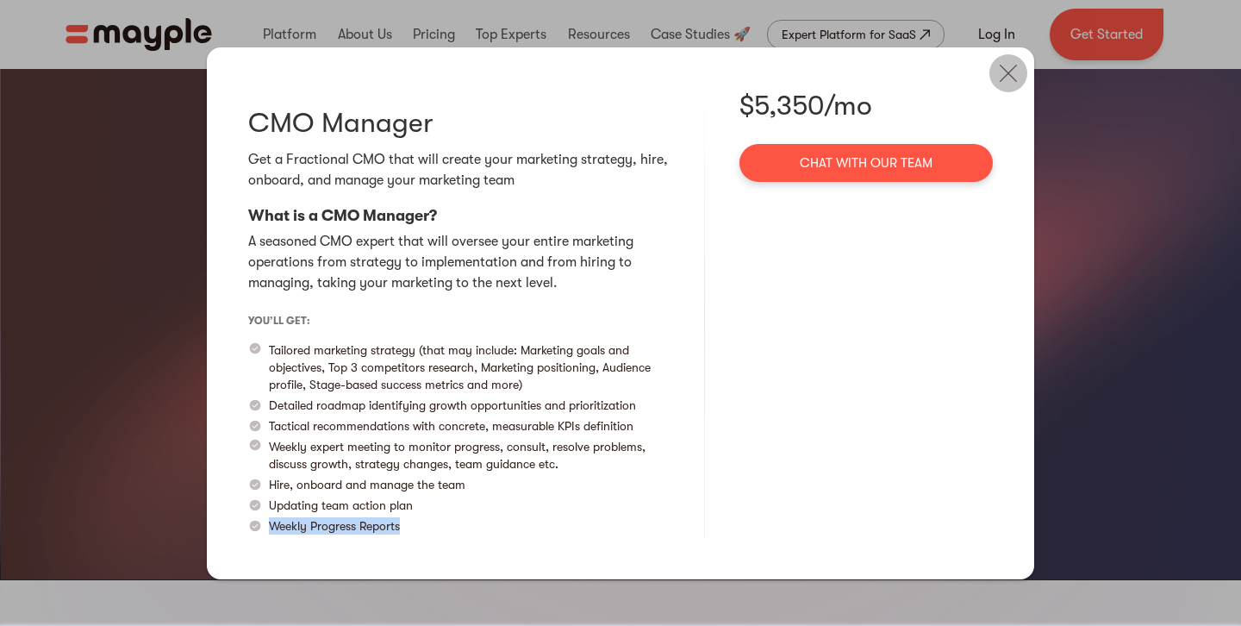
click at [1011, 79] on img at bounding box center [1008, 73] width 38 height 38
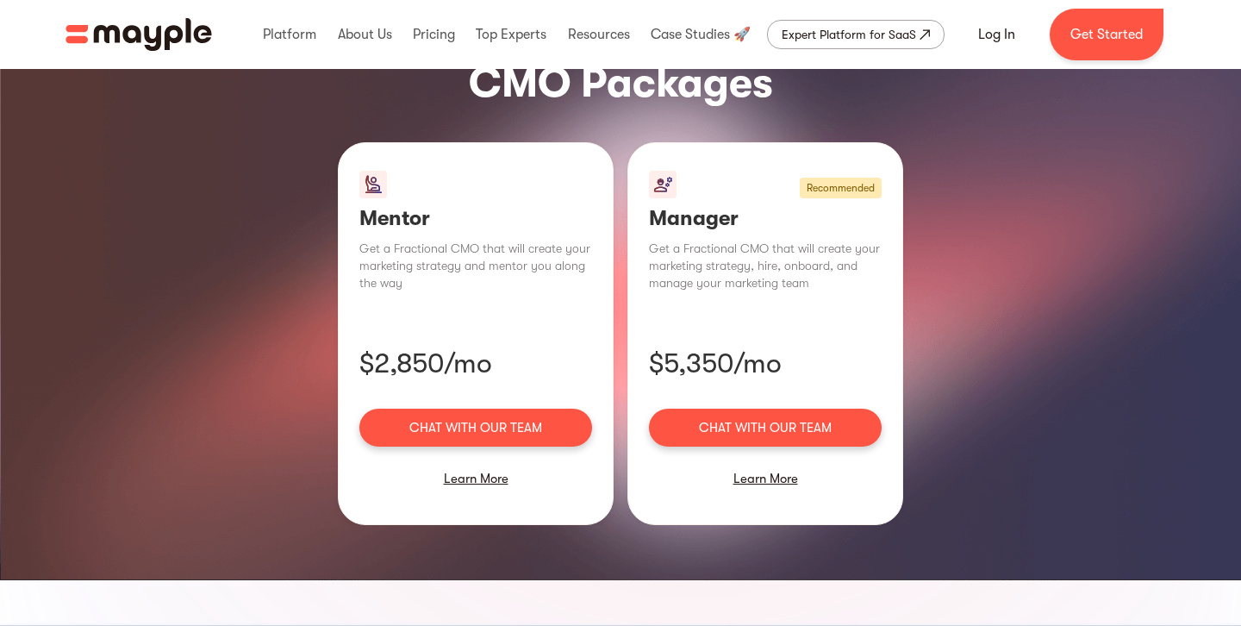
scroll to position [1201, 0]
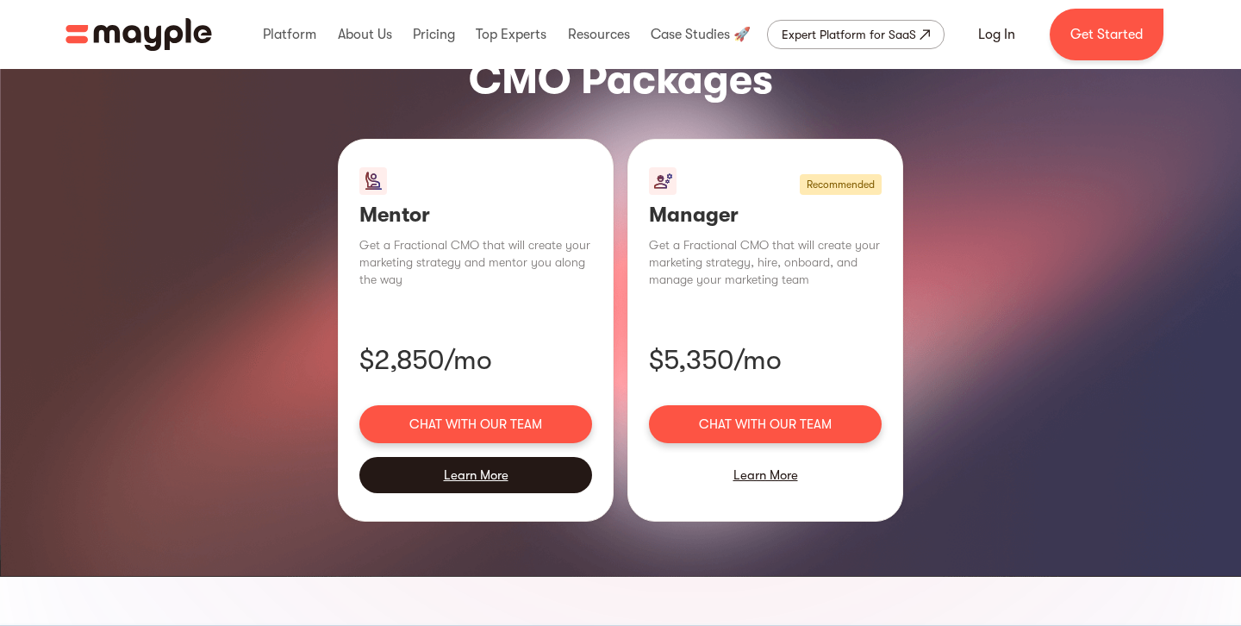
click at [490, 457] on div "Learn More" at bounding box center [475, 475] width 233 height 36
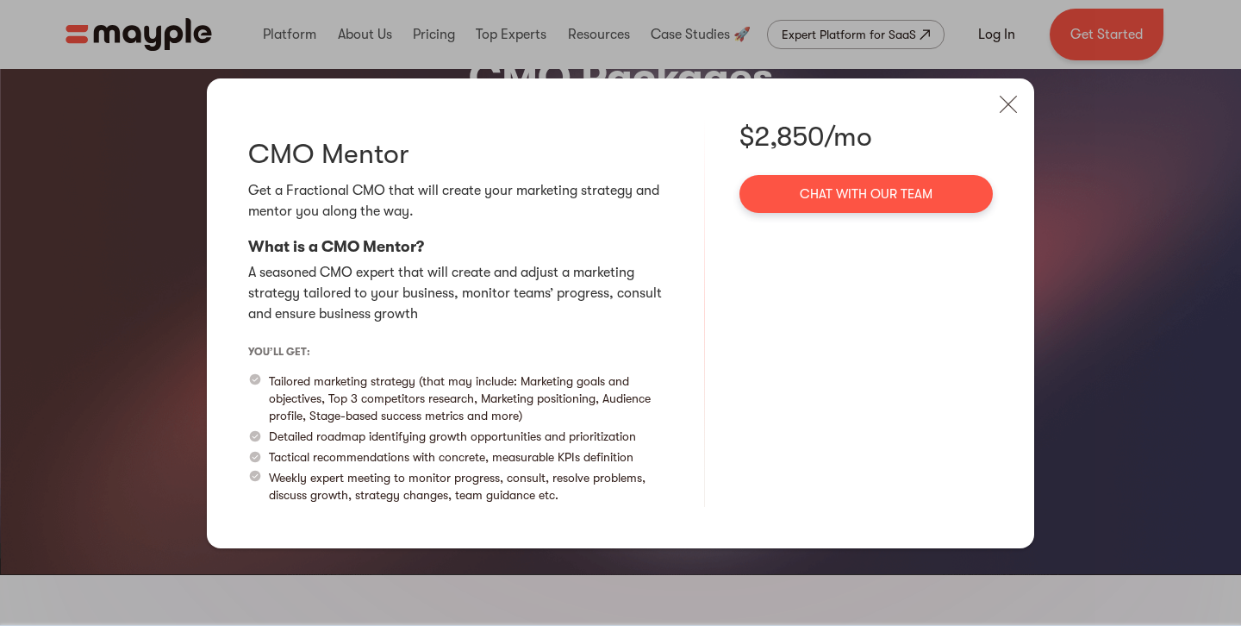
scroll to position [1207, 0]
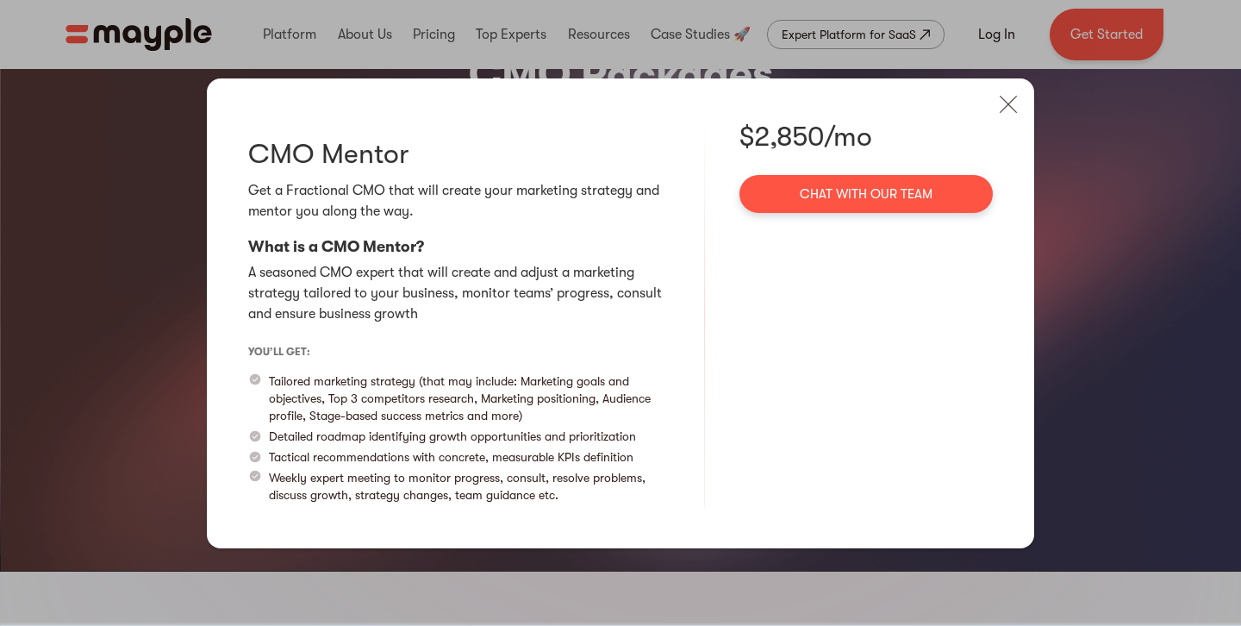
click at [269, 386] on p "Tailored marketing strategy (that may include: Marketing goals and objectives, …" at bounding box center [469, 398] width 401 height 52
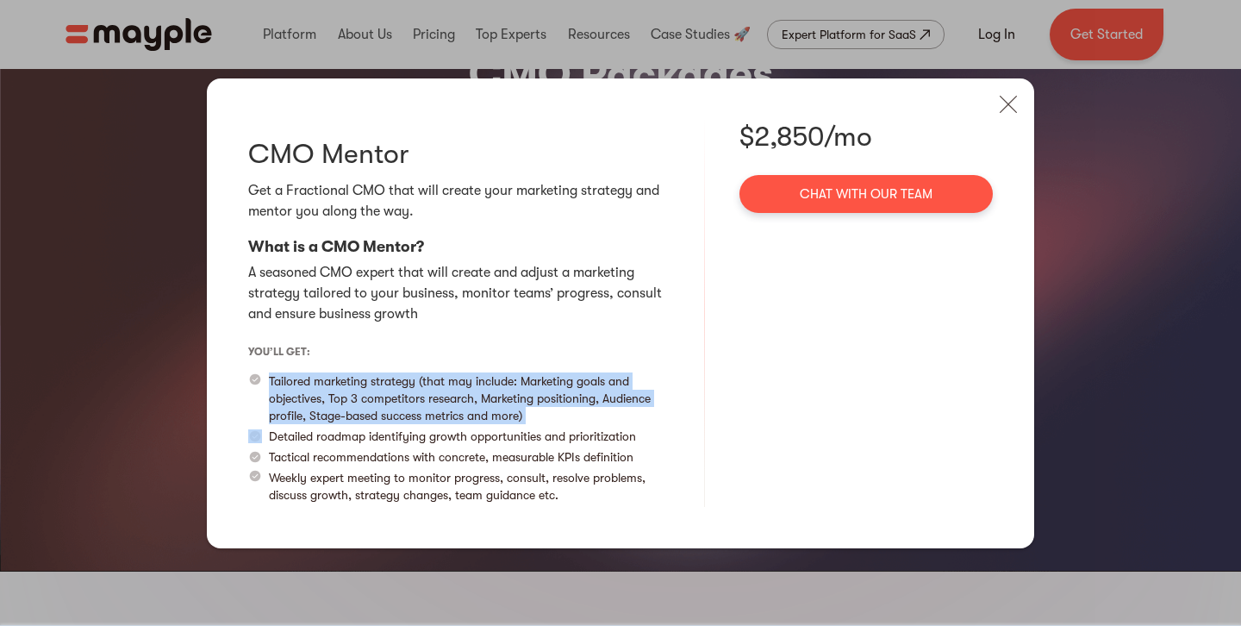
click at [269, 386] on p "Tailored marketing strategy (that may include: Marketing goals and objectives, …" at bounding box center [469, 398] width 401 height 52
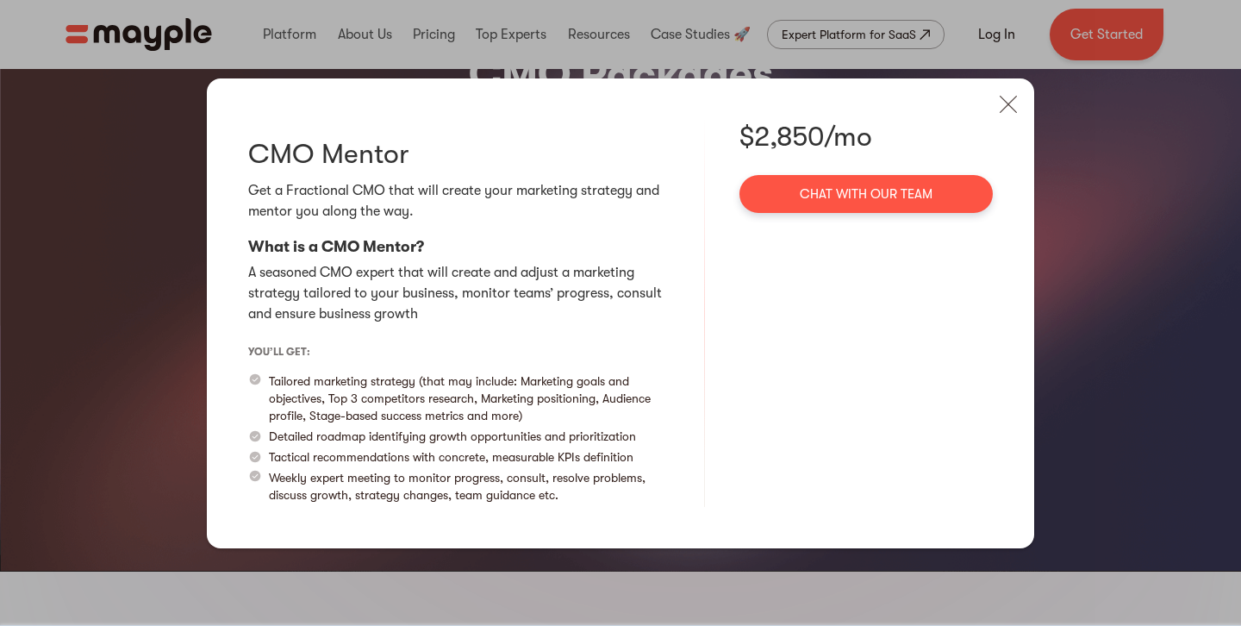
click at [344, 480] on p "Weekly expert meeting to monitor progress, consult, resolve problems, discuss g…" at bounding box center [469, 486] width 401 height 34
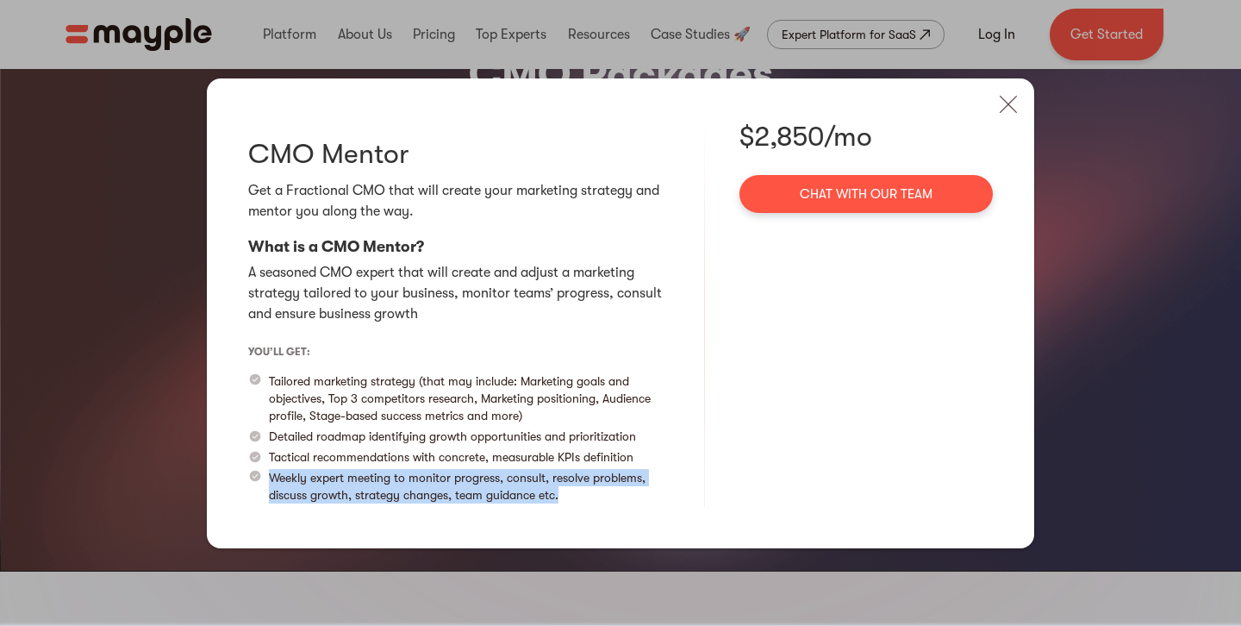
click at [344, 480] on p "Weekly expert meeting to monitor progress, consult, resolve problems, discuss g…" at bounding box center [469, 486] width 401 height 34
click at [1013, 103] on img at bounding box center [1008, 104] width 38 height 38
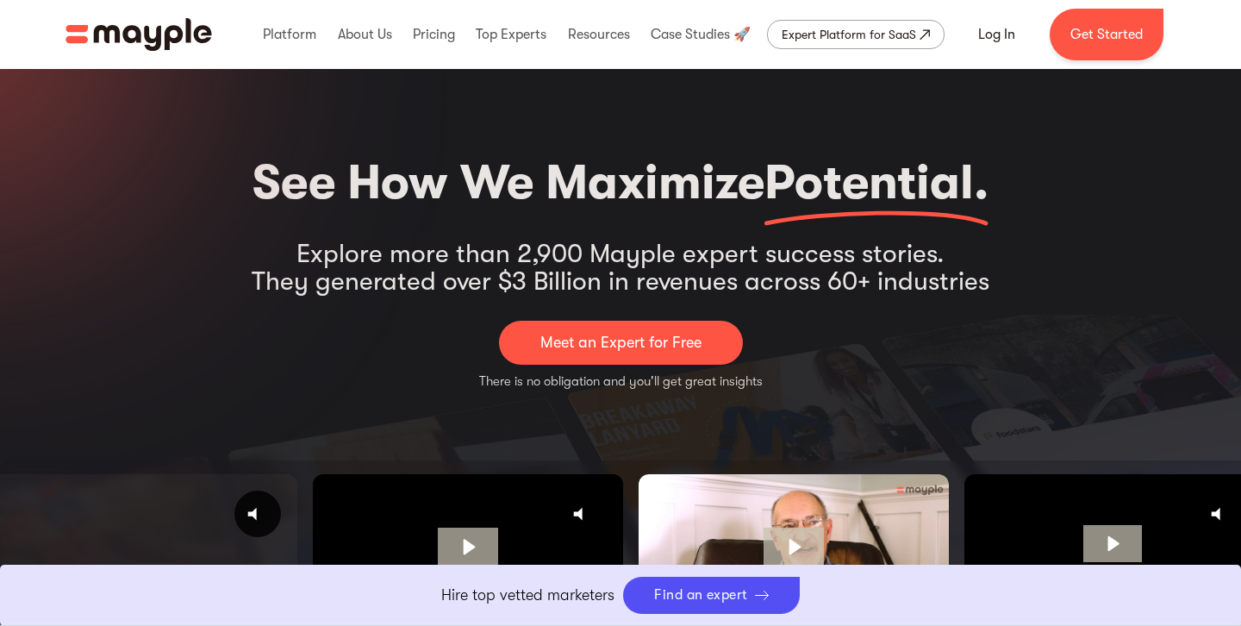
select select "Professional Services"
select select "Marketing Strategy"
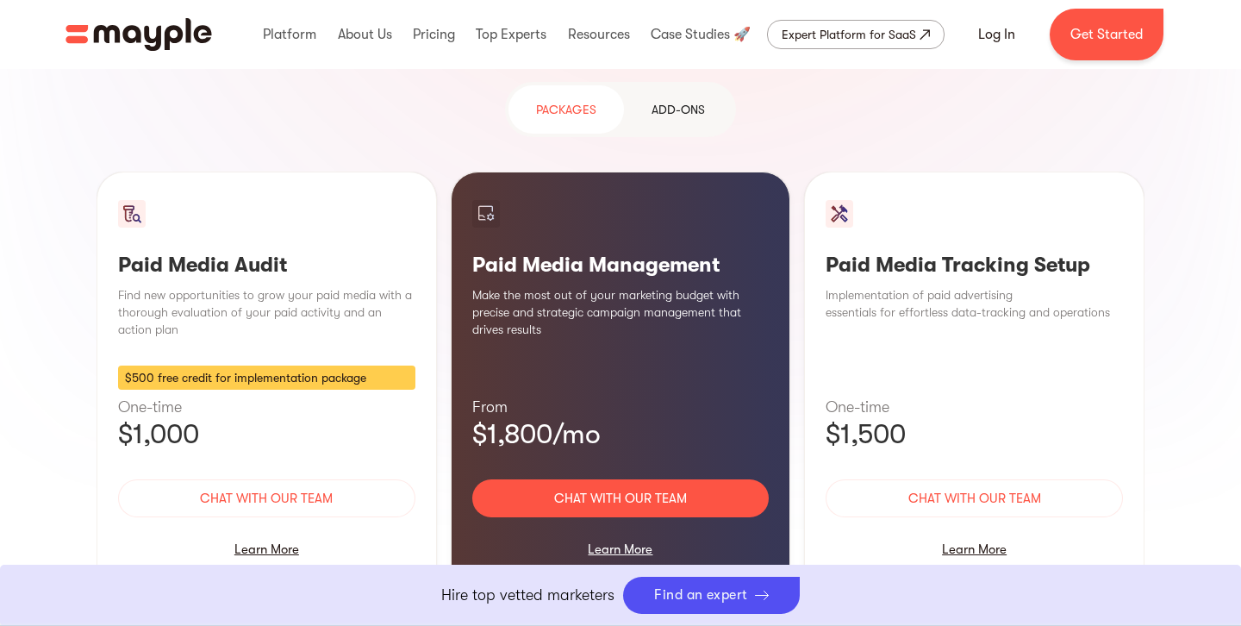
scroll to position [1608, 0]
